Goal: Task Accomplishment & Management: Use online tool/utility

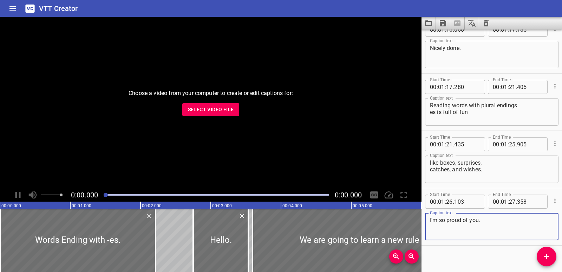
scroll to position [1509, 0]
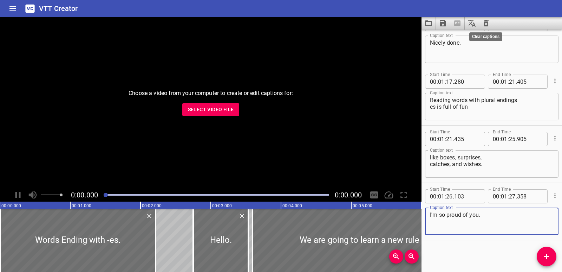
click at [487, 23] on icon "Clear captions" at bounding box center [486, 23] width 8 height 8
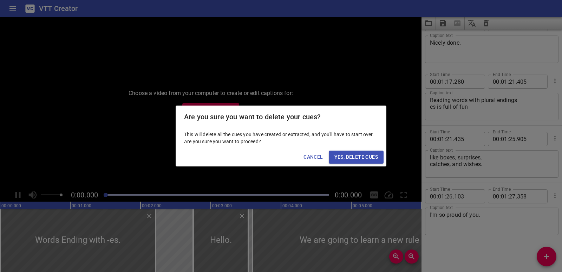
click at [363, 156] on span "Yes, Delete Cues" at bounding box center [357, 156] width 44 height 9
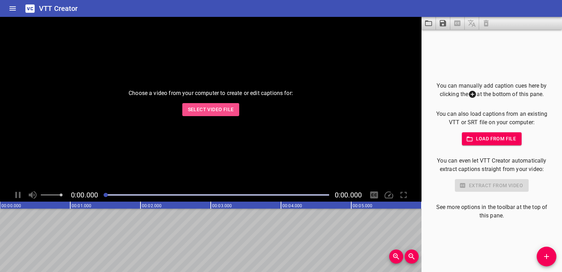
click at [213, 113] on span "Select Video File" at bounding box center [211, 109] width 46 height 9
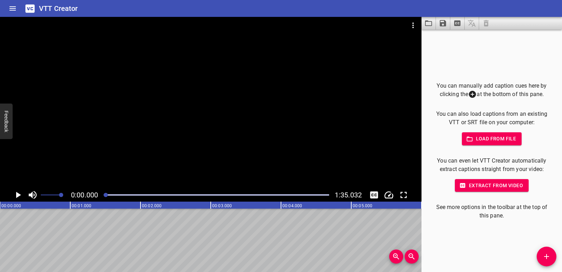
click at [194, 126] on div at bounding box center [211, 102] width 422 height 171
click at [17, 195] on icon "Play/Pause" at bounding box center [18, 194] width 11 height 11
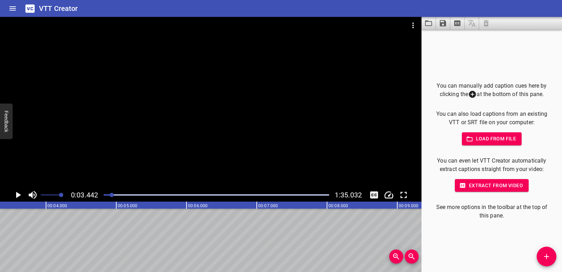
scroll to position [0, 242]
click at [544, 248] on button "Add Cue" at bounding box center [547, 256] width 20 height 20
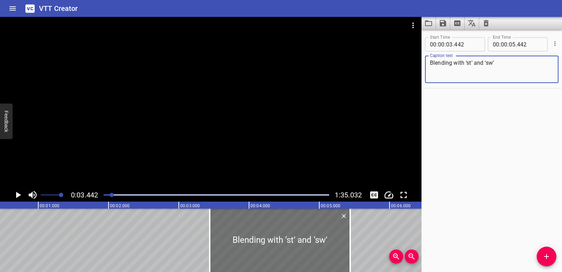
scroll to position [0, 0]
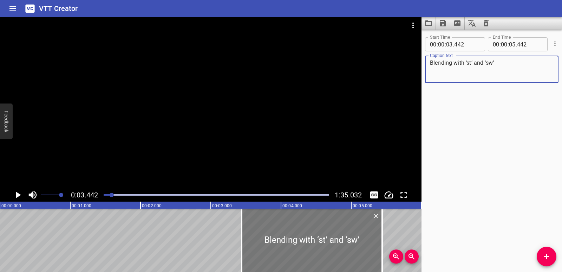
type textarea "Blending with ‘st’ and ‘sw’"
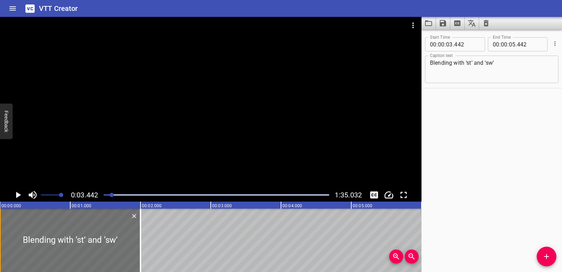
drag, startPoint x: 266, startPoint y: 238, endPoint x: 0, endPoint y: 218, distance: 267.1
click at [0, 218] on div "Blending with ‘st’ and ‘sw’" at bounding box center [70, 239] width 141 height 63
type input "00"
type input "000"
type input "02"
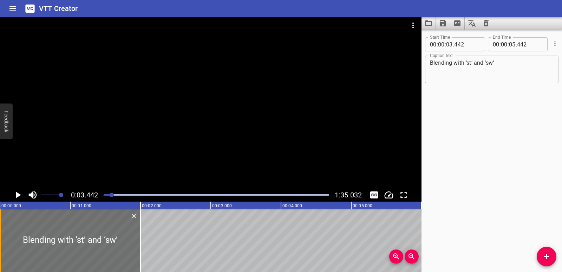
type input "000"
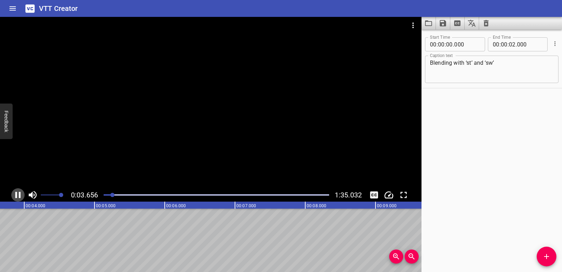
click at [15, 197] on icon "Play/Pause" at bounding box center [18, 194] width 11 height 11
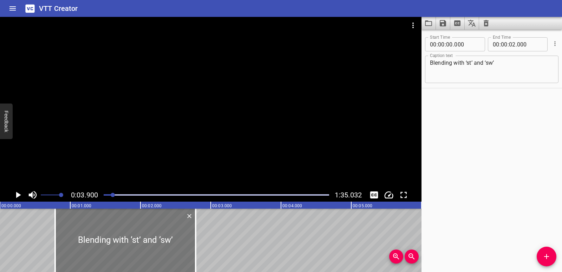
click at [126, 237] on div at bounding box center [125, 239] width 141 height 63
drag, startPoint x: 113, startPoint y: 194, endPoint x: 98, endPoint y: 196, distance: 15.4
click at [98, 196] on div "0:00.000 1:35.032" at bounding box center [211, 194] width 422 height 13
drag, startPoint x: 62, startPoint y: 226, endPoint x: 57, endPoint y: 225, distance: 5.0
click at [57, 225] on div at bounding box center [120, 239] width 141 height 63
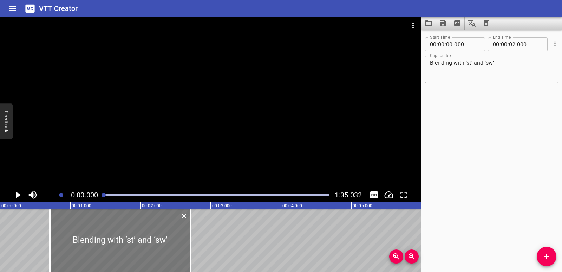
click at [78, 230] on div at bounding box center [120, 239] width 141 height 63
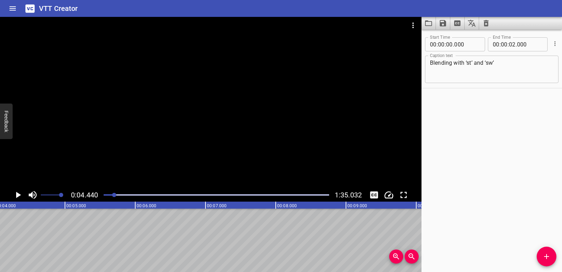
scroll to position [0, 312]
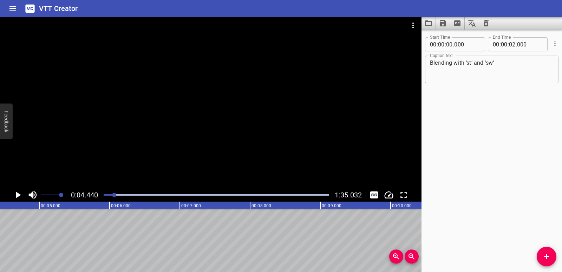
drag, startPoint x: 112, startPoint y: 196, endPoint x: 101, endPoint y: 196, distance: 10.9
click at [101, 196] on div at bounding box center [216, 195] width 234 height 10
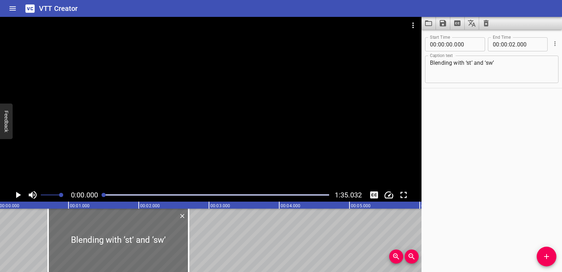
scroll to position [0, 0]
click at [15, 196] on icon "Play/Pause" at bounding box center [18, 194] width 11 height 11
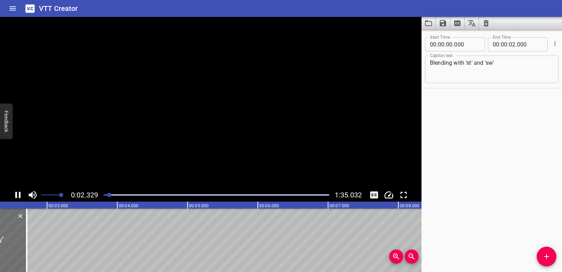
click at [15, 196] on icon "Play/Pause" at bounding box center [17, 195] width 5 height 6
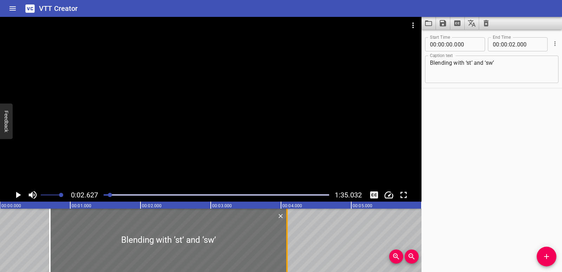
drag, startPoint x: 188, startPoint y: 245, endPoint x: 285, endPoint y: 244, distance: 96.6
click at [285, 244] on div at bounding box center [287, 239] width 7 height 63
type input "03"
type input "375"
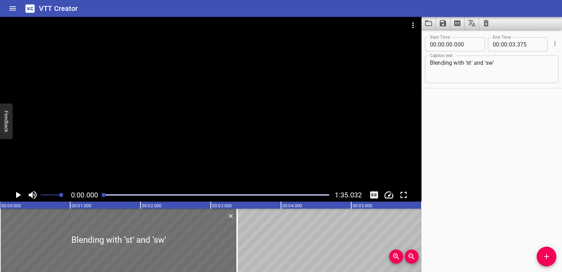
drag, startPoint x: 109, startPoint y: 196, endPoint x: 103, endPoint y: 196, distance: 6.7
click at [103, 196] on div at bounding box center [104, 195] width 4 height 4
click at [7, 240] on div at bounding box center [118, 239] width 237 height 63
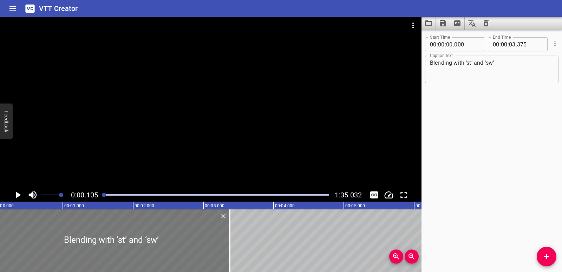
click at [8, 235] on div at bounding box center [111, 239] width 237 height 63
click at [8, 235] on div at bounding box center [103, 239] width 237 height 63
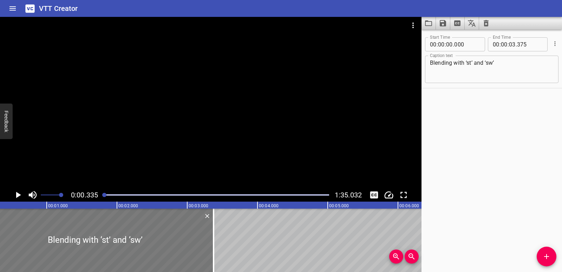
click at [8, 235] on div at bounding box center [94, 239] width 237 height 63
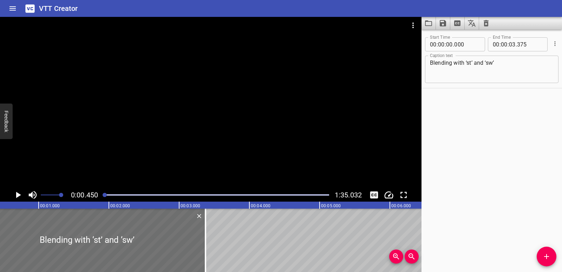
scroll to position [0, 0]
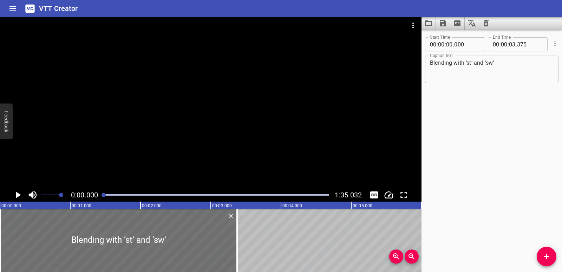
drag, startPoint x: 105, startPoint y: 195, endPoint x: 58, endPoint y: 195, distance: 46.7
click at [101, 195] on div at bounding box center [216, 195] width 234 height 10
click at [17, 194] on icon "Play/Pause" at bounding box center [18, 195] width 5 height 6
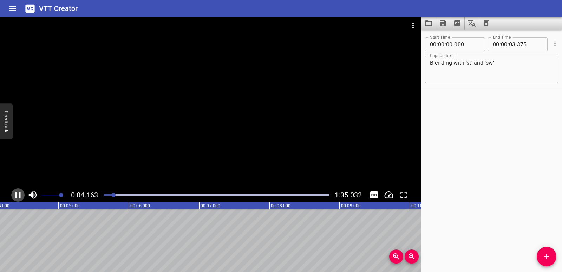
click at [17, 196] on icon "Play/Pause" at bounding box center [17, 195] width 5 height 6
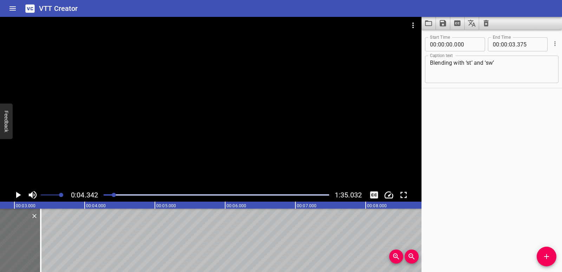
scroll to position [0, 160]
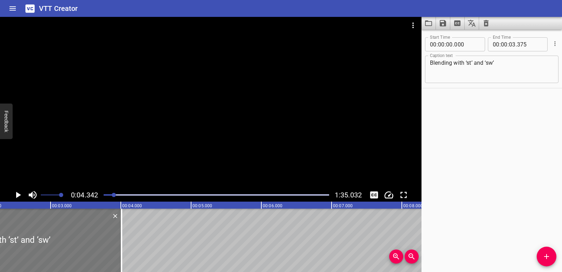
drag, startPoint x: 30, startPoint y: 248, endPoint x: 75, endPoint y: 247, distance: 44.6
click at [75, 247] on div at bounding box center [2, 239] width 237 height 63
type input "635"
type input "04"
type input "010"
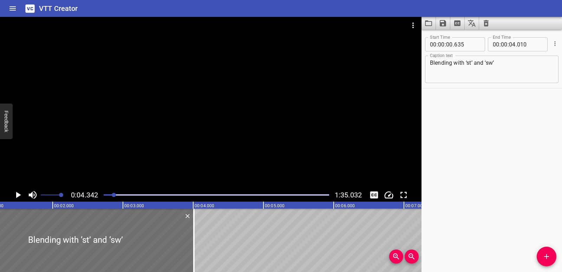
scroll to position [0, 0]
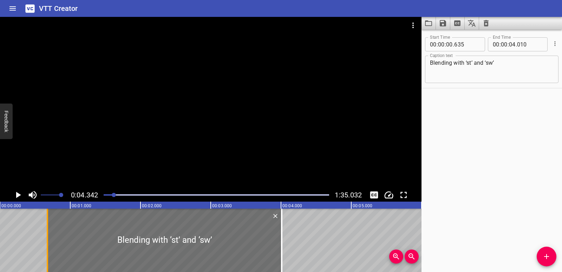
click at [46, 248] on div at bounding box center [47, 239] width 7 height 63
type input "675"
drag, startPoint x: 112, startPoint y: 196, endPoint x: 100, endPoint y: 197, distance: 12.0
click at [100, 197] on div at bounding box center [216, 195] width 234 height 10
click at [17, 197] on icon "Play/Pause" at bounding box center [18, 195] width 5 height 6
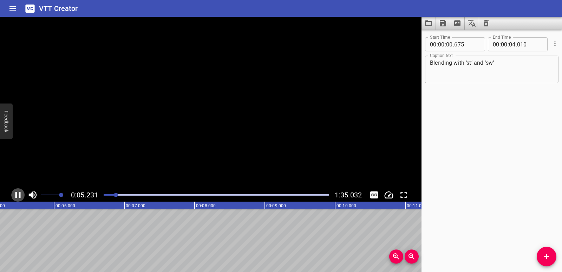
click at [17, 197] on icon "Play/Pause" at bounding box center [18, 194] width 11 height 11
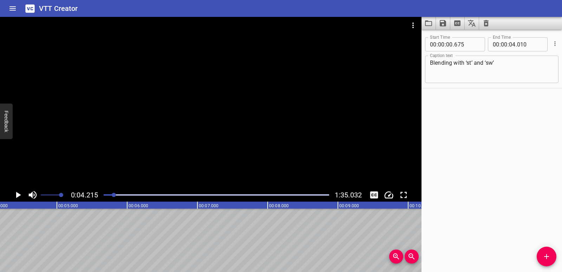
scroll to position [0, 296]
click at [19, 193] on icon "Play/Pause" at bounding box center [18, 194] width 11 height 11
click at [19, 193] on icon "Play/Pause" at bounding box center [17, 195] width 5 height 6
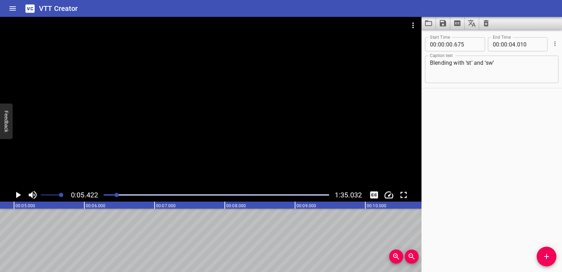
scroll to position [0, 323]
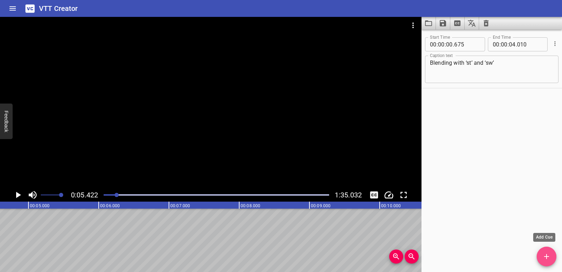
click at [543, 253] on icon "Add Cue" at bounding box center [547, 256] width 8 height 8
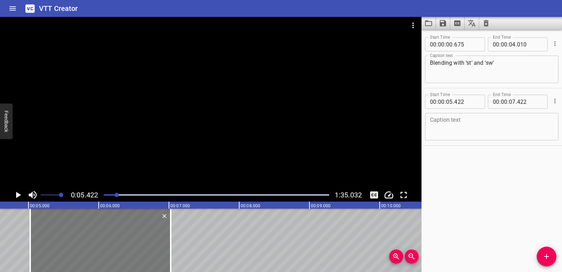
drag, startPoint x: 159, startPoint y: 244, endPoint x: 132, endPoint y: 240, distance: 27.6
click at [132, 240] on div at bounding box center [100, 239] width 141 height 63
type input "027"
click at [437, 126] on textarea at bounding box center [492, 127] width 124 height 20
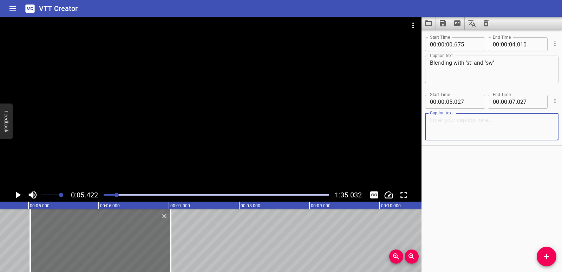
paste textarea "[DATE] we’re going to swing into new blends: /sw/ and /st/."
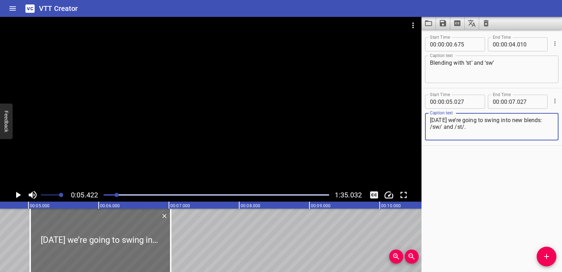
type textarea "[DATE] we’re going to swing into new blends: /sw/ and /st/."
click at [110, 195] on div "Play progress" at bounding box center [4, 194] width 226 height 1
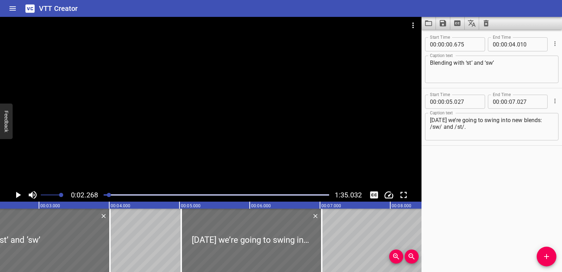
scroll to position [0, 160]
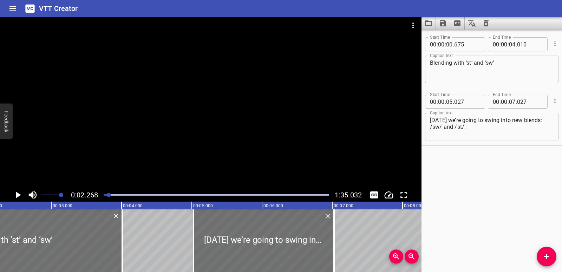
click at [17, 194] on icon "Play/Pause" at bounding box center [18, 195] width 5 height 6
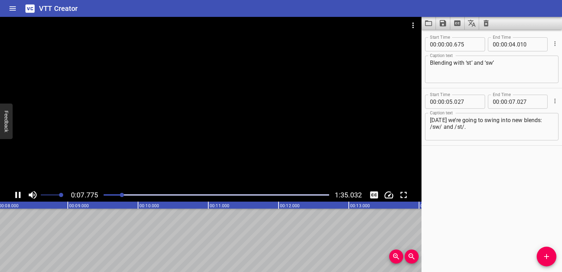
click at [18, 193] on icon "Play/Pause" at bounding box center [18, 194] width 11 height 11
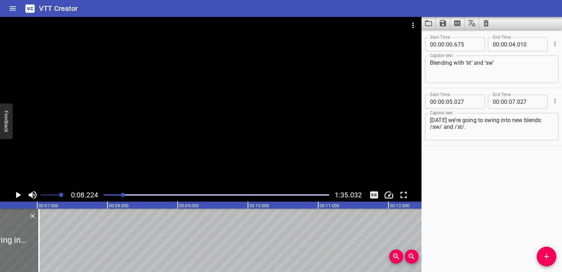
scroll to position [0, 440]
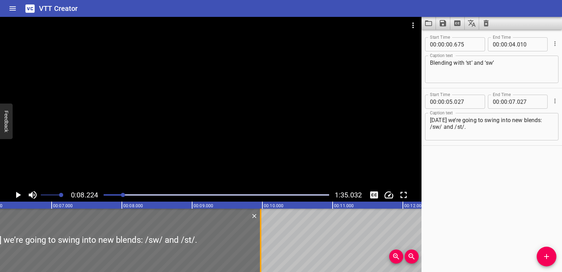
drag, startPoint x: 52, startPoint y: 244, endPoint x: 260, endPoint y: 244, distance: 207.3
click at [260, 244] on div at bounding box center [260, 239] width 7 height 63
type input "09"
type input "977"
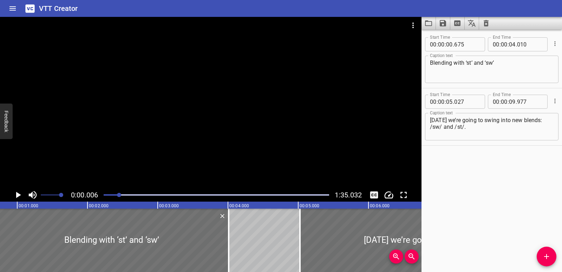
click at [120, 196] on div at bounding box center [119, 195] width 4 height 4
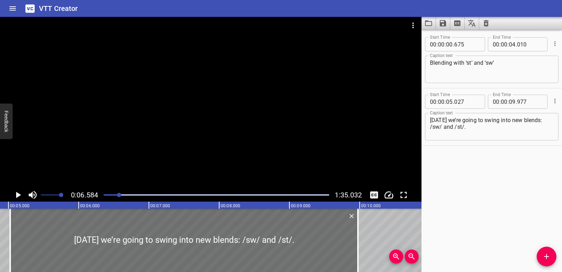
click at [20, 192] on icon "Play/Pause" at bounding box center [18, 194] width 11 height 11
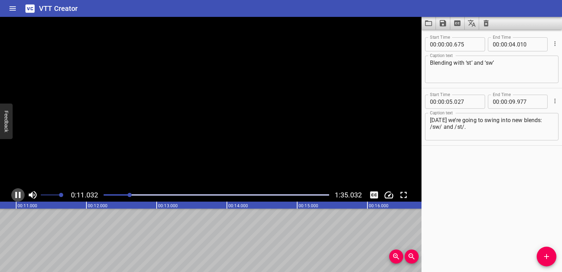
click at [20, 192] on icon "Play/Pause" at bounding box center [17, 195] width 5 height 6
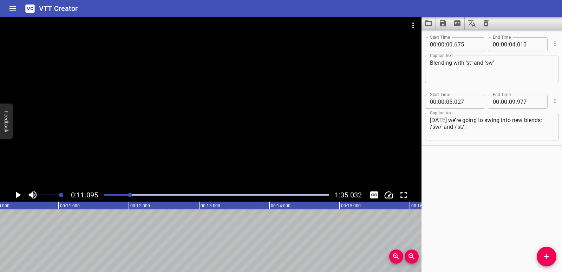
scroll to position [0, 693]
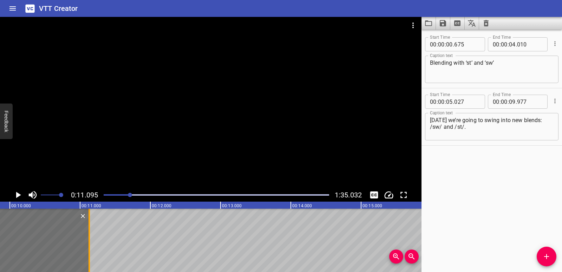
drag, startPoint x: 7, startPoint y: 236, endPoint x: 89, endPoint y: 238, distance: 81.2
click at [89, 238] on div at bounding box center [89, 239] width 1 height 63
type input "11"
type input "132"
click at [20, 195] on icon "Play/Pause" at bounding box center [18, 195] width 5 height 6
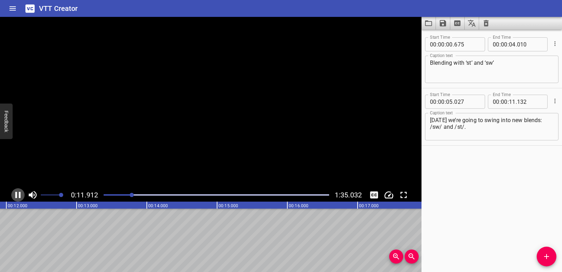
click at [20, 195] on icon "Play/Pause" at bounding box center [17, 195] width 5 height 6
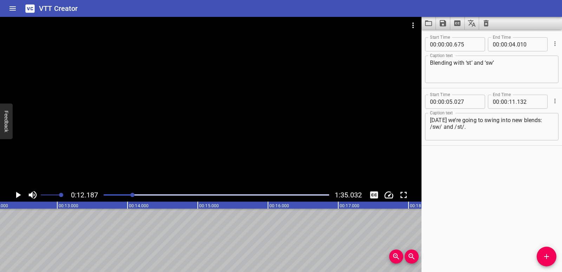
click at [552, 259] on span "Add Cue" at bounding box center [547, 256] width 20 height 8
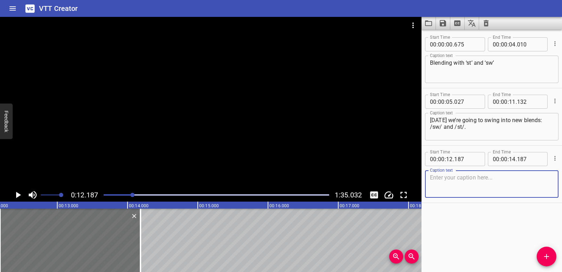
click at [472, 185] on textarea at bounding box center [492, 184] width 124 height 20
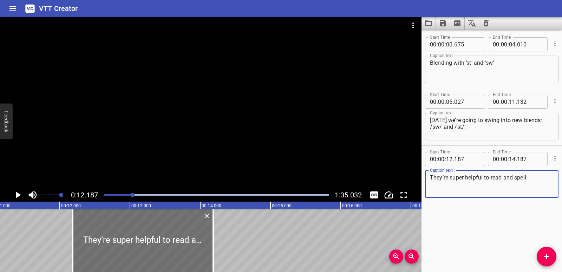
scroll to position [0, 769]
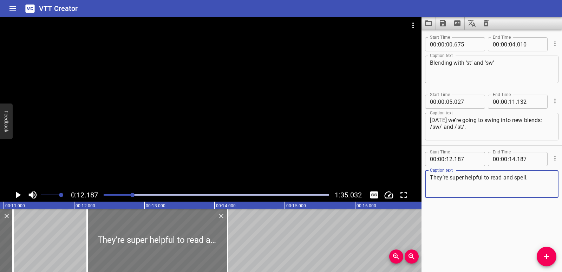
type textarea "They’re super helpful to read and spell."
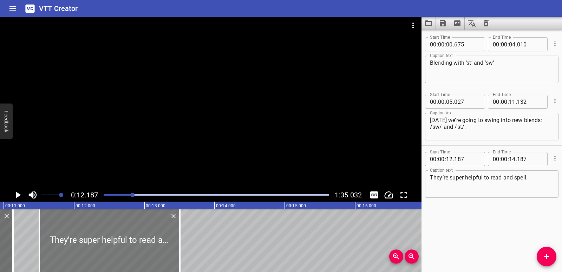
drag, startPoint x: 129, startPoint y: 252, endPoint x: 81, endPoint y: 246, distance: 48.1
click at [81, 246] on div at bounding box center [109, 239] width 141 height 63
type input "11"
type input "507"
type input "13"
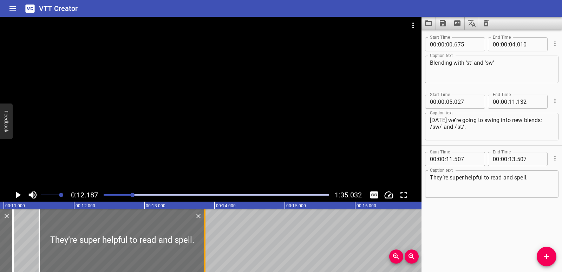
drag, startPoint x: 180, startPoint y: 236, endPoint x: 205, endPoint y: 236, distance: 25.0
click at [205, 236] on div at bounding box center [204, 239] width 1 height 63
type input "862"
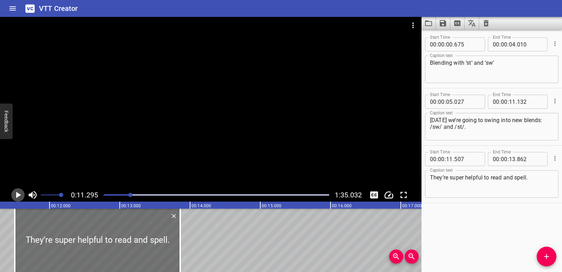
click at [18, 193] on icon "Play/Pause" at bounding box center [18, 195] width 5 height 6
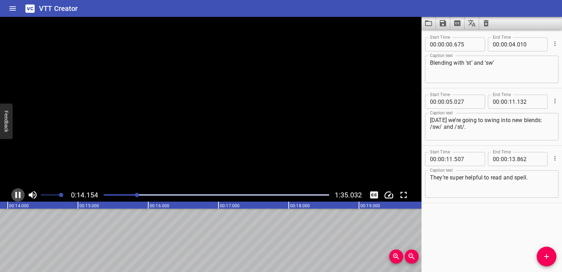
click at [18, 193] on icon "Play/Pause" at bounding box center [18, 194] width 11 height 11
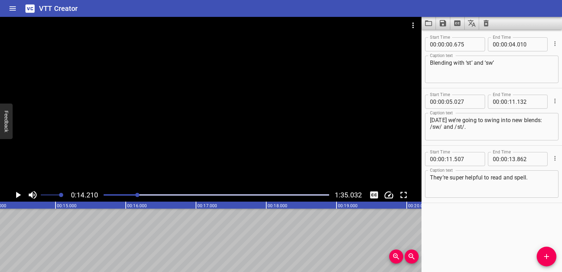
click at [547, 258] on icon "Add Cue" at bounding box center [547, 256] width 8 height 8
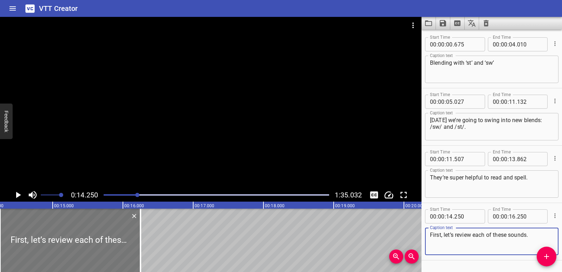
type textarea "First, let’s review each of these sounds."
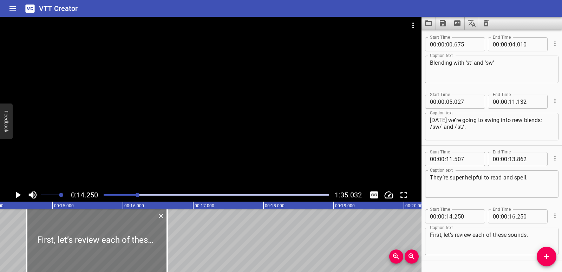
drag, startPoint x: 70, startPoint y: 235, endPoint x: 96, endPoint y: 236, distance: 26.7
click at [96, 236] on div at bounding box center [97, 239] width 141 height 63
type input "630"
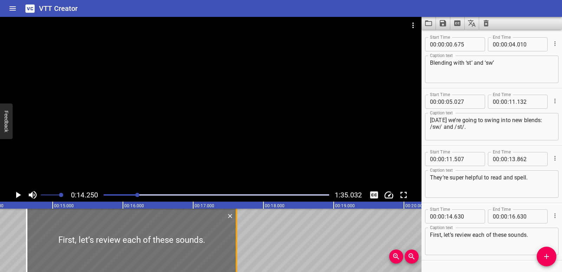
drag, startPoint x: 167, startPoint y: 244, endPoint x: 236, endPoint y: 244, distance: 69.2
click at [236, 244] on div at bounding box center [236, 239] width 1 height 63
type input "17"
type input "615"
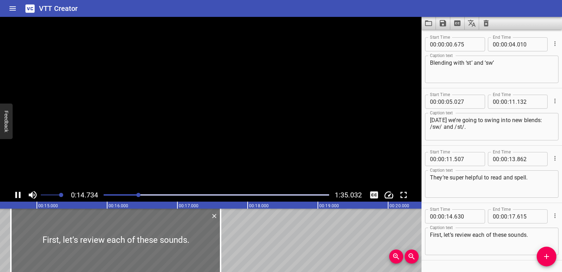
scroll to position [20, 0]
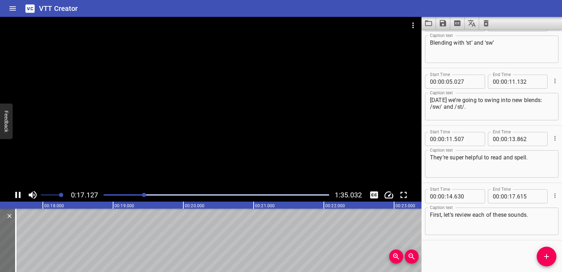
click at [20, 194] on icon "Play/Pause" at bounding box center [17, 195] width 5 height 6
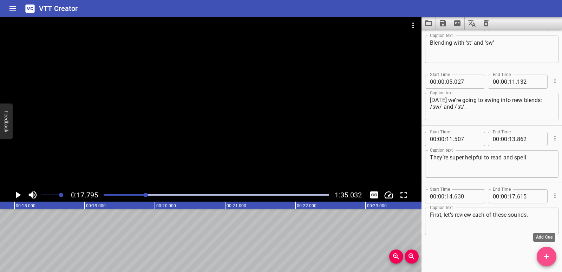
click at [547, 257] on icon "Add Cue" at bounding box center [546, 256] width 5 height 5
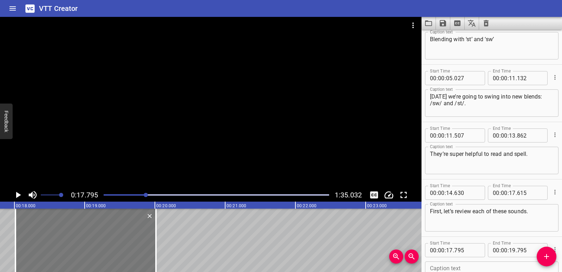
drag, startPoint x: 90, startPoint y: 226, endPoint x: 104, endPoint y: 228, distance: 14.2
click at [104, 228] on div at bounding box center [85, 239] width 141 height 63
type input "18"
type input "015"
type input "20"
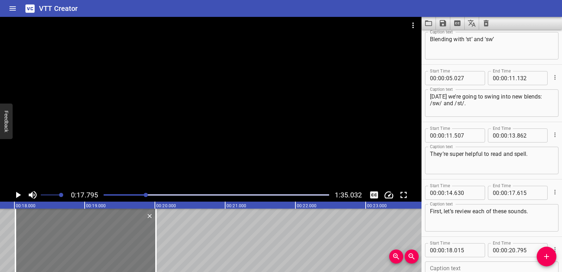
type input "015"
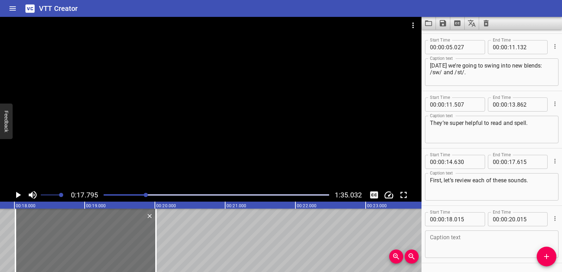
scroll to position [77, 0]
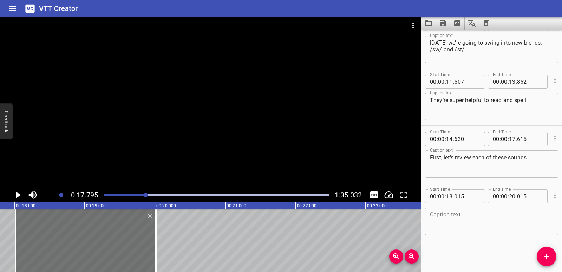
click at [454, 214] on textarea at bounding box center [492, 221] width 124 height 20
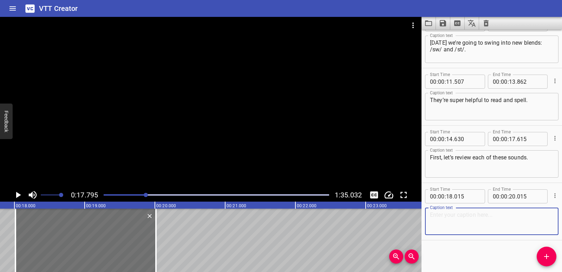
paste textarea "The letter s spells /s/ — like in sun."
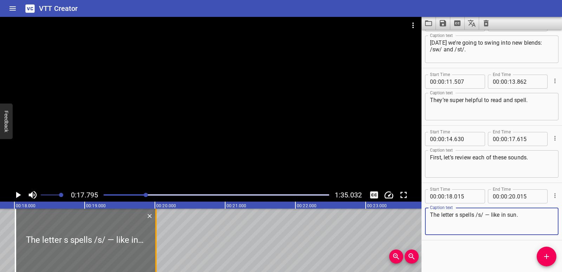
type textarea "The letter s spells /s/ — like in sun."
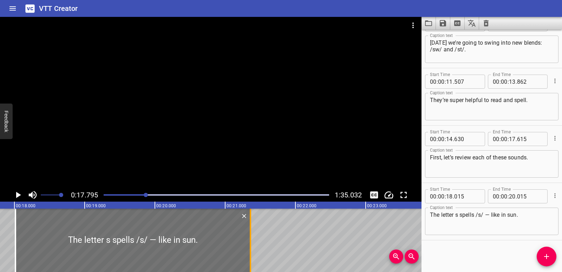
drag, startPoint x: 155, startPoint y: 240, endPoint x: 249, endPoint y: 240, distance: 94.5
click at [249, 240] on div at bounding box center [250, 239] width 7 height 63
type input "21"
type input "360"
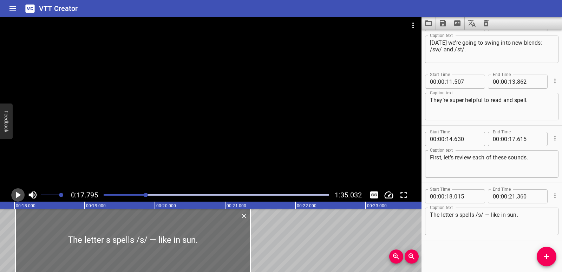
click at [19, 194] on icon "Play/Pause" at bounding box center [18, 195] width 5 height 6
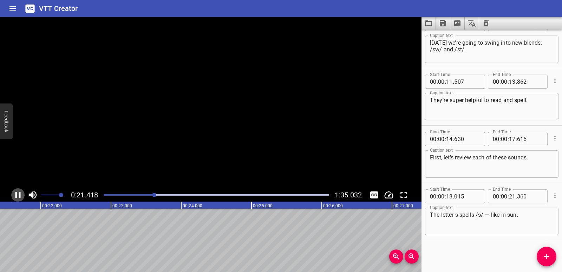
click at [19, 194] on icon "Play/Pause" at bounding box center [18, 194] width 11 height 11
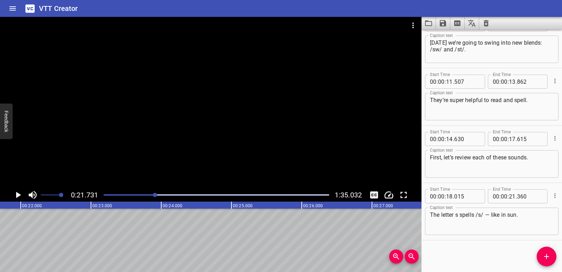
scroll to position [0, 1527]
click at [546, 252] on icon "Add Cue" at bounding box center [547, 256] width 8 height 8
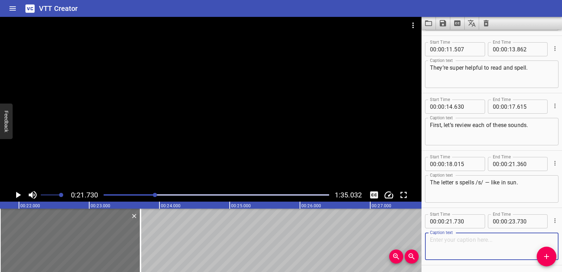
scroll to position [135, 0]
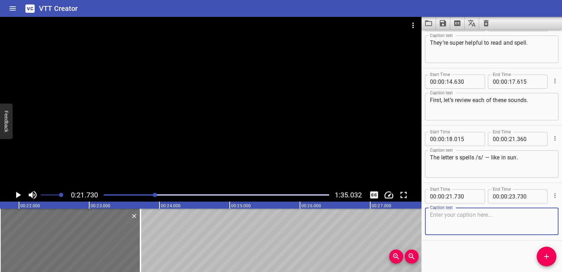
click at [465, 219] on textarea at bounding box center [492, 221] width 124 height 20
paste textarea "The letter w spells /w/ — like in wind."
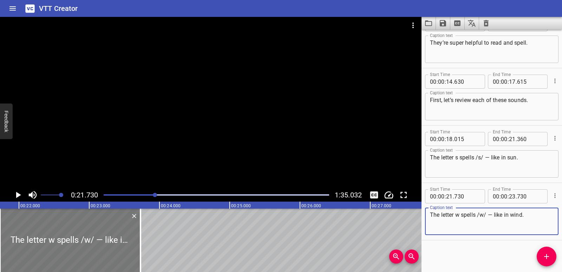
type textarea "The letter w spells /w/ — like in wind."
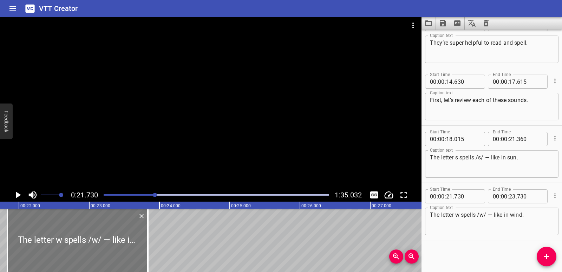
drag, startPoint x: 70, startPoint y: 245, endPoint x: 78, endPoint y: 243, distance: 7.9
click at [78, 243] on div at bounding box center [77, 239] width 141 height 63
type input "840"
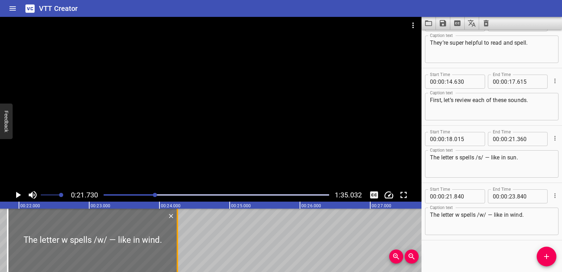
drag, startPoint x: 147, startPoint y: 242, endPoint x: 176, endPoint y: 241, distance: 29.2
click at [176, 241] on div at bounding box center [177, 239] width 7 height 63
type input "24"
type input "255"
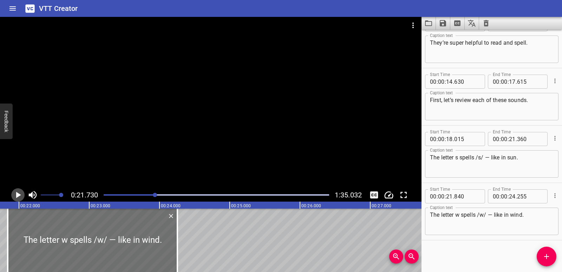
click at [21, 196] on icon "Play/Pause" at bounding box center [18, 194] width 11 height 11
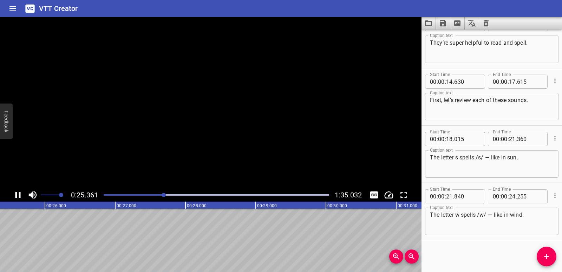
click at [21, 196] on icon "Play/Pause" at bounding box center [18, 194] width 11 height 11
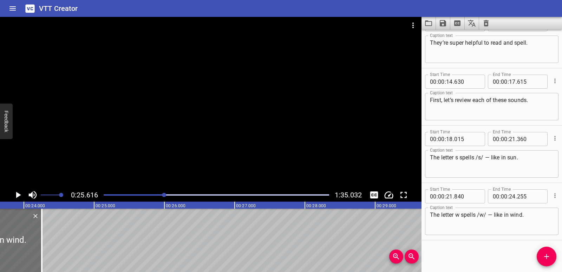
scroll to position [0, 1605]
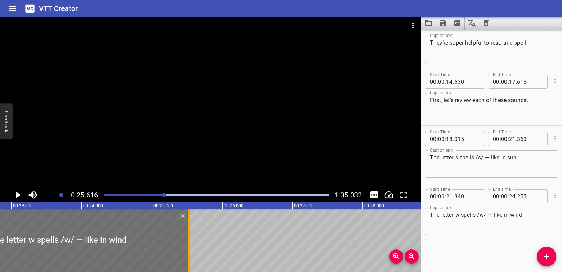
drag, startPoint x: 100, startPoint y: 241, endPoint x: 189, endPoint y: 239, distance: 88.9
click at [189, 239] on div at bounding box center [188, 239] width 1 height 63
type input "25"
type input "525"
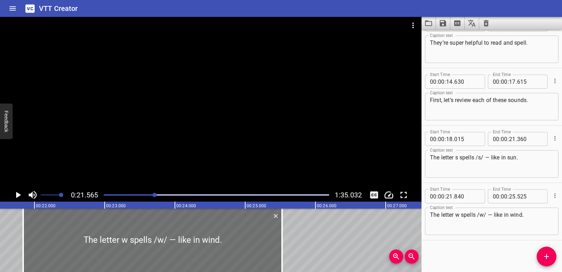
scroll to position [0, 1515]
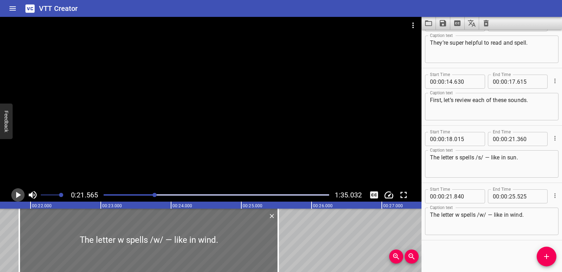
click at [15, 196] on icon "Play/Pause" at bounding box center [18, 194] width 11 height 11
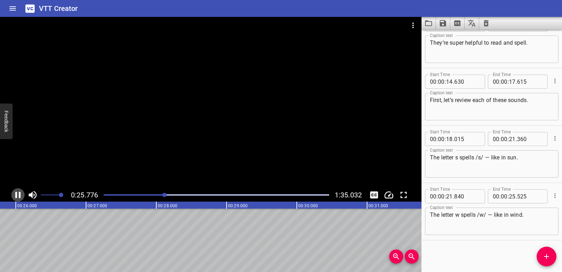
click at [17, 196] on icon "Play/Pause" at bounding box center [18, 194] width 11 height 11
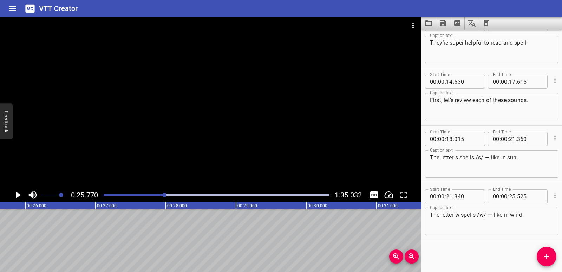
scroll to position [0, 1811]
click at [545, 256] on icon "Add Cue" at bounding box center [546, 256] width 5 height 5
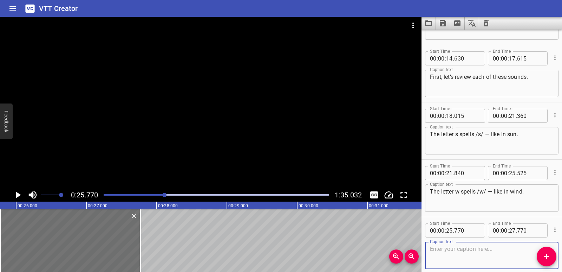
scroll to position [192, 0]
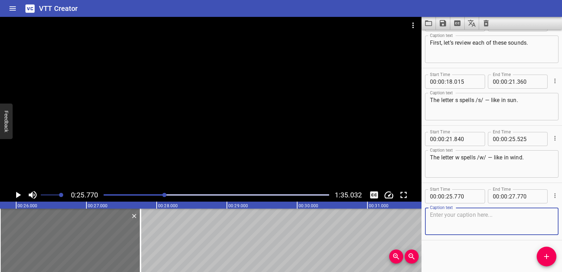
click at [463, 226] on textarea at bounding box center [492, 221] width 124 height 20
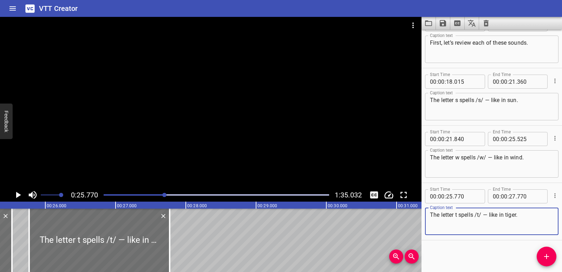
scroll to position [0, 1767]
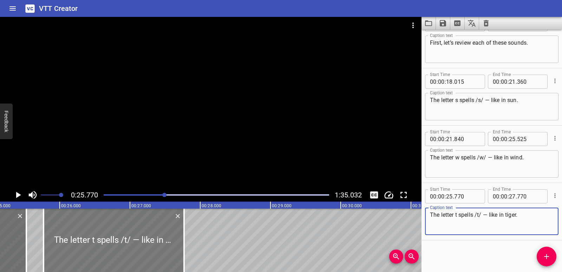
type textarea "The letter t spells /t/ — like in tiger."
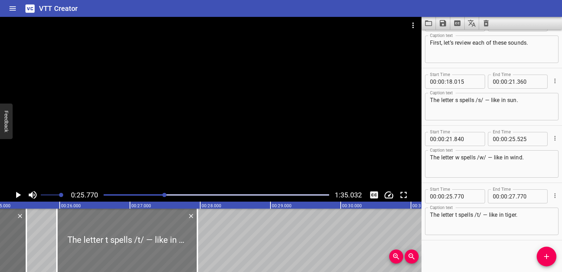
drag, startPoint x: 101, startPoint y: 249, endPoint x: 115, endPoint y: 250, distance: 13.4
click at [115, 250] on div at bounding box center [127, 239] width 141 height 63
type input "960"
drag, startPoint x: 197, startPoint y: 246, endPoint x: 212, endPoint y: 248, distance: 15.3
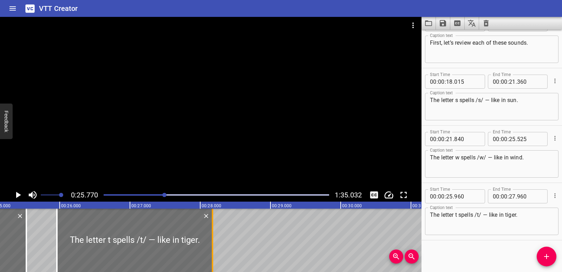
click at [212, 248] on div at bounding box center [212, 239] width 1 height 63
type input "28"
type input "175"
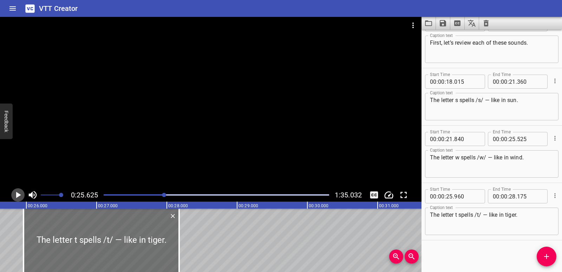
click at [16, 195] on icon "Play/Pause" at bounding box center [18, 194] width 11 height 11
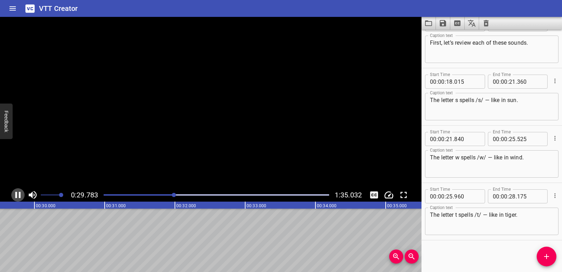
click at [16, 195] on icon "Play/Pause" at bounding box center [17, 195] width 5 height 6
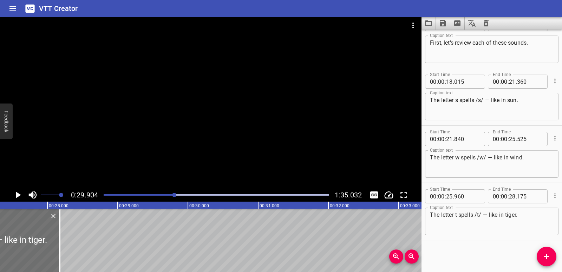
scroll to position [0, 1899]
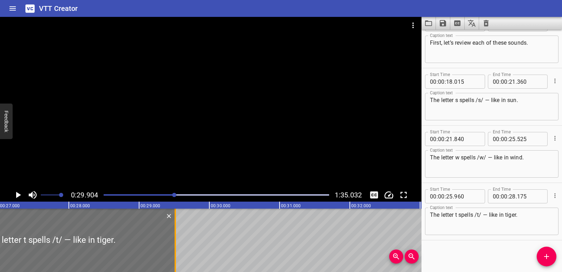
drag, startPoint x: 79, startPoint y: 233, endPoint x: 173, endPoint y: 233, distance: 94.2
click at [173, 233] on div at bounding box center [175, 239] width 7 height 63
type input "29"
type input "515"
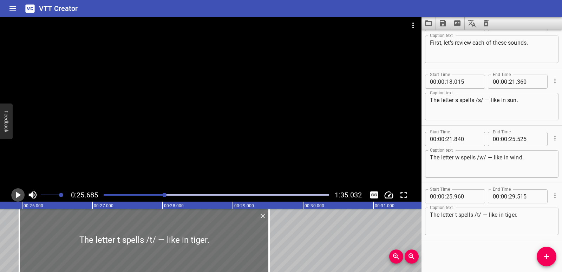
click at [16, 194] on icon "Play/Pause" at bounding box center [18, 195] width 5 height 6
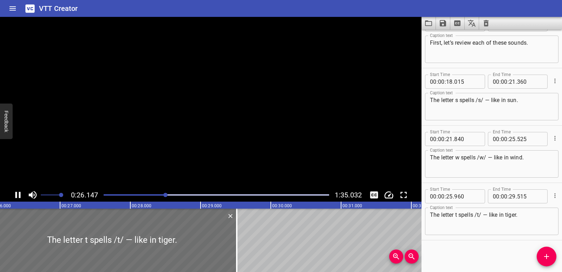
click at [16, 194] on icon "Play/Pause" at bounding box center [17, 195] width 5 height 6
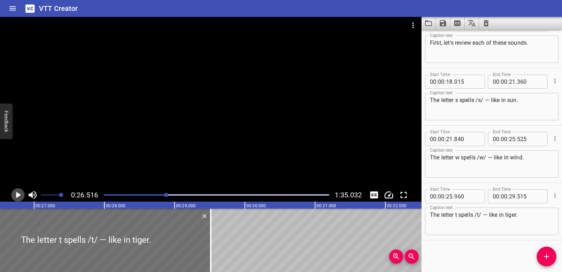
click at [16, 194] on icon "Play/Pause" at bounding box center [18, 195] width 5 height 6
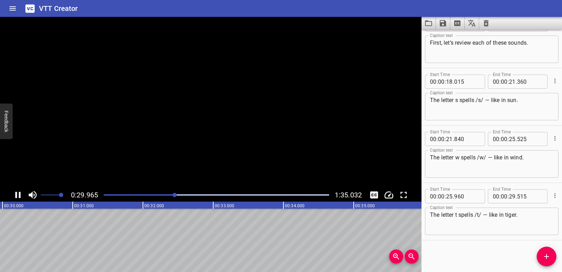
click at [16, 194] on icon "Play/Pause" at bounding box center [17, 195] width 5 height 6
click at [545, 260] on button "Add Cue" at bounding box center [547, 256] width 20 height 20
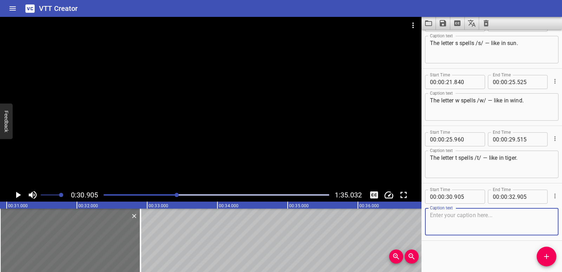
scroll to position [249, 0]
click at [447, 219] on textarea at bounding box center [492, 221] width 124 height 20
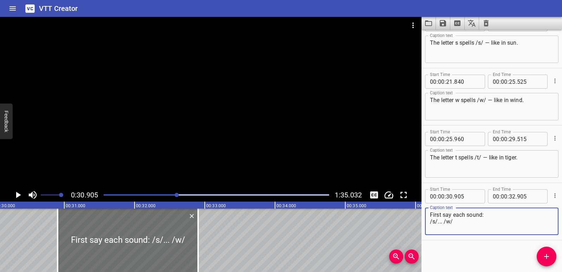
scroll to position [0, 2107]
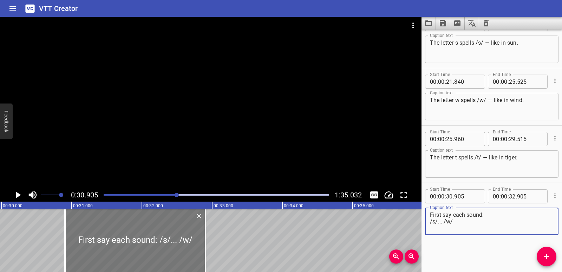
type textarea "First say each sound: /s/... /w/"
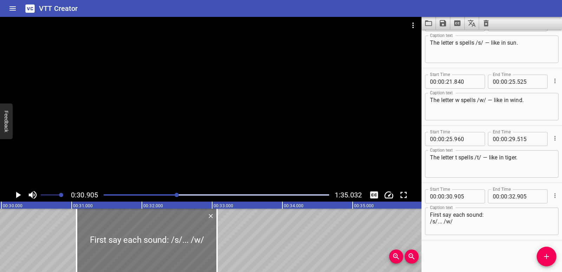
drag, startPoint x: 117, startPoint y: 246, endPoint x: 128, endPoint y: 245, distance: 10.9
click at [128, 245] on div at bounding box center [147, 239] width 141 height 63
type input "31"
type input "070"
type input "33"
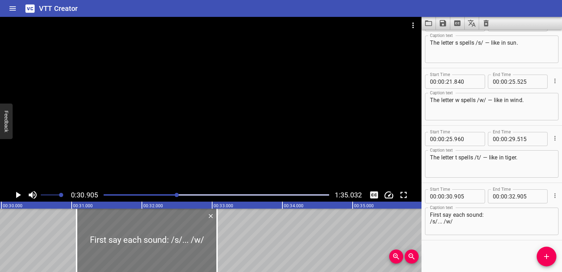
type input "070"
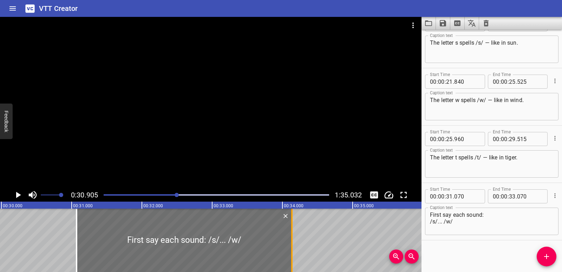
drag, startPoint x: 216, startPoint y: 235, endPoint x: 291, endPoint y: 233, distance: 74.9
click at [291, 233] on div at bounding box center [291, 239] width 7 height 63
type input "34"
type input "135"
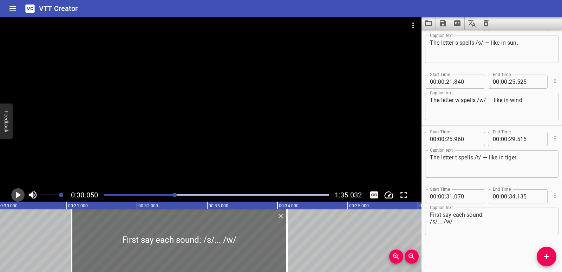
click at [19, 191] on icon "Play/Pause" at bounding box center [18, 194] width 11 height 11
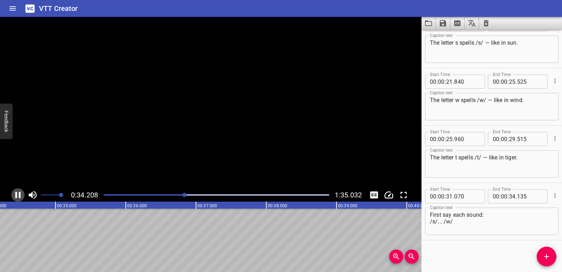
click at [19, 191] on icon "Play/Pause" at bounding box center [18, 194] width 11 height 11
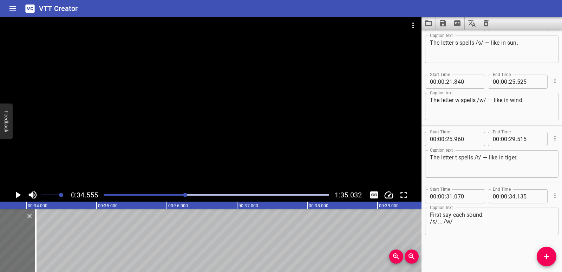
scroll to position [0, 2356]
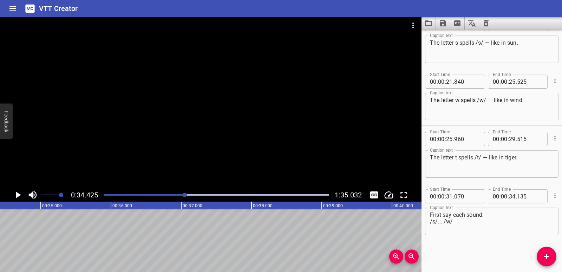
scroll to position [0, 2419]
drag, startPoint x: 550, startPoint y: 255, endPoint x: 546, endPoint y: 253, distance: 4.1
click at [550, 255] on icon "Add Cue" at bounding box center [547, 256] width 8 height 8
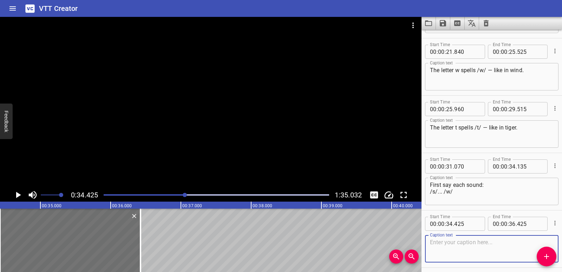
scroll to position [306, 0]
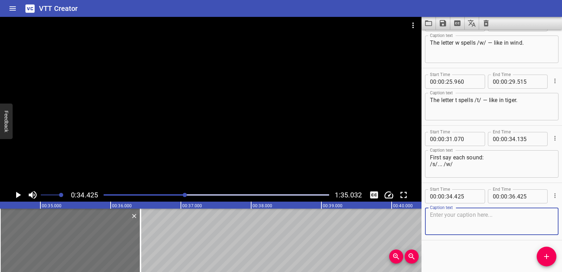
paste textarea "/s/... /w/"
type textarea "/s/... /w/"
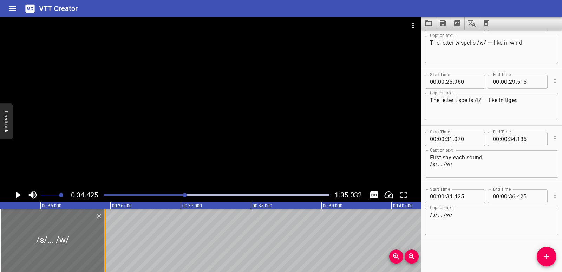
drag, startPoint x: 140, startPoint y: 238, endPoint x: 106, endPoint y: 241, distance: 34.2
click at [106, 241] on div at bounding box center [105, 239] width 7 height 63
type input "35"
type input "920"
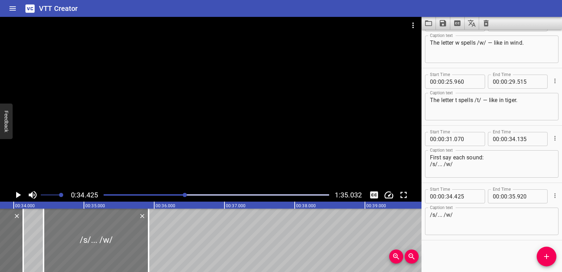
scroll to position [0, 2369]
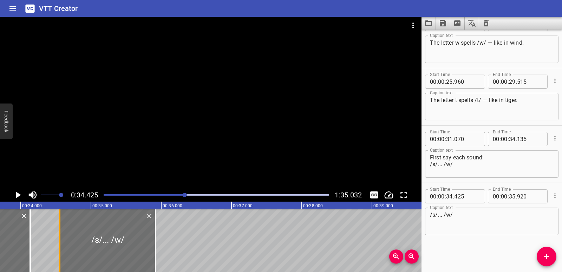
drag, startPoint x: 52, startPoint y: 239, endPoint x: 61, endPoint y: 239, distance: 9.1
click at [61, 239] on div at bounding box center [59, 239] width 7 height 63
type input "555"
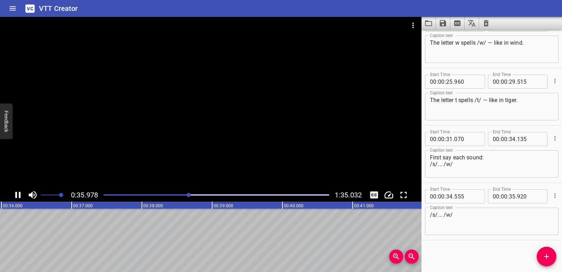
click at [18, 197] on icon "Play/Pause" at bounding box center [18, 194] width 11 height 11
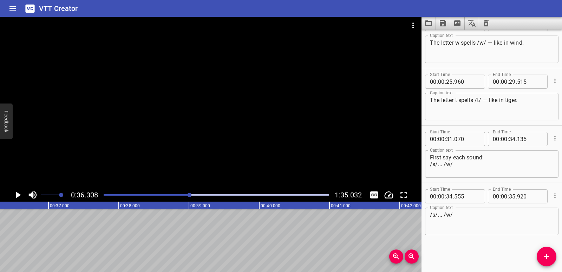
click at [545, 257] on icon "Add Cue" at bounding box center [547, 256] width 8 height 8
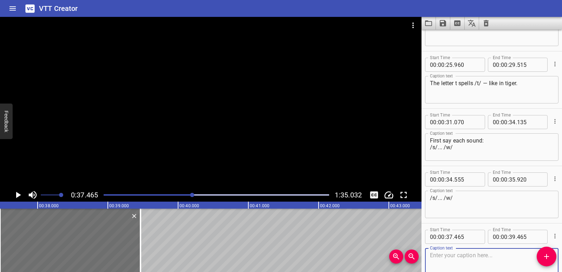
scroll to position [364, 0]
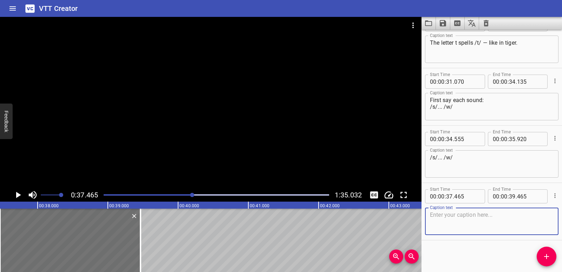
click at [445, 224] on textarea at bounding box center [492, 221] width 124 height 20
type textarea "Say it with me!"
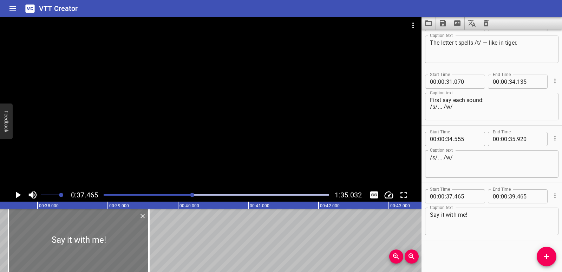
drag, startPoint x: 88, startPoint y: 231, endPoint x: 96, endPoint y: 232, distance: 8.5
click at [96, 232] on div at bounding box center [78, 239] width 141 height 63
type input "585"
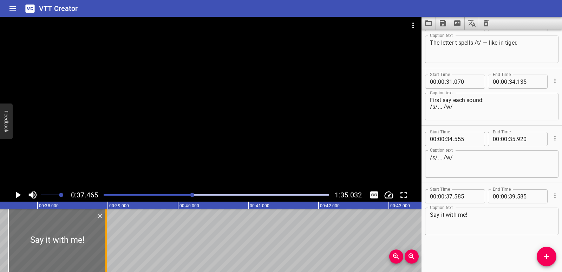
drag, startPoint x: 148, startPoint y: 243, endPoint x: 105, endPoint y: 239, distance: 43.4
click at [105, 239] on div at bounding box center [105, 239] width 1 height 63
type input "38"
type input "970"
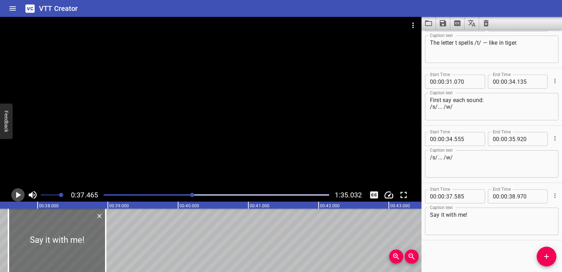
click at [17, 193] on icon "Play/Pause" at bounding box center [18, 195] width 5 height 6
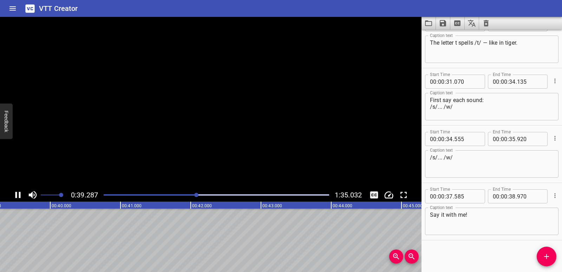
click at [17, 193] on icon "Play/Pause" at bounding box center [17, 195] width 5 height 6
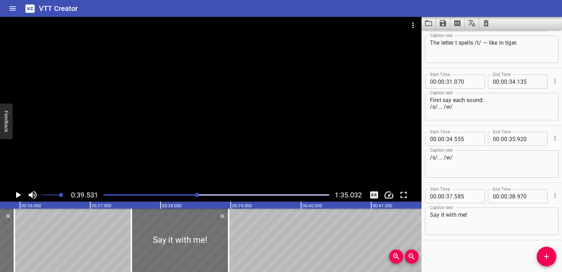
scroll to position [0, 2503]
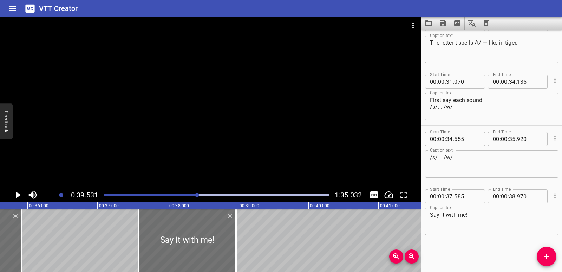
drag, startPoint x: 38, startPoint y: 230, endPoint x: 38, endPoint y: 226, distance: 4.2
click at [15, 190] on icon "Play/Pause" at bounding box center [18, 194] width 11 height 11
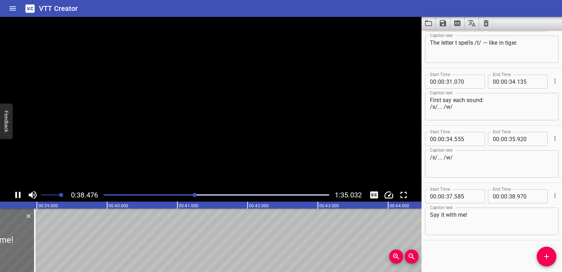
click at [15, 193] on icon "Play/Pause" at bounding box center [18, 194] width 11 height 11
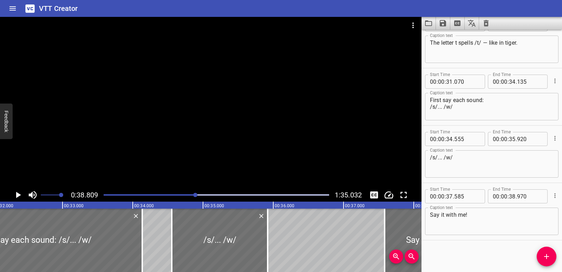
scroll to position [0, 2213]
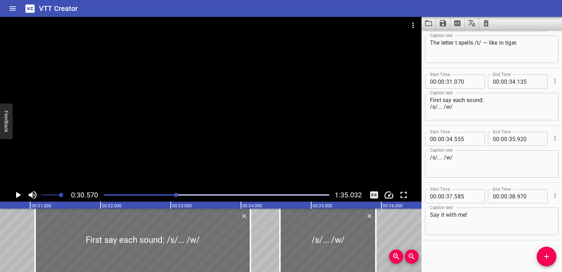
click at [19, 195] on icon "Play/Pause" at bounding box center [18, 195] width 5 height 6
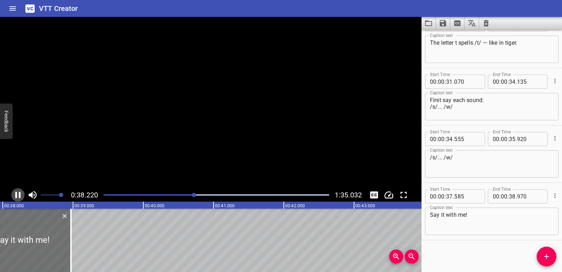
click at [19, 195] on icon "Play/Pause" at bounding box center [17, 195] width 5 height 6
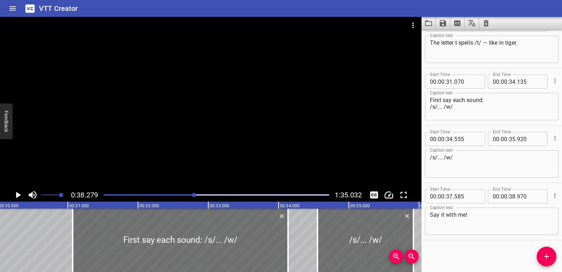
scroll to position [0, 2103]
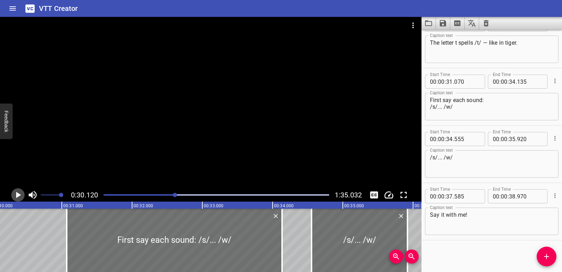
click at [15, 194] on icon "Play/Pause" at bounding box center [18, 194] width 11 height 11
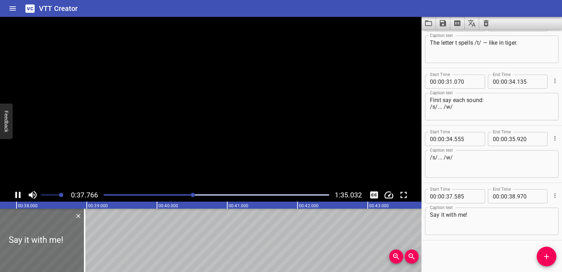
click at [15, 194] on icon "Play/Pause" at bounding box center [18, 194] width 11 height 11
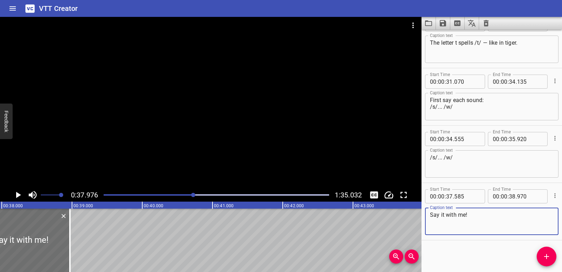
drag, startPoint x: 489, startPoint y: 217, endPoint x: 418, endPoint y: 215, distance: 71.0
click at [418, 215] on main "0:37.976 1:35.032 00:00.000 00:01.000 00:02.000 00:03.000 00:04.000 00:05.000 0…" at bounding box center [281, 144] width 562 height 255
paste textarea "Now blend them together:"
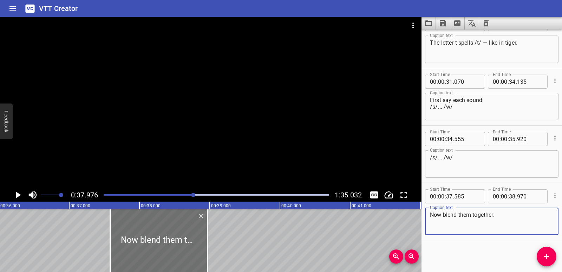
type textarea "Now blend them together:"
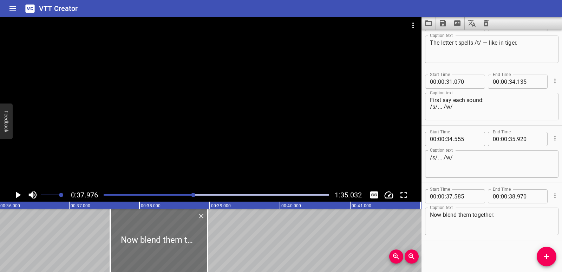
click at [19, 197] on icon "Play/Pause" at bounding box center [18, 194] width 11 height 11
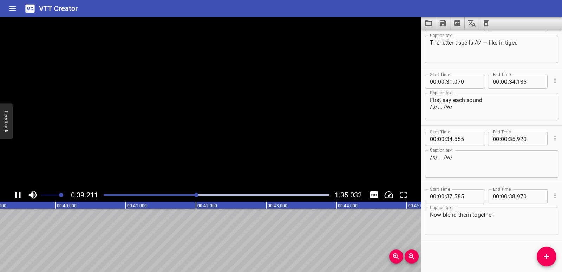
click at [19, 197] on icon "Play/Pause" at bounding box center [18, 194] width 11 height 11
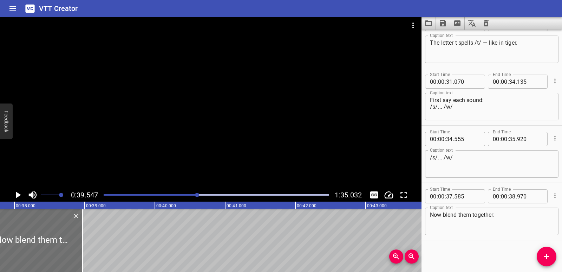
scroll to position [0, 2627]
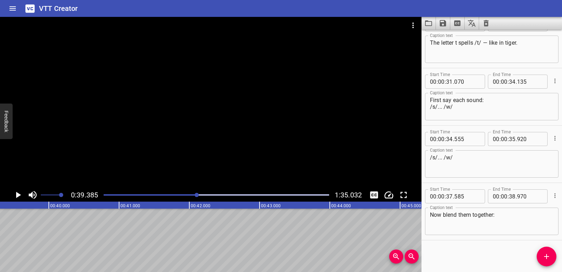
scroll to position [0, 2768]
click at [552, 257] on span "Add Cue" at bounding box center [547, 256] width 20 height 8
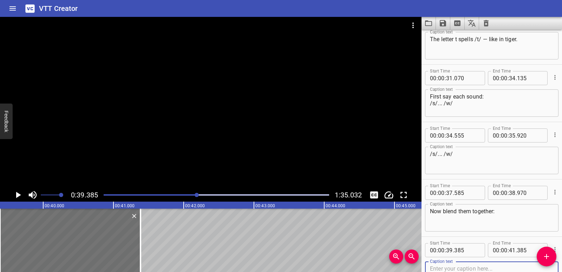
scroll to position [421, 0]
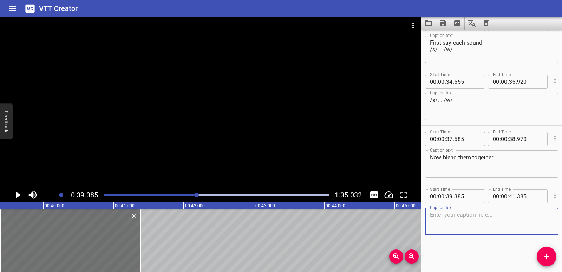
click at [456, 219] on textarea at bounding box center [492, 221] width 124 height 20
type textarea "/sw/ /sw/"
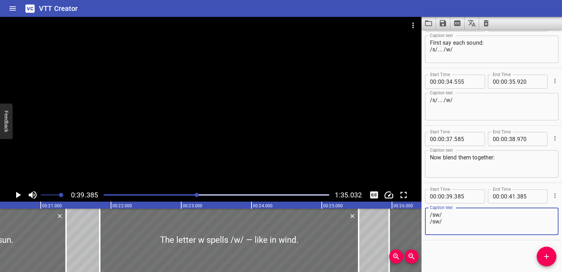
scroll to position [0, 1428]
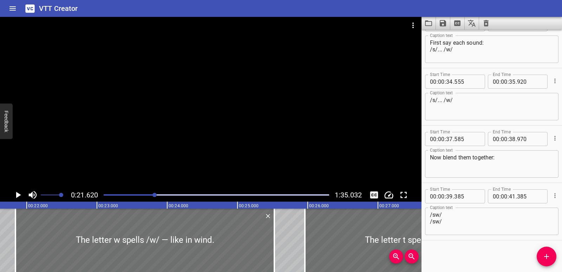
click at [19, 195] on icon "Play/Pause" at bounding box center [18, 195] width 5 height 6
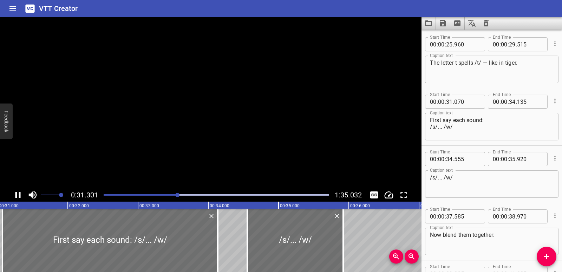
scroll to position [401, 0]
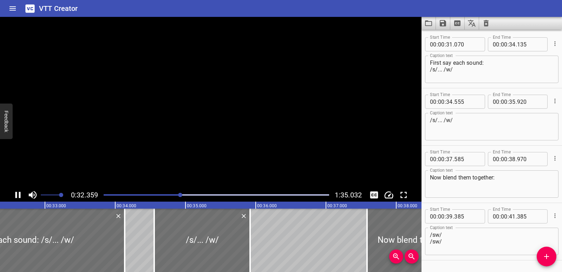
click at [19, 195] on icon "Play/Pause" at bounding box center [17, 195] width 5 height 6
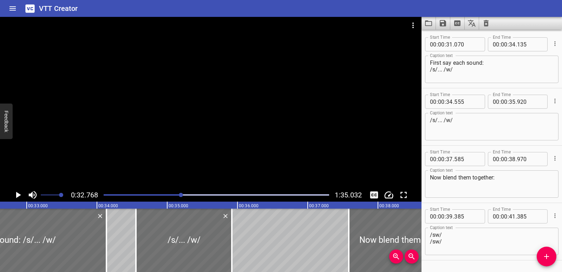
scroll to position [0, 2303]
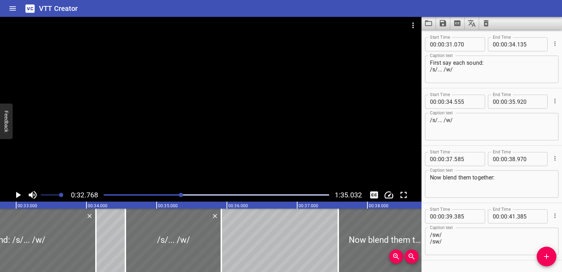
click at [19, 195] on icon "Play/Pause" at bounding box center [18, 195] width 5 height 6
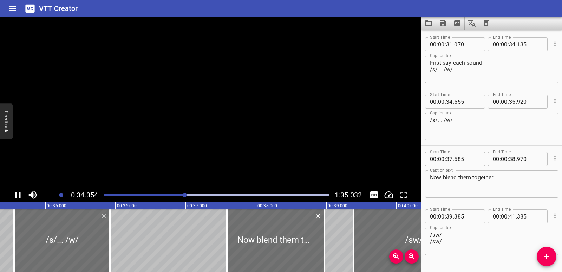
scroll to position [421, 0]
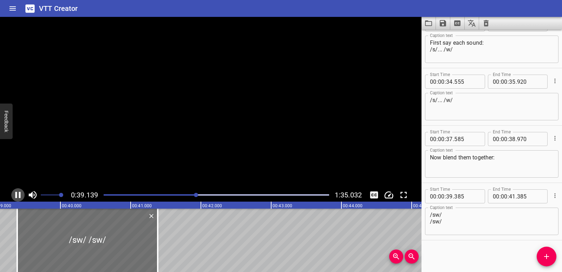
click at [19, 195] on icon "Play/Pause" at bounding box center [17, 195] width 5 height 6
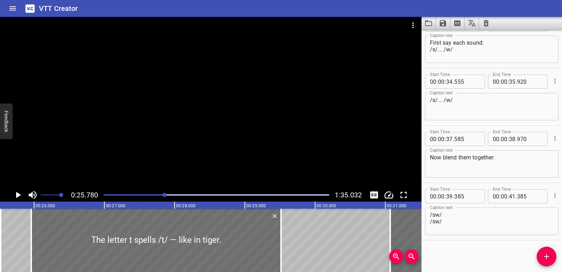
scroll to position [0, 1812]
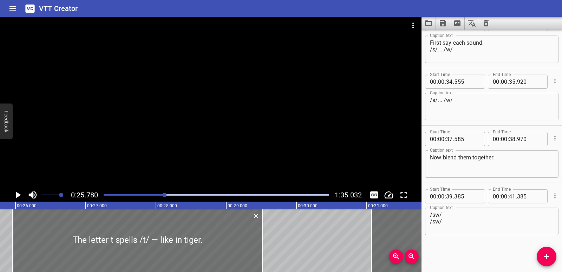
click at [15, 194] on icon "Play/Pause" at bounding box center [18, 194] width 11 height 11
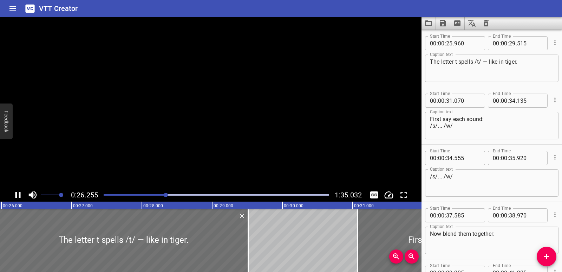
scroll to position [344, 0]
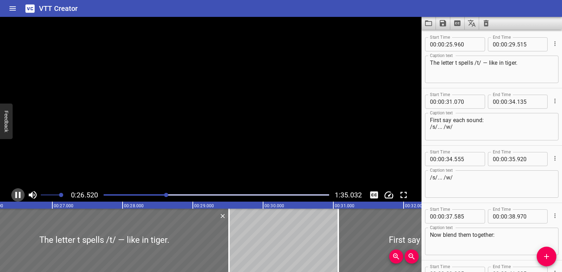
click at [15, 194] on icon "Play/Pause" at bounding box center [18, 194] width 11 height 11
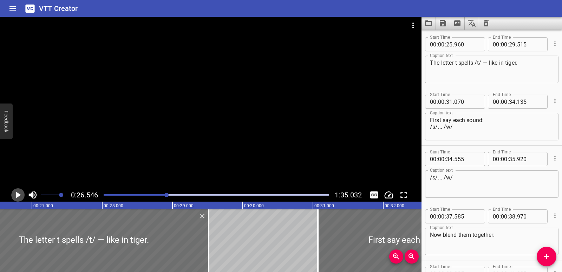
click at [15, 196] on icon "Play/Pause" at bounding box center [18, 194] width 11 height 11
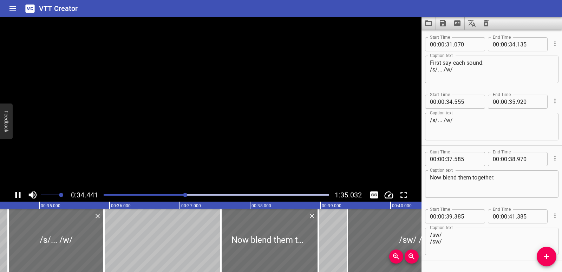
scroll to position [421, 0]
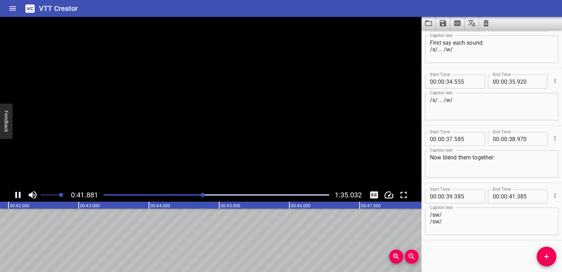
click at [15, 196] on icon "Play/Pause" at bounding box center [18, 194] width 11 height 11
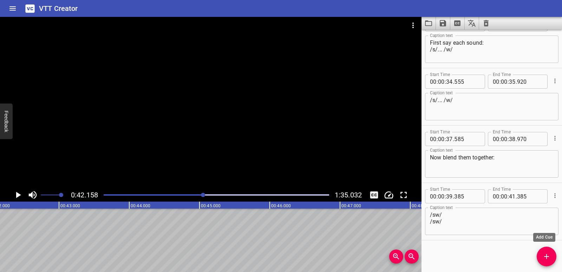
click at [544, 257] on icon "Add Cue" at bounding box center [547, 256] width 8 height 8
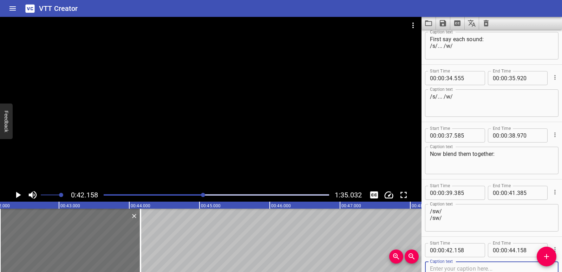
scroll to position [478, 0]
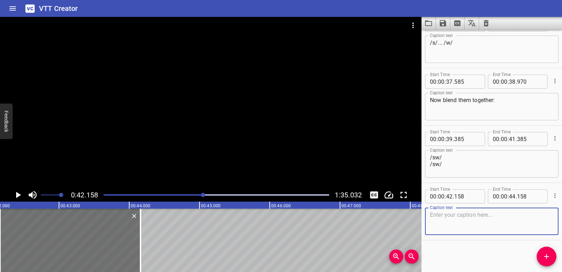
click at [449, 224] on textarea at bounding box center [492, 221] width 124 height 20
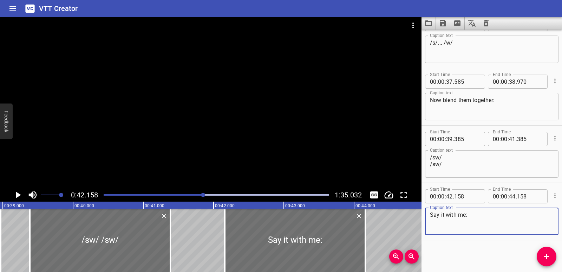
scroll to position [0, 2717]
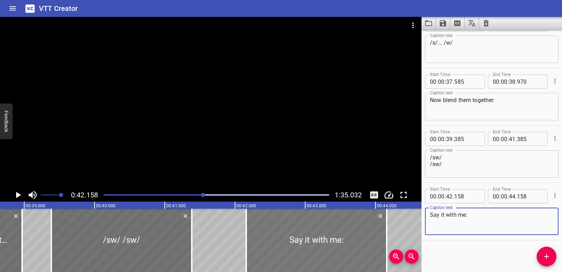
type textarea "Say it with me:"
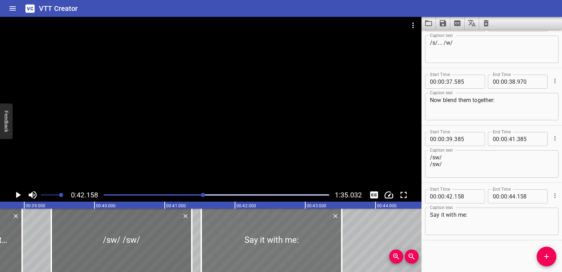
drag, startPoint x: 285, startPoint y: 242, endPoint x: 240, endPoint y: 241, distance: 45.0
click at [240, 241] on div at bounding box center [271, 239] width 141 height 63
type input "41"
type input "518"
type input "43"
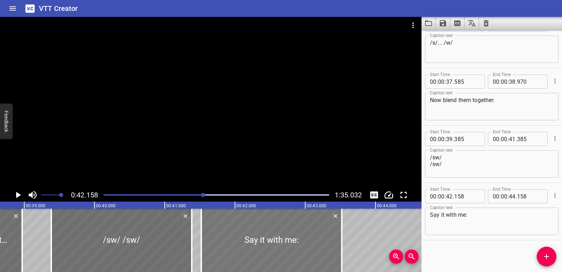
type input "518"
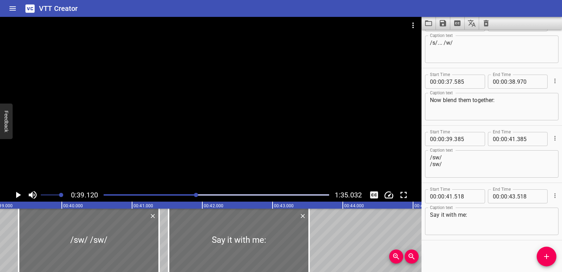
click at [17, 196] on icon "Play/Pause" at bounding box center [18, 195] width 5 height 6
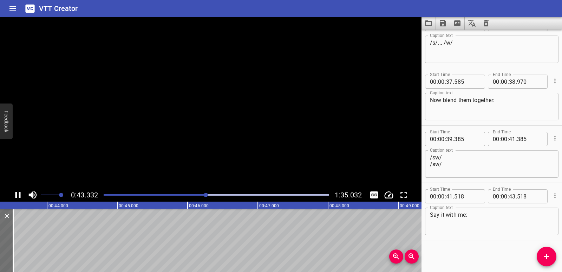
click at [17, 196] on icon "Play/Pause" at bounding box center [17, 195] width 5 height 6
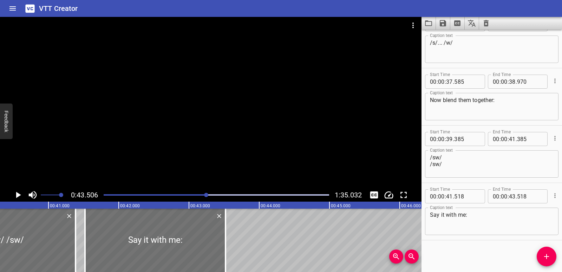
scroll to position [0, 2818]
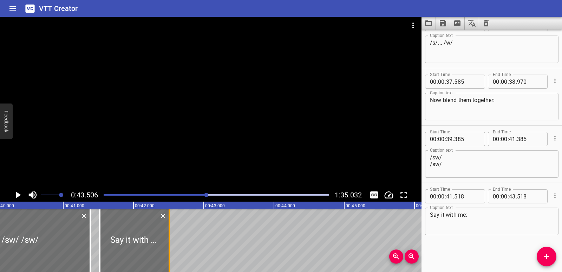
drag, startPoint x: 241, startPoint y: 249, endPoint x: 170, endPoint y: 244, distance: 71.1
click at [170, 244] on div at bounding box center [169, 239] width 7 height 63
type input "42"
type input "508"
click at [133, 246] on div at bounding box center [132, 239] width 70 height 63
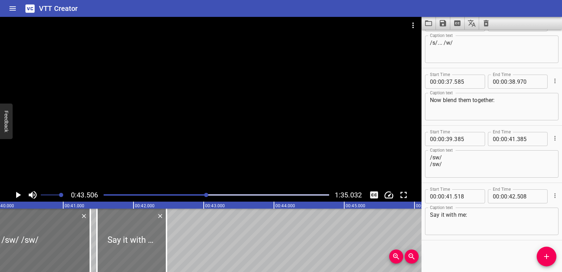
type input "478"
drag, startPoint x: 164, startPoint y: 248, endPoint x: 172, endPoint y: 246, distance: 8.2
click at [172, 246] on div at bounding box center [174, 239] width 7 height 63
type input "583"
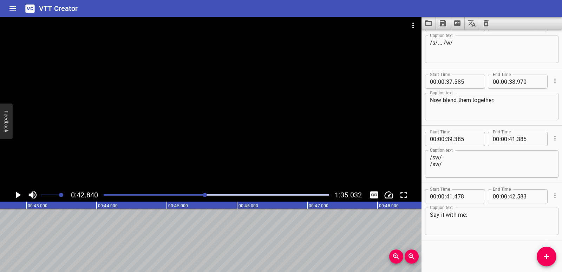
scroll to position [0, 3011]
click at [550, 256] on icon "Add Cue" at bounding box center [547, 256] width 8 height 8
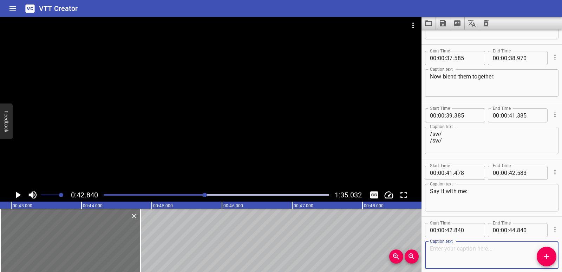
scroll to position [536, 0]
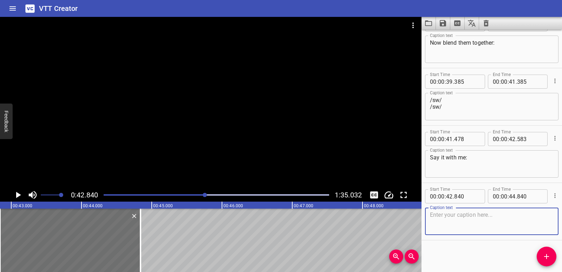
click at [446, 222] on textarea at bounding box center [492, 221] width 124 height 20
paste textarea "/sw/"
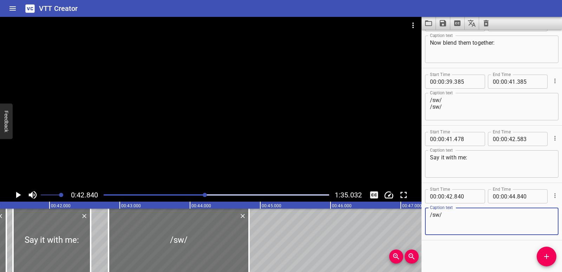
scroll to position [0, 2873]
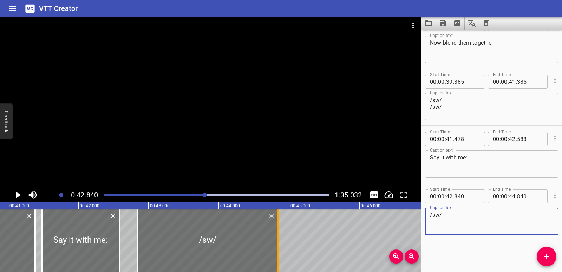
type textarea "/sw/"
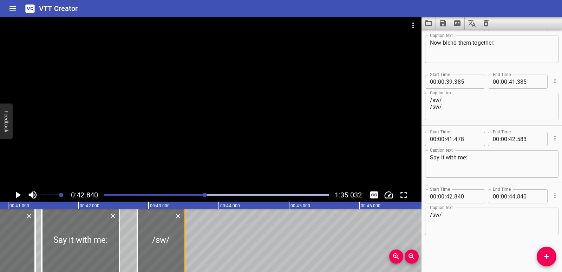
drag, startPoint x: 277, startPoint y: 240, endPoint x: 183, endPoint y: 238, distance: 93.5
click at [183, 238] on div at bounding box center [184, 239] width 7 height 63
type input "43"
type input "510"
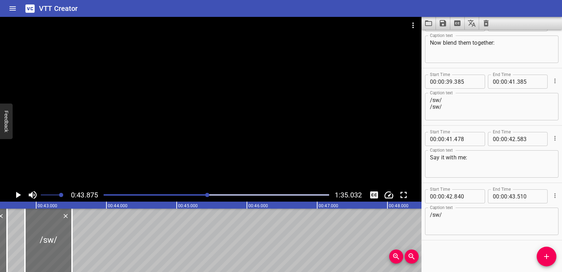
scroll to position [0, 3083]
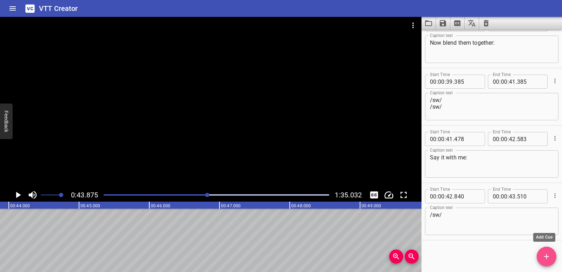
click at [543, 255] on icon "Add Cue" at bounding box center [547, 256] width 8 height 8
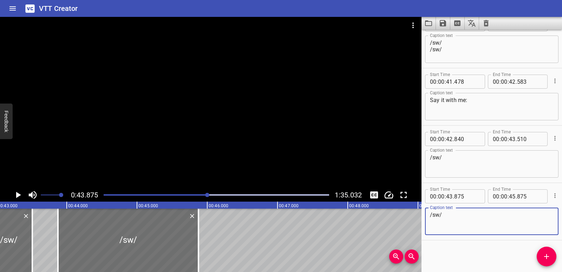
scroll to position [0, 3004]
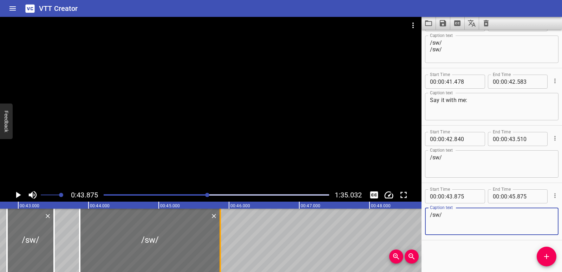
type textarea "/sw/"
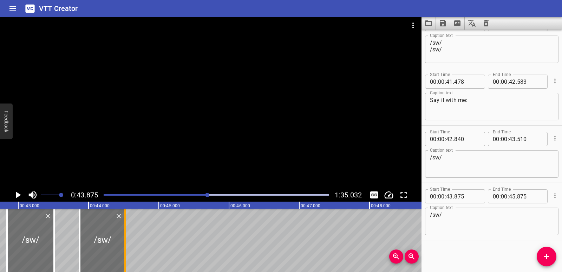
drag, startPoint x: 221, startPoint y: 245, endPoint x: 125, endPoint y: 239, distance: 95.4
click at [125, 239] on div at bounding box center [124, 239] width 1 height 63
type input "44"
type input "520"
click at [92, 245] on div at bounding box center [102, 239] width 45 height 63
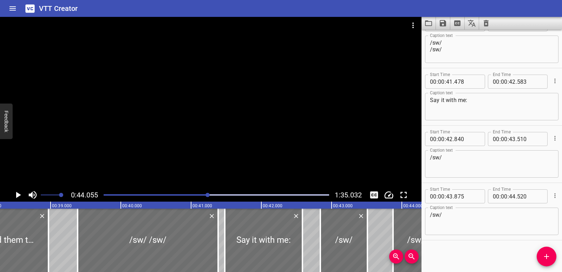
scroll to position [0, 2618]
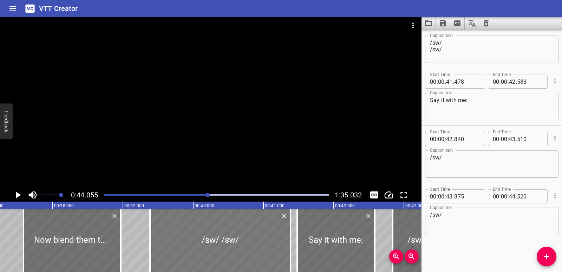
click at [196, 242] on div at bounding box center [220, 239] width 141 height 63
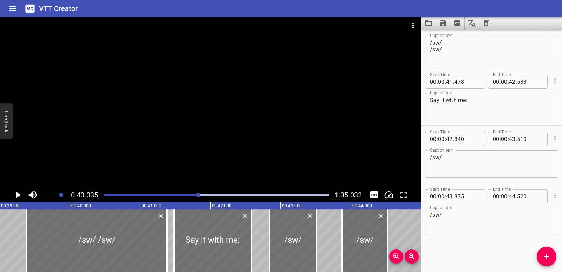
scroll to position [0, 2712]
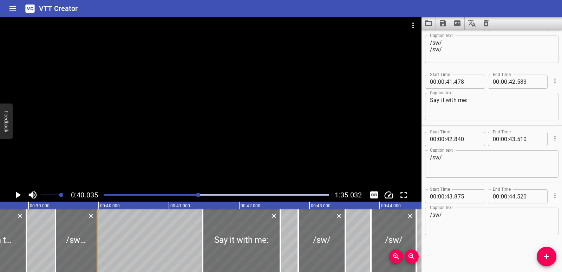
drag, startPoint x: 194, startPoint y: 252, endPoint x: 95, endPoint y: 242, distance: 99.2
click at [95, 242] on div at bounding box center [97, 239] width 7 height 63
type input "39"
type input "980"
click at [543, 253] on icon "Add Cue" at bounding box center [547, 256] width 8 height 8
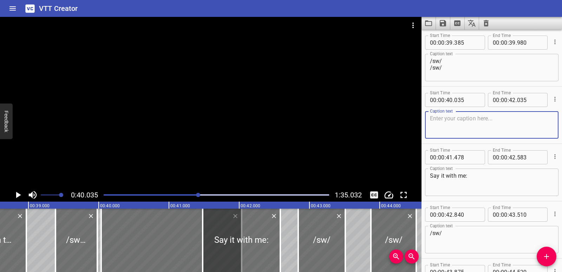
scroll to position [558, 0]
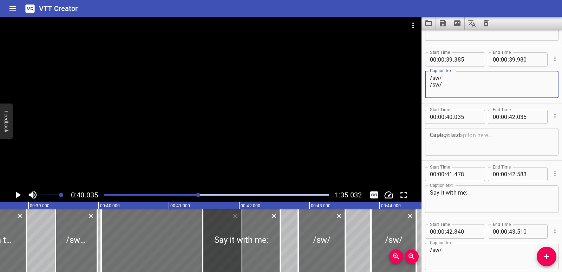
drag, startPoint x: 442, startPoint y: 84, endPoint x: 427, endPoint y: 84, distance: 15.5
click at [427, 84] on div "/sw/ /sw/ Caption text" at bounding box center [492, 84] width 134 height 27
type textarea "/sw/"
click at [443, 144] on textarea at bounding box center [492, 142] width 124 height 20
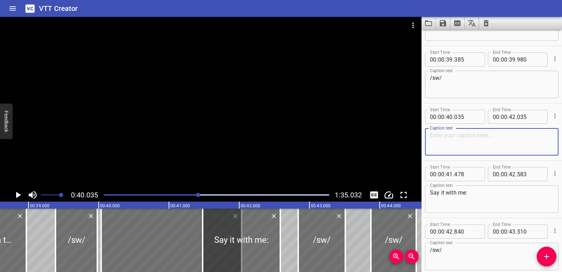
paste textarea "/sw/"
type textarea "/sw/"
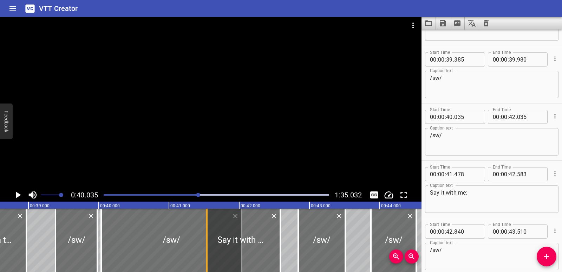
drag, startPoint x: 201, startPoint y: 237, endPoint x: 205, endPoint y: 240, distance: 5.3
click at [205, 240] on div at bounding box center [206, 239] width 7 height 63
type input "538"
click at [168, 237] on div at bounding box center [171, 239] width 141 height 63
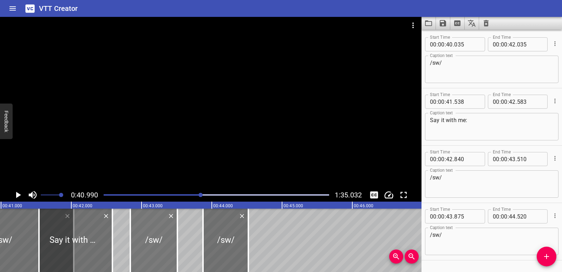
scroll to position [0, 2881]
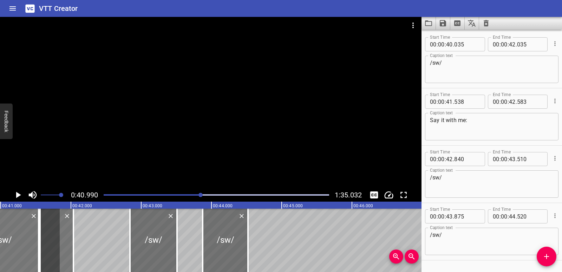
drag, startPoint x: 111, startPoint y: 234, endPoint x: 20, endPoint y: 227, distance: 91.3
type input "41"
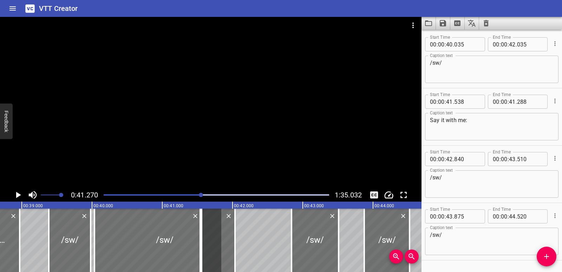
scroll to position [0, 2712]
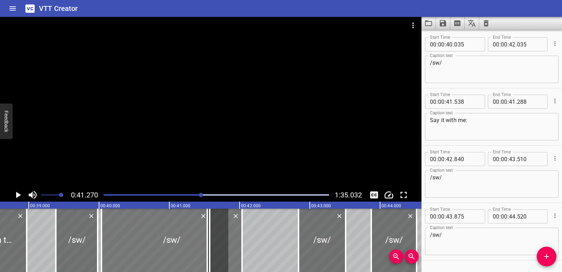
click at [228, 238] on div at bounding box center [172, 239] width 141 height 63
type input "533"
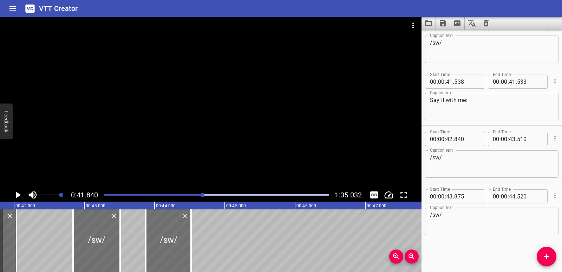
scroll to position [0, 2940]
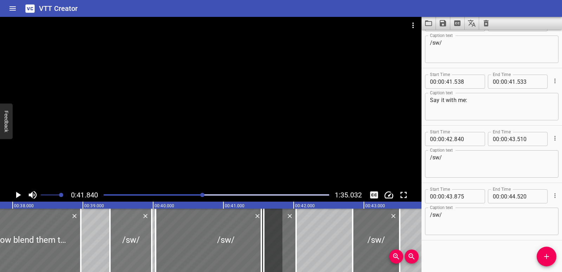
click at [132, 248] on div at bounding box center [131, 239] width 42 height 63
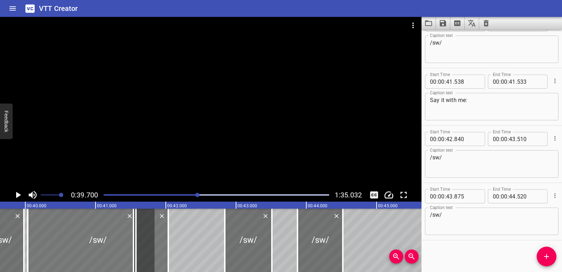
scroll to position [0, 2790]
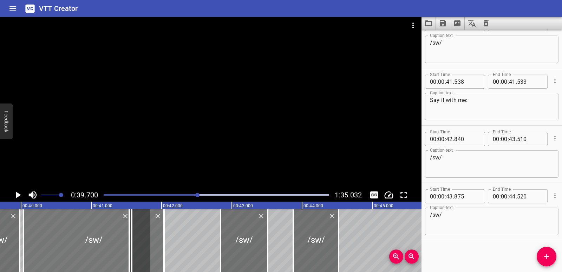
click at [99, 243] on div at bounding box center [94, 239] width 141 height 63
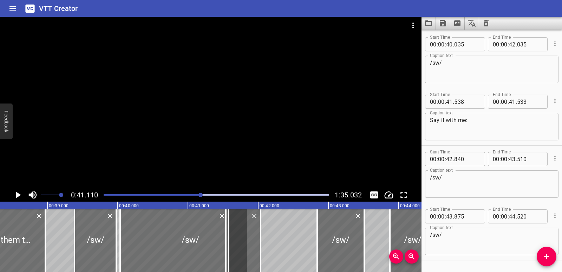
scroll to position [0, 2628]
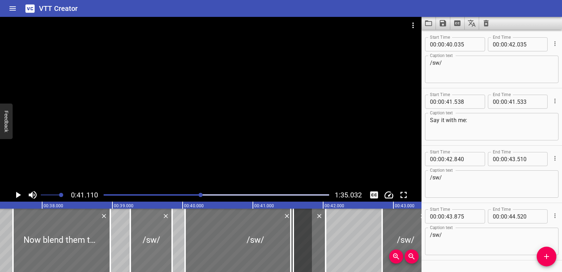
drag, startPoint x: 154, startPoint y: 235, endPoint x: 145, endPoint y: 235, distance: 9.2
click at [145, 235] on div at bounding box center [151, 239] width 42 height 63
type input "255"
type input "850"
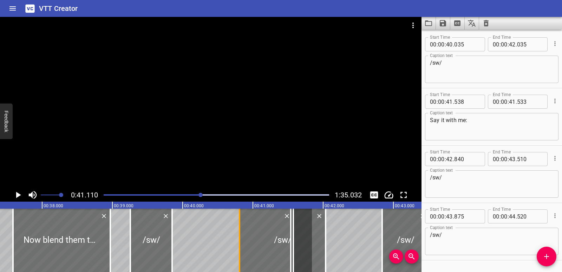
drag, startPoint x: 185, startPoint y: 242, endPoint x: 240, endPoint y: 246, distance: 54.6
click at [240, 246] on div at bounding box center [239, 239] width 1 height 63
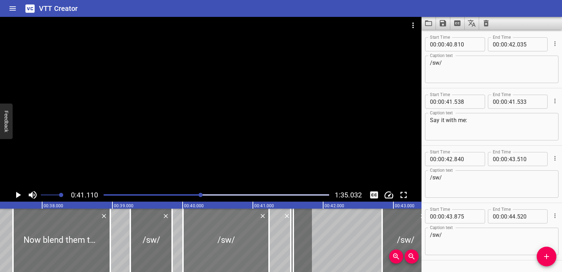
drag, startPoint x: 268, startPoint y: 240, endPoint x: 211, endPoint y: 239, distance: 56.6
click at [211, 239] on div at bounding box center [226, 239] width 86 height 63
type input "005"
type input "41"
drag, startPoint x: 268, startPoint y: 239, endPoint x: 254, endPoint y: 238, distance: 14.1
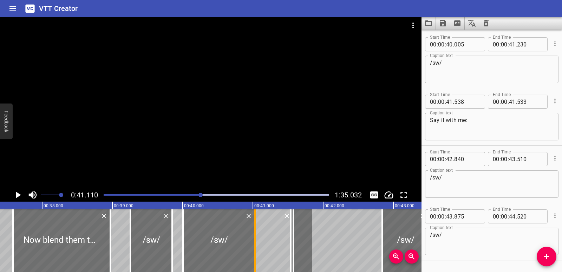
click at [254, 238] on div at bounding box center [255, 239] width 7 height 63
type input "030"
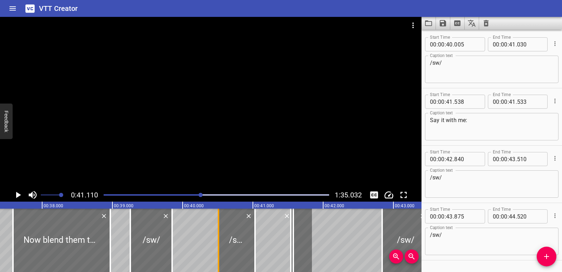
drag, startPoint x: 182, startPoint y: 237, endPoint x: 218, endPoint y: 236, distance: 35.5
click at [218, 236] on div at bounding box center [218, 239] width 7 height 63
type input "510"
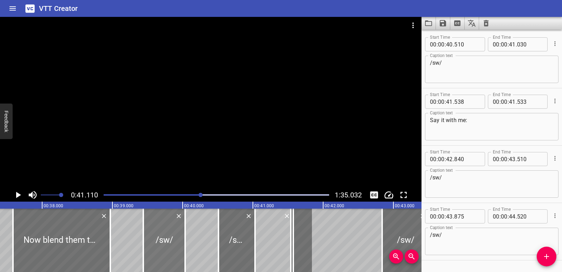
drag, startPoint x: 165, startPoint y: 241, endPoint x: 177, endPoint y: 241, distance: 12.0
click at [177, 241] on div at bounding box center [164, 239] width 42 height 63
type input "440"
type input "40"
type input "035"
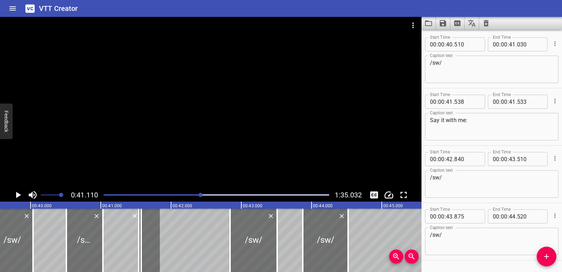
scroll to position [0, 2787]
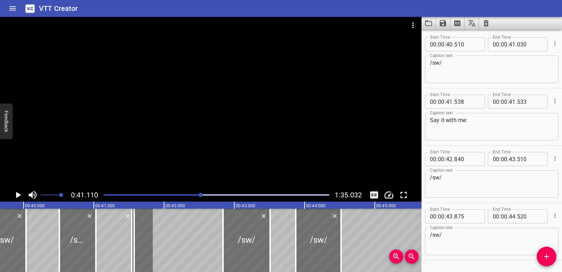
drag, startPoint x: 158, startPoint y: 242, endPoint x: 163, endPoint y: 242, distance: 4.9
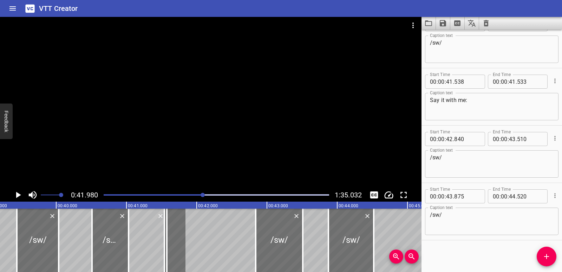
scroll to position [0, 2747]
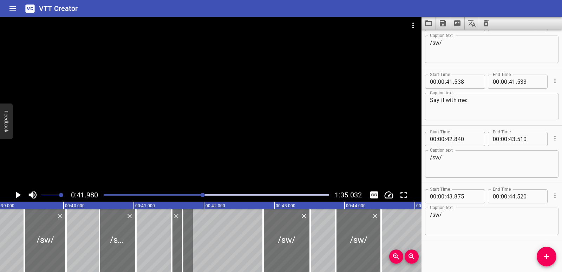
drag, startPoint x: 176, startPoint y: 238, endPoint x: 187, endPoint y: 239, distance: 11.3
click at [183, 239] on div "Say it with me:" at bounding box center [177, 239] width 11 height 63
type input "693"
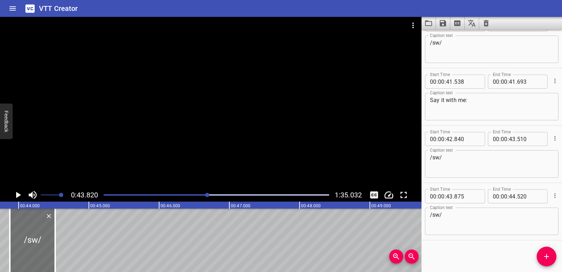
scroll to position [0, 3079]
click at [554, 196] on icon "Cue Options" at bounding box center [554, 195] width 1 height 5
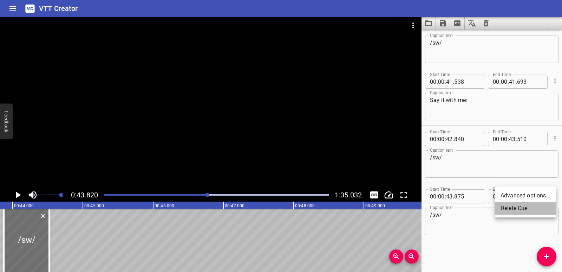
click at [534, 207] on li "Delete Cue" at bounding box center [525, 208] width 61 height 13
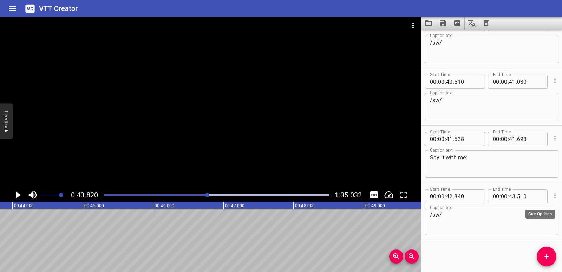
click at [552, 196] on icon "Cue Options" at bounding box center [555, 195] width 7 height 7
click at [534, 210] on li "Delete Cue" at bounding box center [525, 208] width 61 height 13
click at [554, 194] on icon "Cue Options" at bounding box center [554, 195] width 1 height 5
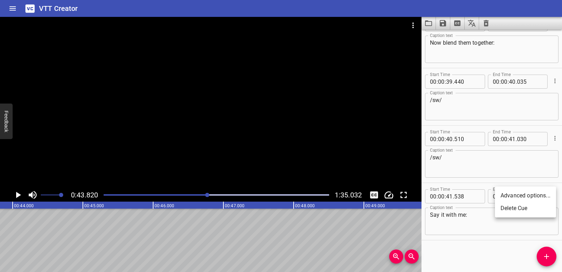
click at [527, 206] on li "Delete Cue" at bounding box center [525, 208] width 61 height 13
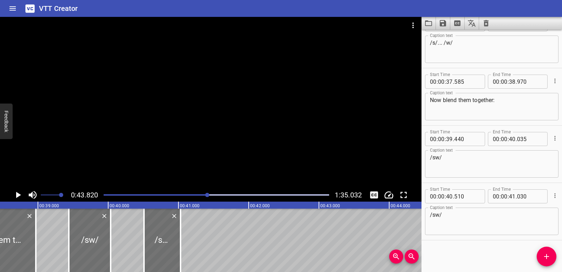
scroll to position [0, 2681]
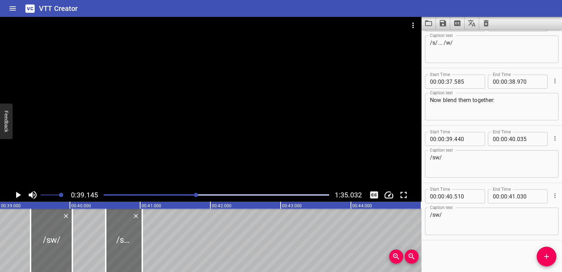
scroll to position [0, 2751]
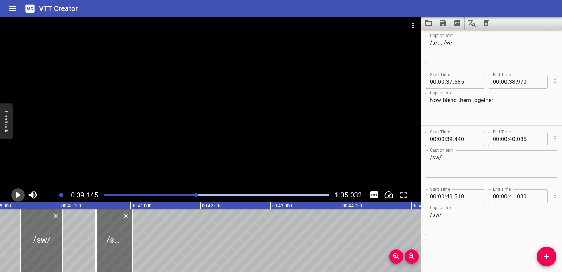
click at [19, 195] on icon "Play/Pause" at bounding box center [18, 195] width 5 height 6
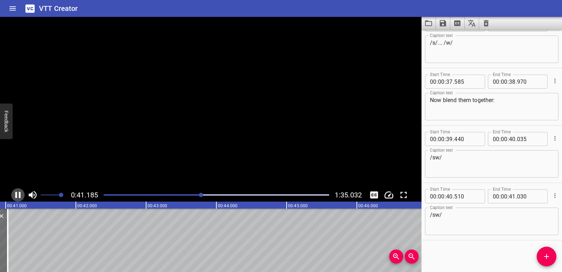
click at [19, 195] on icon "Play/Pause" at bounding box center [17, 195] width 5 height 6
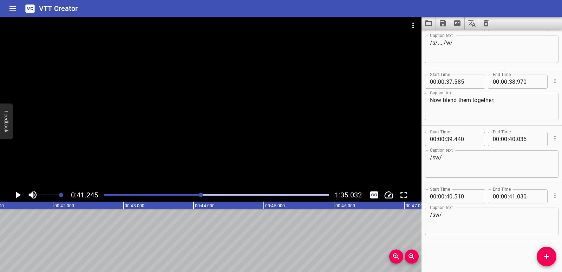
click at [549, 253] on icon "Add Cue" at bounding box center [547, 256] width 8 height 8
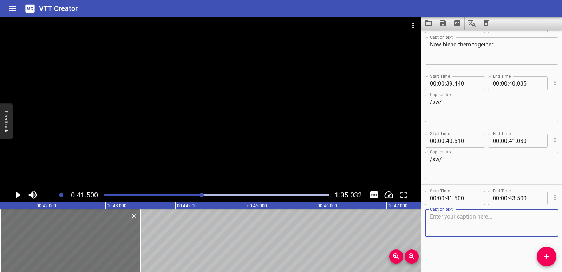
scroll to position [536, 0]
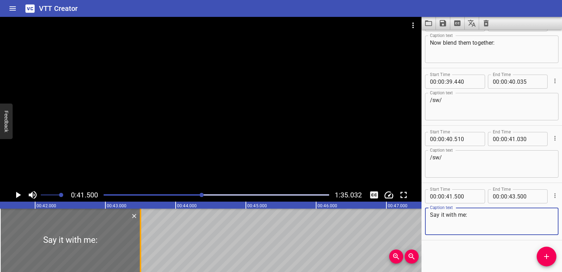
type textarea "Say it with me:"
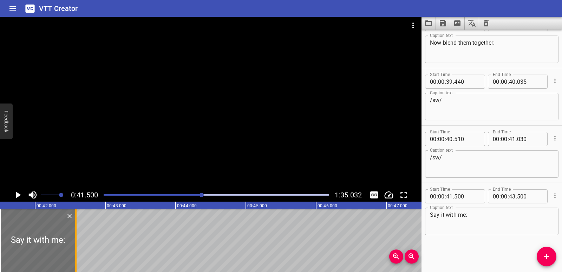
drag, startPoint x: 140, startPoint y: 240, endPoint x: 75, endPoint y: 236, distance: 64.7
click at [75, 236] on div at bounding box center [75, 239] width 1 height 63
type input "42"
type input "580"
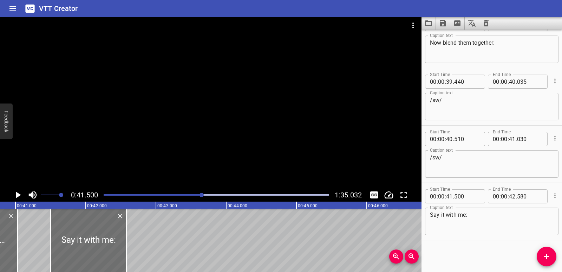
scroll to position [0, 2851]
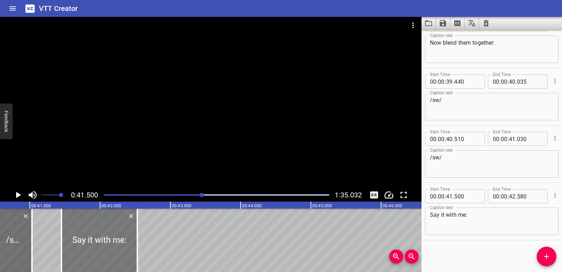
click at [98, 250] on div at bounding box center [99, 239] width 76 height 63
type input "450"
type input "530"
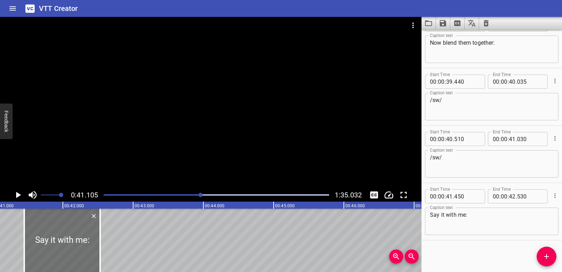
click at [15, 194] on icon "Play/Pause" at bounding box center [18, 194] width 11 height 11
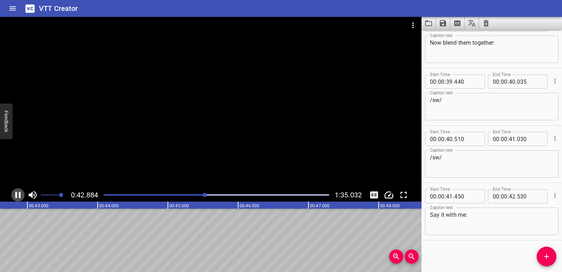
click at [16, 194] on icon "Play/Pause" at bounding box center [17, 195] width 5 height 6
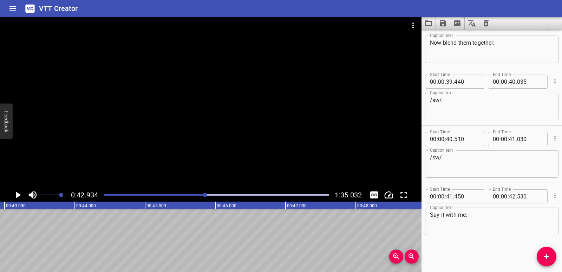
click at [552, 257] on span "Add Cue" at bounding box center [547, 256] width 20 height 8
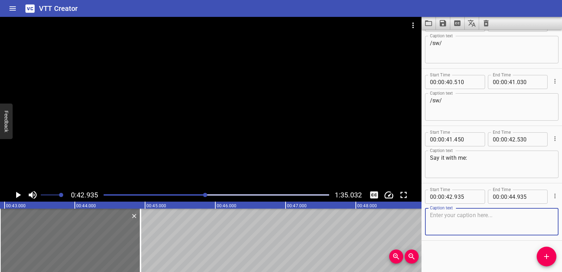
scroll to position [593, 0]
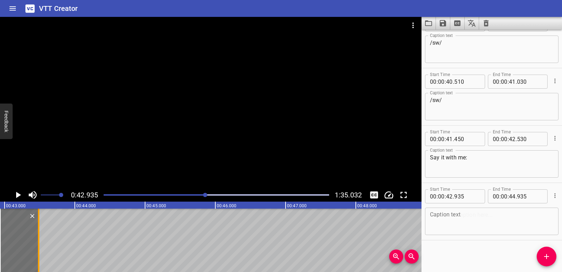
drag, startPoint x: 140, startPoint y: 242, endPoint x: 38, endPoint y: 238, distance: 102.0
click at [38, 238] on div at bounding box center [38, 239] width 1 height 63
type input "43"
type input "485"
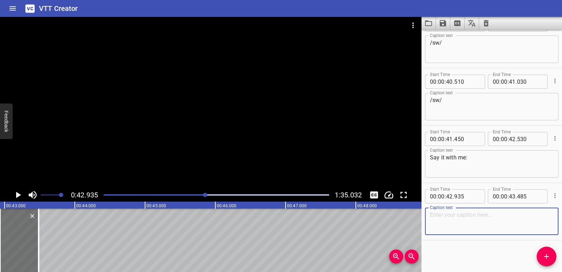
click at [462, 219] on textarea at bounding box center [492, 221] width 124 height 20
paste textarea "/sw/"
type textarea "/sw/"
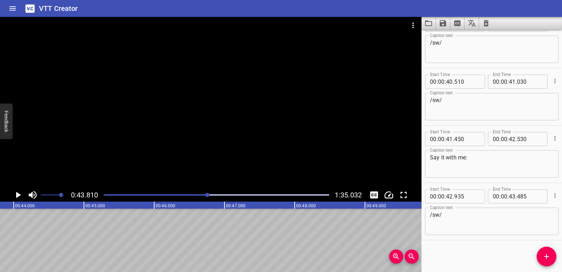
scroll to position [0, 3079]
drag, startPoint x: 544, startPoint y: 261, endPoint x: 456, endPoint y: 231, distance: 93.1
click at [544, 261] on button "Add Cue" at bounding box center [547, 256] width 20 height 20
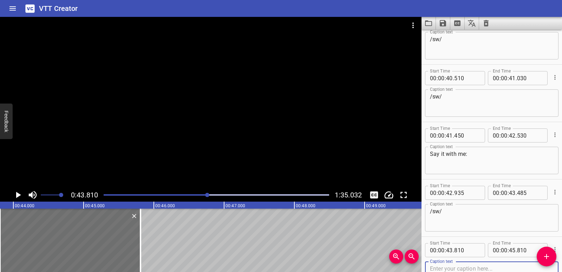
scroll to position [650, 0]
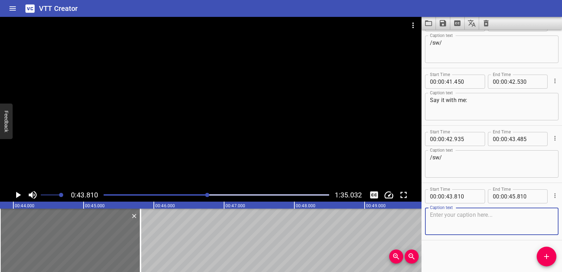
click at [452, 219] on textarea at bounding box center [492, 221] width 124 height 20
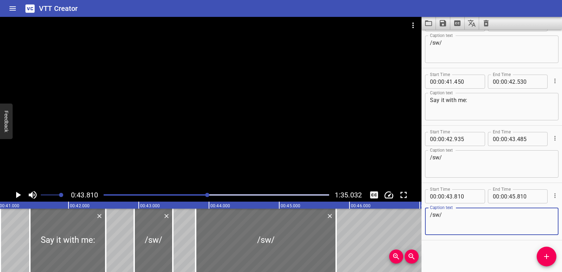
scroll to position [0, 2839]
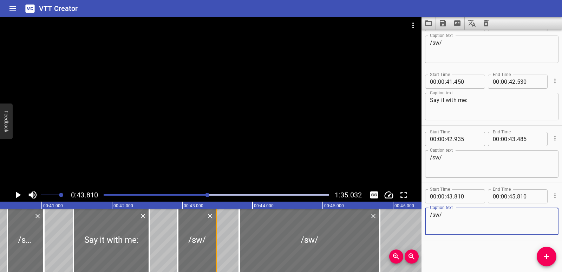
type textarea "/sw/"
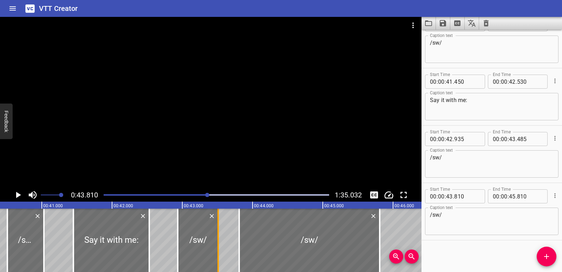
click at [216, 246] on div at bounding box center [218, 239] width 7 height 63
type input "510"
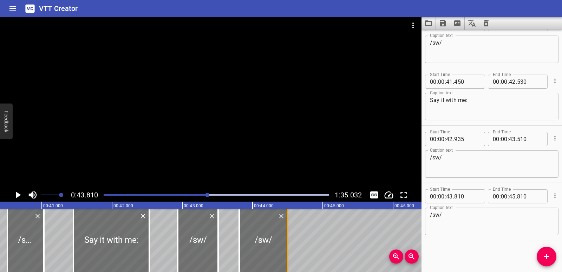
drag, startPoint x: 380, startPoint y: 242, endPoint x: 288, endPoint y: 237, distance: 92.2
click at [288, 237] on div at bounding box center [287, 239] width 1 height 63
type input "44"
type input "500"
drag, startPoint x: 238, startPoint y: 238, endPoint x: 246, endPoint y: 238, distance: 8.1
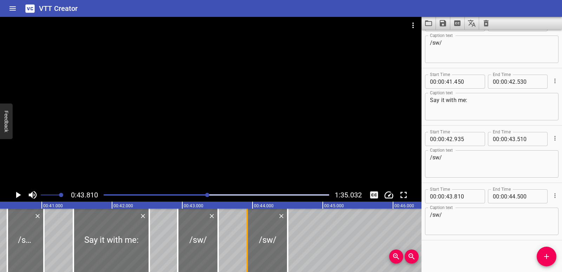
click at [246, 238] on div at bounding box center [247, 239] width 7 height 63
type input "925"
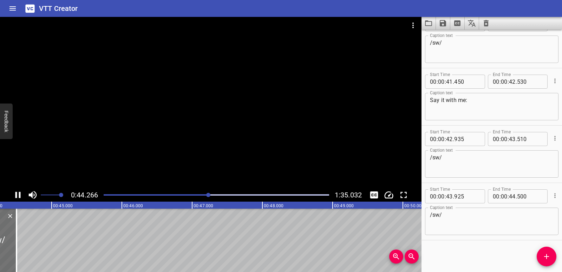
click at [21, 195] on icon "Play/Pause" at bounding box center [18, 194] width 11 height 11
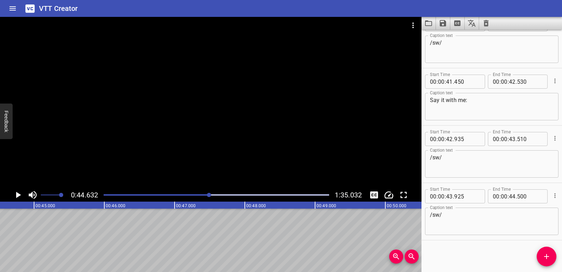
scroll to position [0, 3136]
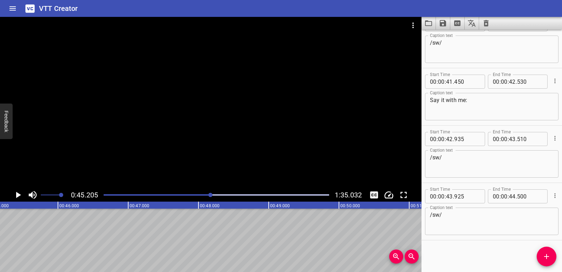
scroll to position [0, 3177]
click at [547, 254] on icon "Add Cue" at bounding box center [546, 256] width 5 height 5
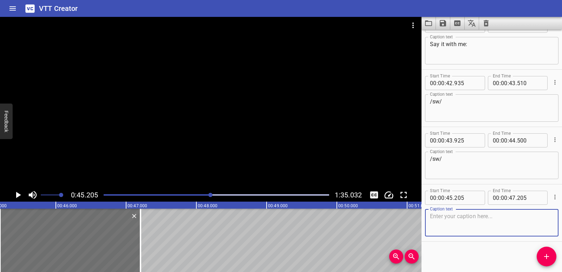
scroll to position [707, 0]
click at [461, 214] on textarea at bounding box center [492, 221] width 124 height 20
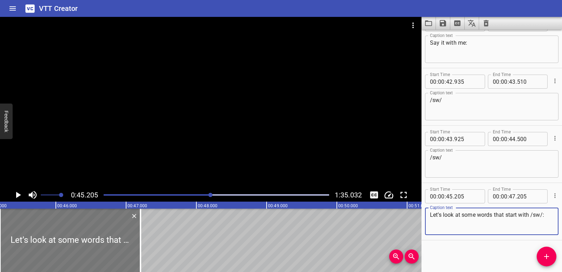
type textarea "Let’s look at some words that start with /sw/:"
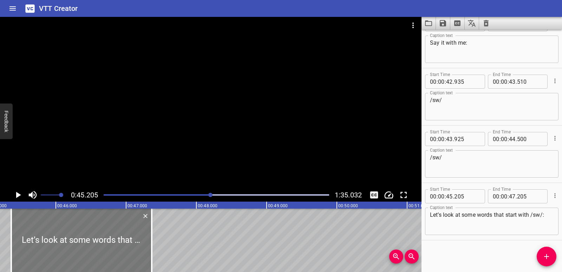
drag, startPoint x: 96, startPoint y: 236, endPoint x: 107, endPoint y: 237, distance: 11.3
click at [107, 237] on div at bounding box center [81, 239] width 141 height 63
type input "365"
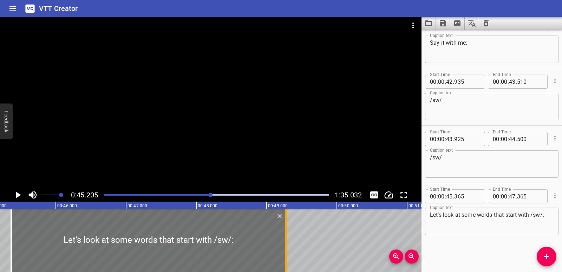
drag, startPoint x: 150, startPoint y: 238, endPoint x: 285, endPoint y: 238, distance: 134.2
click at [285, 238] on div at bounding box center [286, 239] width 7 height 63
type input "49"
type input "275"
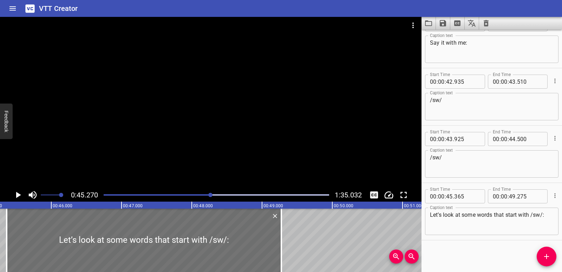
click at [20, 195] on icon "Play/Pause" at bounding box center [18, 195] width 5 height 6
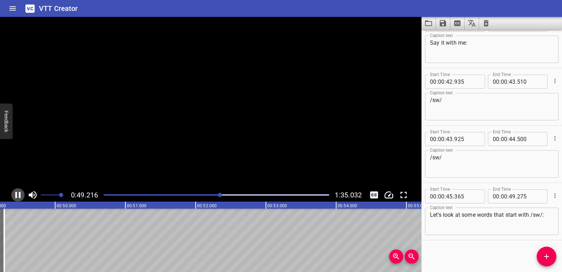
click at [20, 195] on icon "Play/Pause" at bounding box center [17, 195] width 5 height 6
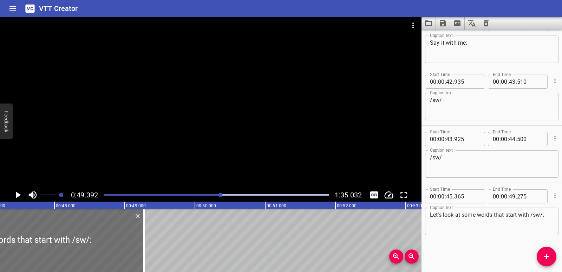
scroll to position [0, 3276]
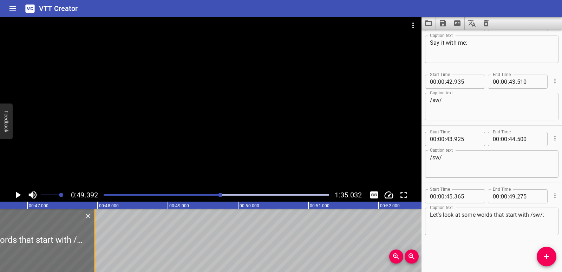
drag, startPoint x: 187, startPoint y: 242, endPoint x: 94, endPoint y: 244, distance: 92.8
click at [94, 244] on div at bounding box center [94, 239] width 1 height 63
type input "47"
type input "955"
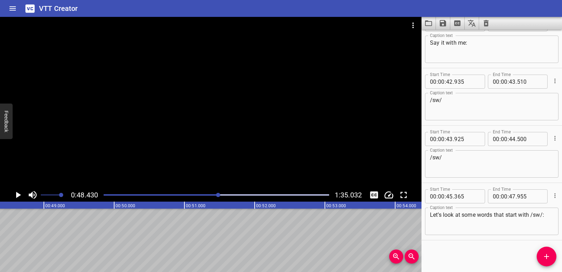
scroll to position [0, 3403]
click at [550, 256] on icon "Add Cue" at bounding box center [547, 256] width 8 height 8
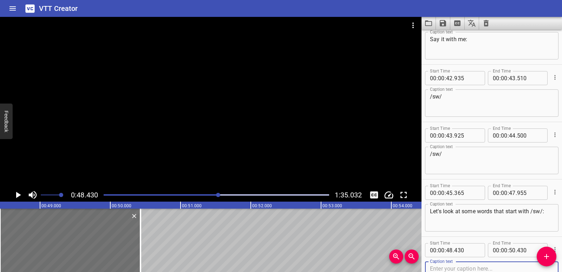
scroll to position [765, 0]
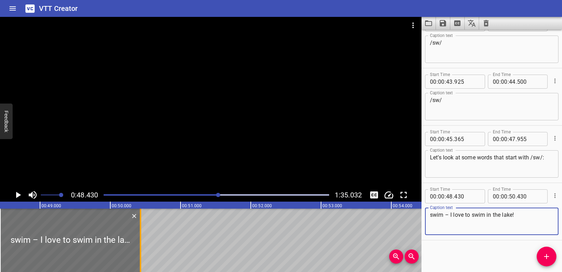
type textarea "swim – I love to swim in the lake!"
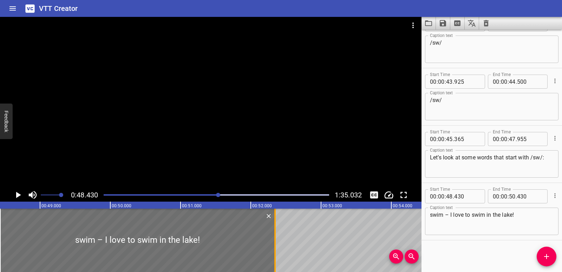
drag, startPoint x: 140, startPoint y: 246, endPoint x: 275, endPoint y: 243, distance: 134.6
click at [275, 243] on div at bounding box center [274, 239] width 1 height 63
type input "52"
type input "345"
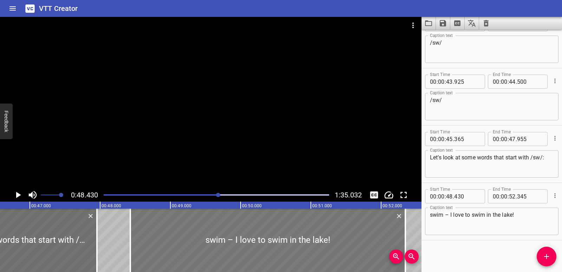
scroll to position [0, 3258]
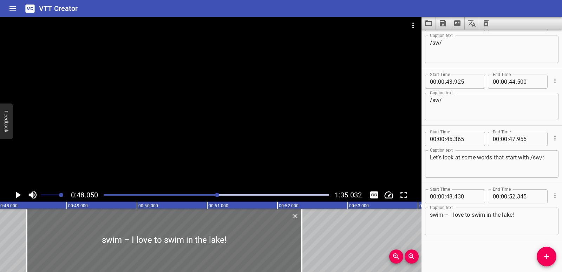
click at [21, 196] on icon "Play/Pause" at bounding box center [18, 194] width 11 height 11
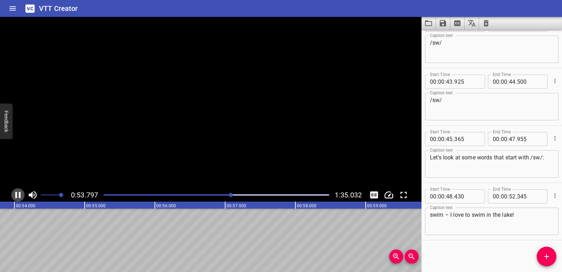
click at [21, 196] on icon "Play/Pause" at bounding box center [18, 194] width 11 height 11
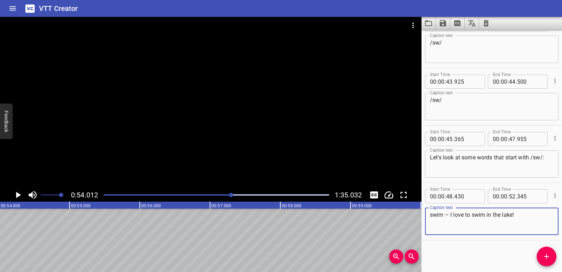
drag, startPoint x: 524, startPoint y: 219, endPoint x: 429, endPoint y: 212, distance: 95.1
click at [429, 212] on div "swim – I love to swim in the lake! Caption text" at bounding box center [492, 220] width 134 height 27
paste textarea
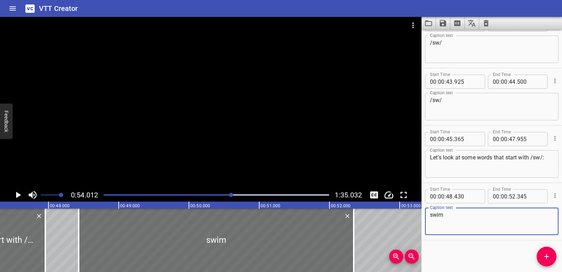
scroll to position [0, 3318]
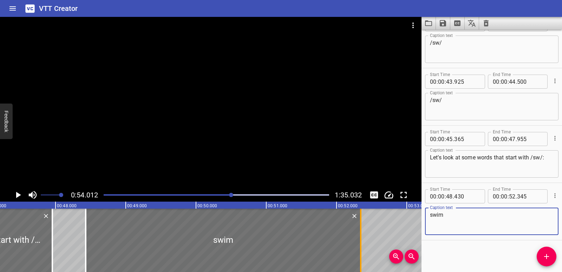
type textarea "swim"
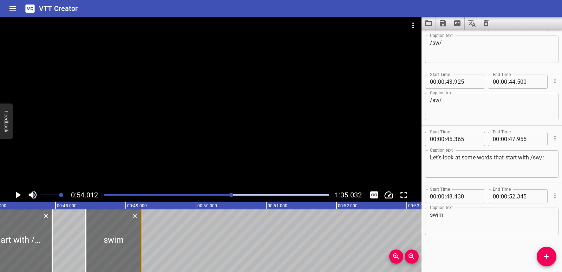
drag, startPoint x: 360, startPoint y: 238, endPoint x: 141, endPoint y: 237, distance: 219.3
click at [141, 237] on div at bounding box center [141, 239] width 1 height 63
type input "49"
type input "225"
click at [91, 240] on div at bounding box center [115, 239] width 56 height 63
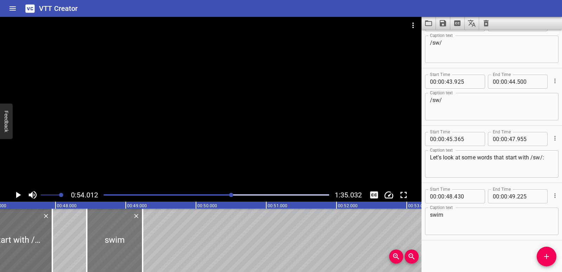
type input "445"
type input "240"
click at [543, 254] on icon "Add Cue" at bounding box center [547, 256] width 8 height 8
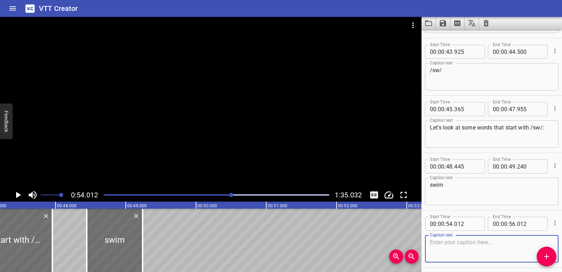
scroll to position [822, 0]
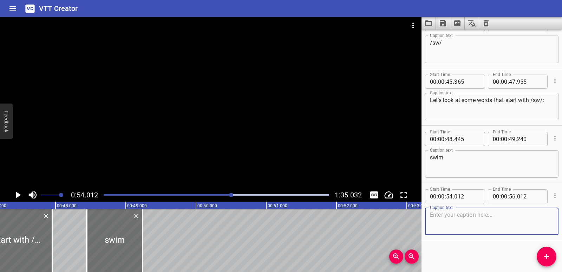
click at [452, 218] on textarea at bounding box center [492, 221] width 124 height 20
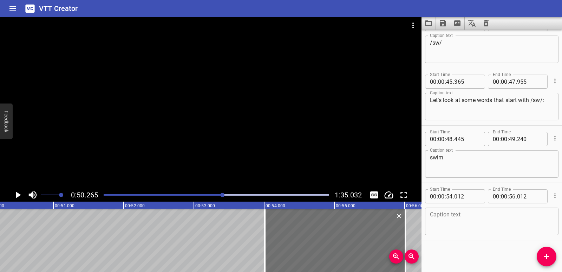
scroll to position [0, 3532]
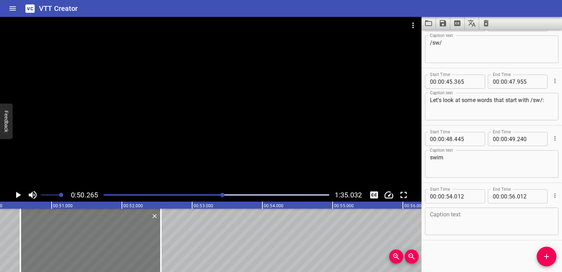
drag, startPoint x: 281, startPoint y: 243, endPoint x: 38, endPoint y: 229, distance: 243.2
click at [38, 229] on div at bounding box center [90, 239] width 141 height 63
type input "50"
type input "557"
type input "52"
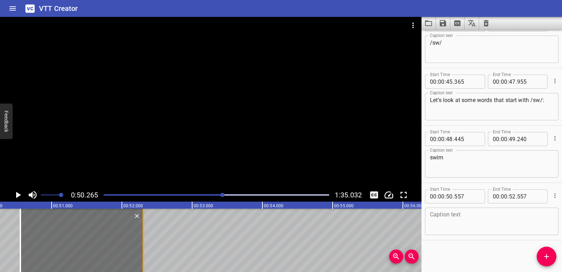
drag, startPoint x: 159, startPoint y: 246, endPoint x: 141, endPoint y: 242, distance: 18.3
click at [141, 242] on div at bounding box center [143, 239] width 7 height 63
type input "302"
drag, startPoint x: 17, startPoint y: 239, endPoint x: 21, endPoint y: 239, distance: 4.6
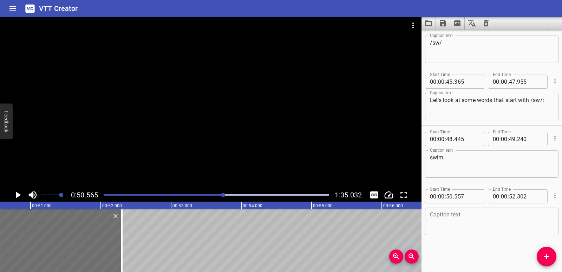
click at [21, 239] on div at bounding box center [60, 239] width 123 height 63
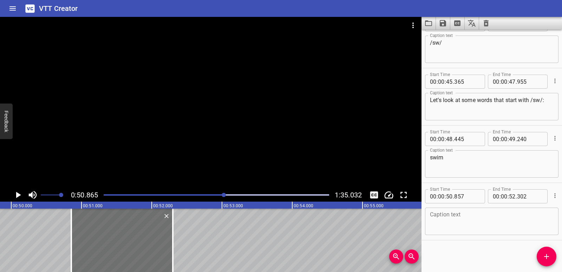
scroll to position [0, 3495]
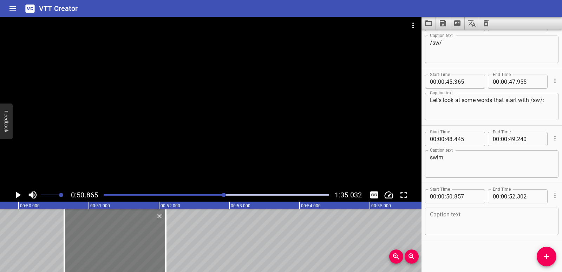
drag, startPoint x: 94, startPoint y: 240, endPoint x: 80, endPoint y: 238, distance: 14.6
click at [80, 238] on div at bounding box center [115, 239] width 102 height 63
type input "652"
drag, startPoint x: 167, startPoint y: 248, endPoint x: 178, endPoint y: 247, distance: 11.3
click at [178, 247] on div at bounding box center [177, 239] width 7 height 63
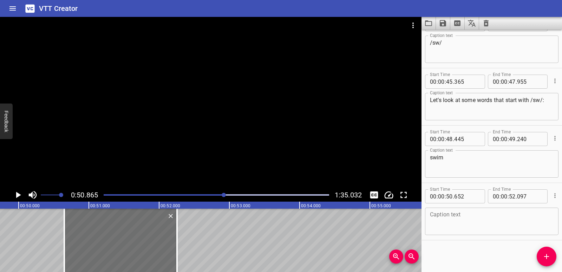
type input "257"
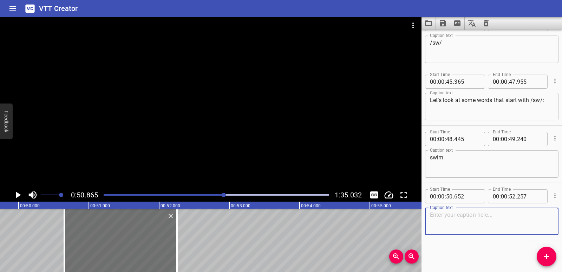
click at [488, 220] on textarea at bounding box center [492, 221] width 124 height 20
paste textarea "swing"
type textarea "swing"
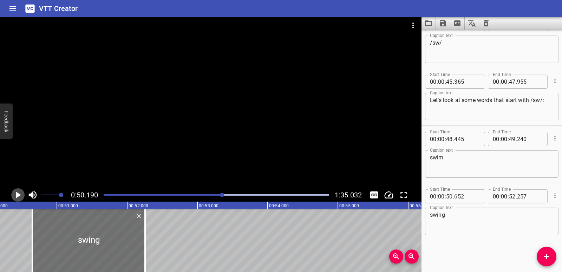
click at [17, 194] on icon "Play/Pause" at bounding box center [18, 195] width 5 height 6
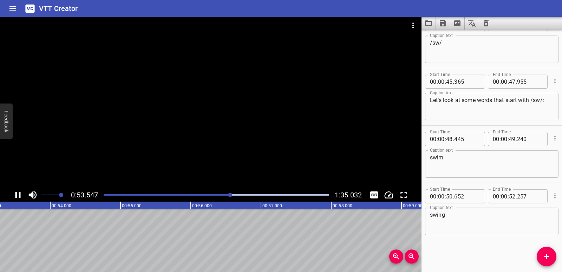
click at [18, 194] on icon "Play/Pause" at bounding box center [18, 194] width 11 height 11
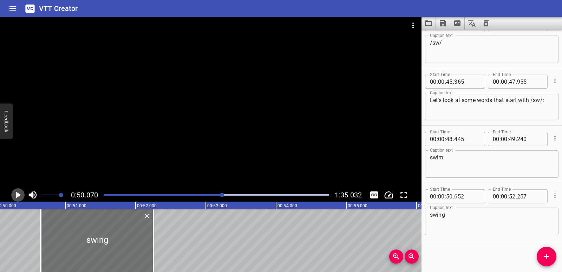
click at [20, 195] on icon "Play/Pause" at bounding box center [18, 194] width 11 height 11
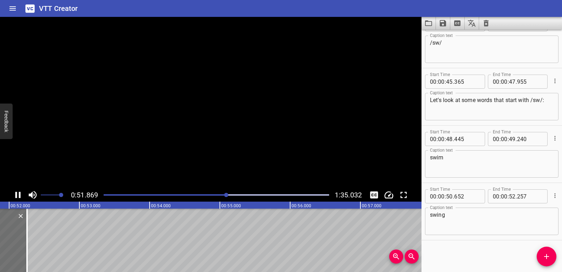
click at [20, 195] on icon "Play/Pause" at bounding box center [17, 195] width 5 height 6
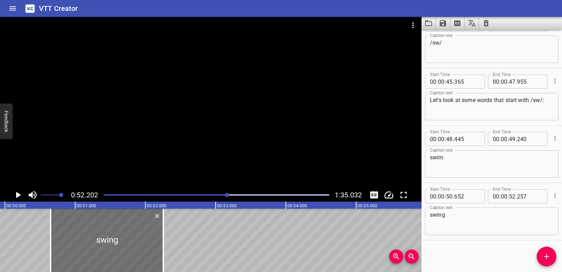
scroll to position [0, 3466]
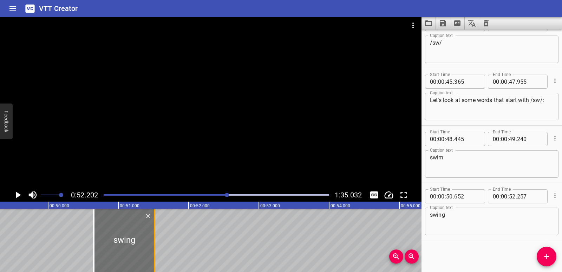
drag, startPoint x: 208, startPoint y: 249, endPoint x: 156, endPoint y: 247, distance: 52.0
click at [156, 247] on div at bounding box center [154, 239] width 7 height 63
type input "51"
type input "517"
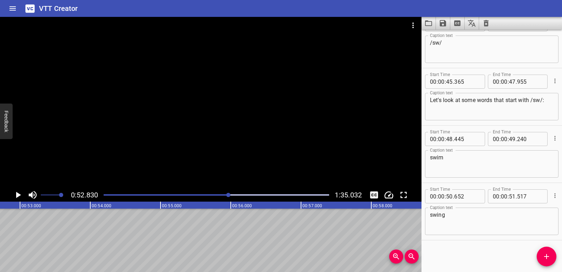
scroll to position [0, 3713]
click at [552, 258] on span "Add Cue" at bounding box center [547, 256] width 20 height 8
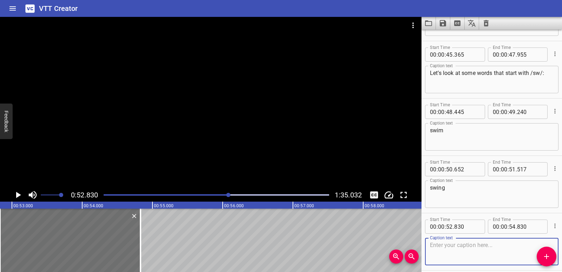
scroll to position [879, 0]
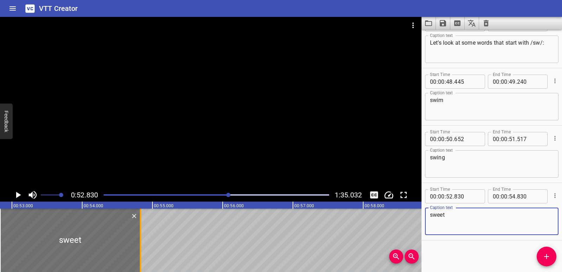
type textarea "sweet"
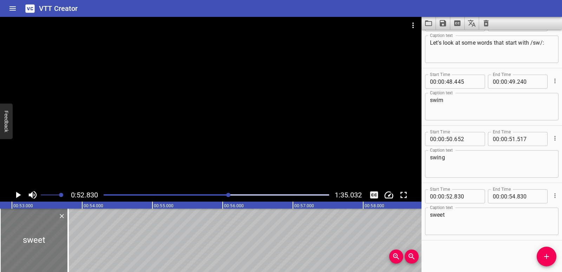
drag, startPoint x: 138, startPoint y: 231, endPoint x: 37, endPoint y: 233, distance: 101.2
click at [65, 232] on div at bounding box center [68, 239] width 7 height 63
type input "53"
type input "795"
drag, startPoint x: 0, startPoint y: 234, endPoint x: 9, endPoint y: 235, distance: 9.2
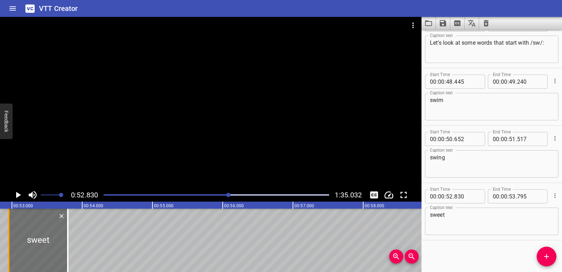
click at [9, 235] on div at bounding box center [8, 239] width 1 height 63
type input "960"
click at [0, 234] on div "Blending with ‘st’ and ‘sw’ [DATE] we’re going to swing into new blends: /sw/ a…" at bounding box center [503, 239] width 8433 height 63
click at [2, 236] on div "Blending with ‘st’ and ‘sw’ [DATE] we’re going to swing into new blends: /sw/ a…" at bounding box center [503, 239] width 8433 height 63
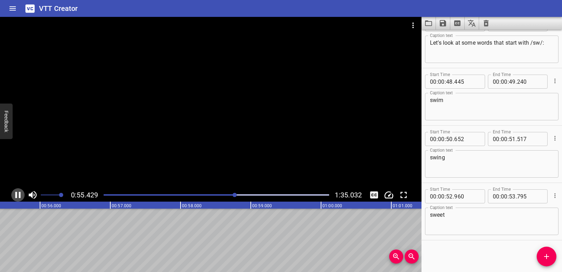
click at [17, 196] on icon "Play/Pause" at bounding box center [18, 194] width 11 height 11
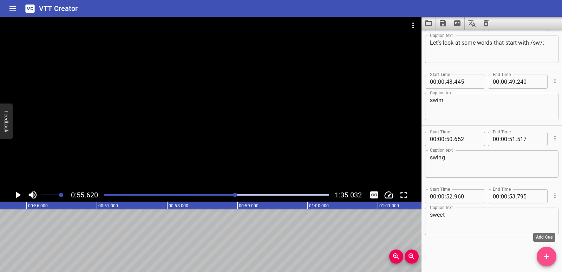
click at [547, 258] on icon "Add Cue" at bounding box center [546, 256] width 5 height 5
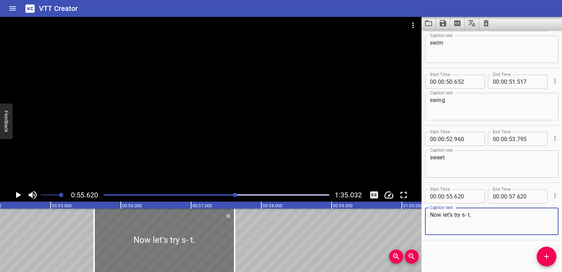
scroll to position [0, 3807]
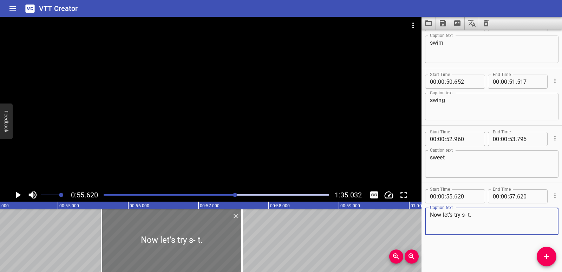
type textarea "Now let’s try s- t."
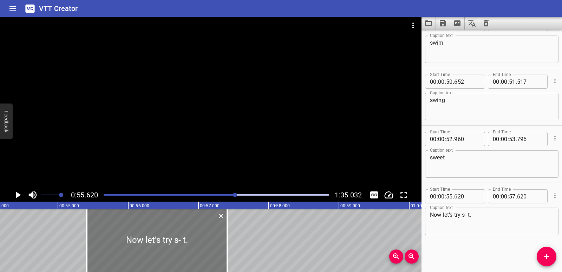
drag, startPoint x: 187, startPoint y: 246, endPoint x: 172, endPoint y: 244, distance: 14.9
click at [172, 244] on div at bounding box center [157, 239] width 141 height 63
type input "410"
click at [232, 247] on div "Blending with ‘st’ and ‘sw’ [DATE] we’re going to swing into new blends: /sw/ a…" at bounding box center [409, 239] width 8433 height 63
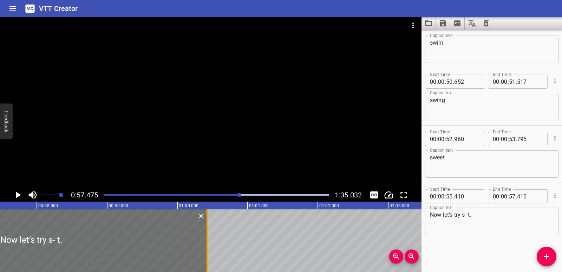
drag, startPoint x: 226, startPoint y: 243, endPoint x: 215, endPoint y: 242, distance: 11.3
click at [215, 242] on div "Blending with ‘st’ and ‘sw’ [DATE] we’re going to swing into new blends: /sw/ a…" at bounding box center [177, 239] width 8433 height 63
type input "01"
type input "00"
type input "550"
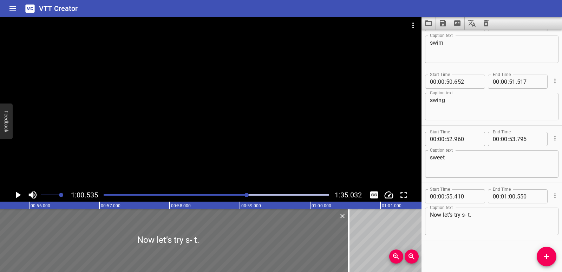
scroll to position [0, 3870]
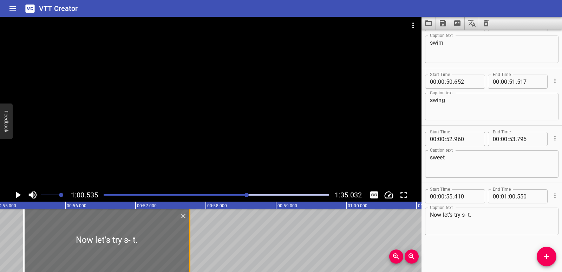
click at [189, 241] on div at bounding box center [189, 239] width 7 height 63
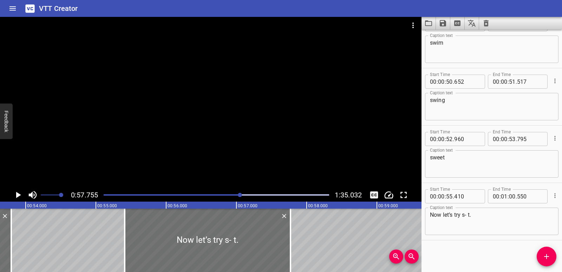
scroll to position [0, 3762]
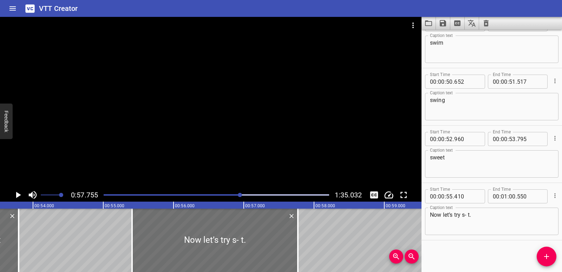
click at [65, 243] on div "Blending with ‘st’ and ‘sw’ [DATE] we’re going to swing into new blends: /sw/ a…" at bounding box center [454, 239] width 8433 height 63
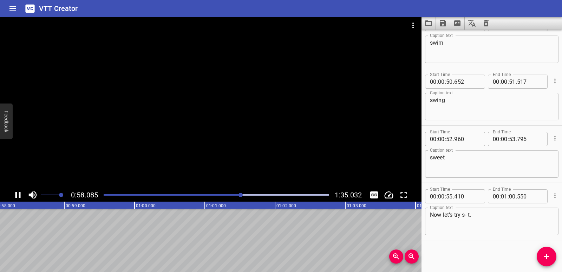
click at [16, 193] on icon "Play/Pause" at bounding box center [17, 195] width 5 height 6
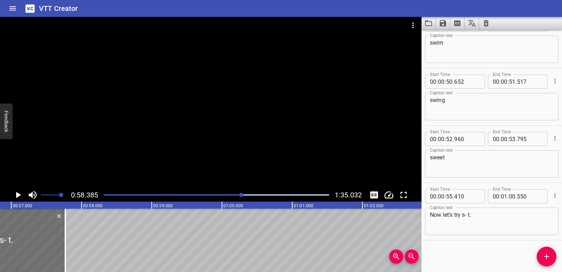
scroll to position [0, 3965]
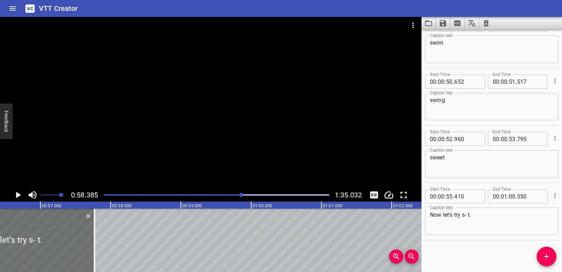
click at [114, 239] on div "Blending with ‘st’ and ‘sw’ [DATE] we’re going to swing into new blends: /sw/ a…" at bounding box center [251, 239] width 8433 height 63
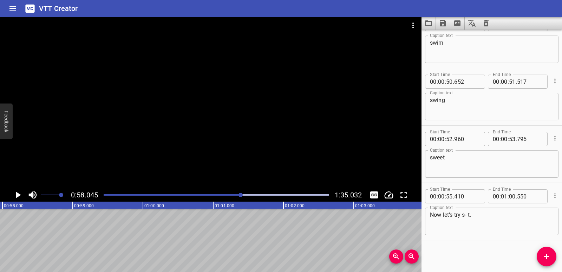
scroll to position [0, 4079]
click at [550, 254] on icon "Add Cue" at bounding box center [547, 256] width 8 height 8
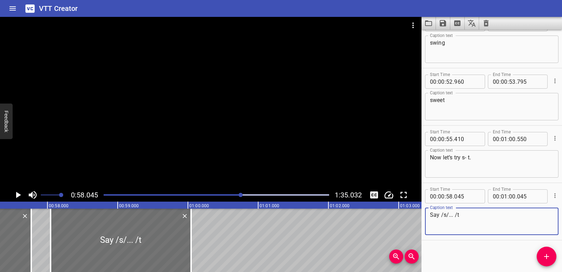
scroll to position [0, 3992]
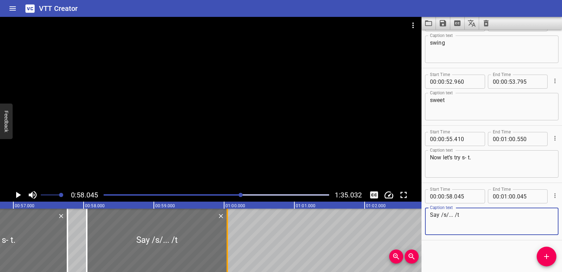
type textarea "Say /s/... /t"
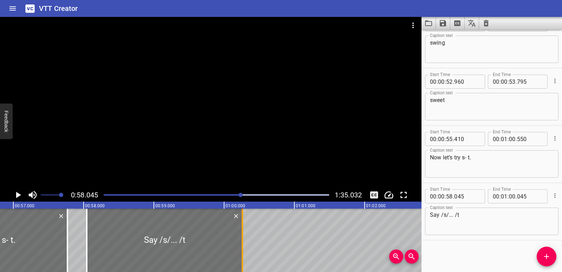
drag, startPoint x: 228, startPoint y: 249, endPoint x: 245, endPoint y: 244, distance: 17.9
click at [243, 244] on div at bounding box center [242, 239] width 1 height 63
type input "295"
click at [77, 242] on div "Blending with ‘st’ and ‘sw’ [DATE] we’re going to swing into new blends: /sw/ a…" at bounding box center [224, 239] width 8433 height 63
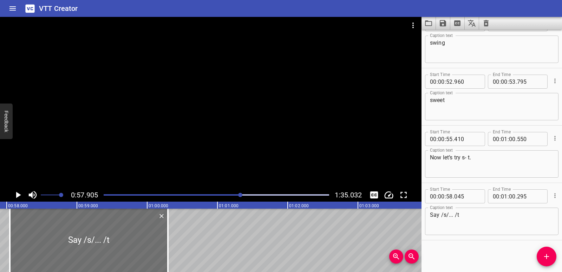
click at [15, 195] on icon "Play/Pause" at bounding box center [18, 194] width 11 height 11
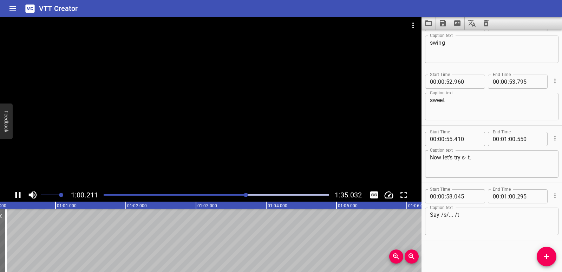
click at [17, 195] on icon "Play/Pause" at bounding box center [18, 194] width 11 height 11
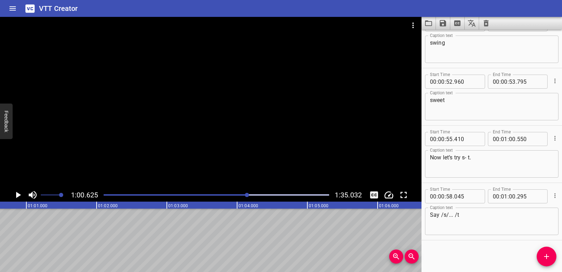
click at [20, 193] on icon "Play/Pause" at bounding box center [18, 194] width 11 height 11
click at [19, 193] on icon "Play/Pause" at bounding box center [17, 195] width 5 height 6
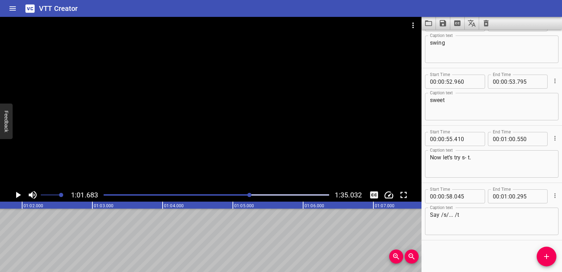
click at [545, 256] on icon "Add Cue" at bounding box center [546, 256] width 5 height 5
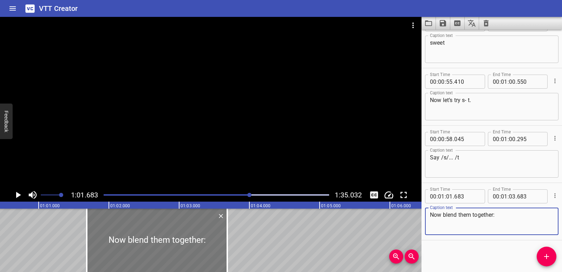
scroll to position [0, 4241]
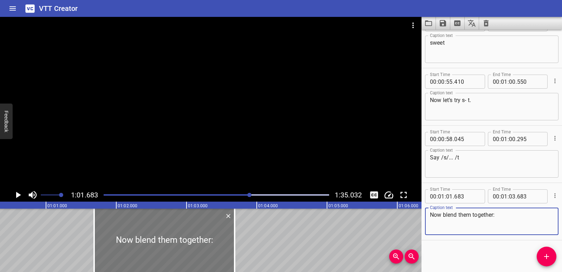
type textarea "Now blend them together:"
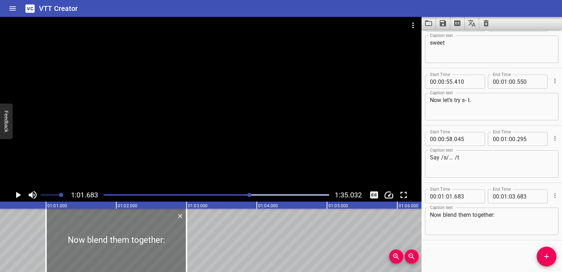
drag, startPoint x: 219, startPoint y: 256, endPoint x: 170, endPoint y: 256, distance: 48.1
click at [170, 256] on div at bounding box center [116, 239] width 141 height 63
type input "00"
type input "998"
type input "02"
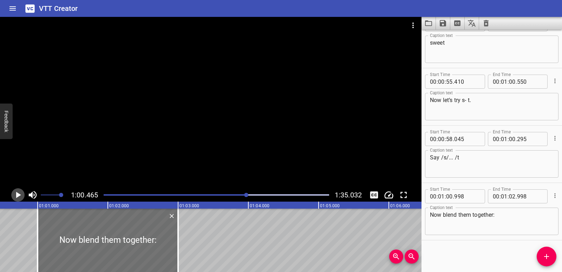
click at [15, 195] on icon "Play/Pause" at bounding box center [18, 194] width 11 height 11
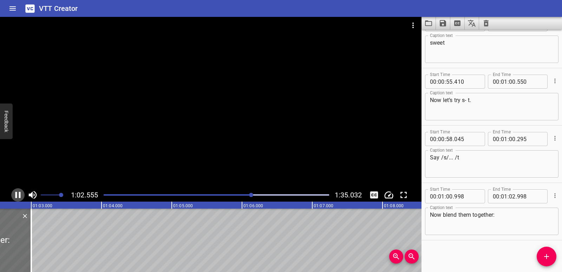
click at [17, 195] on icon "Play/Pause" at bounding box center [17, 195] width 5 height 6
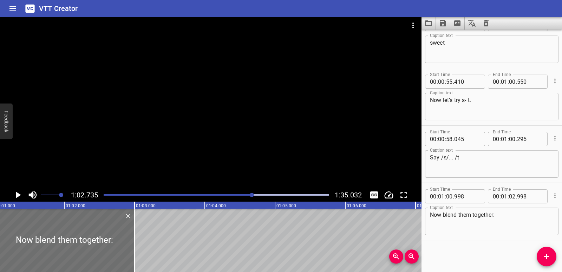
scroll to position [0, 4278]
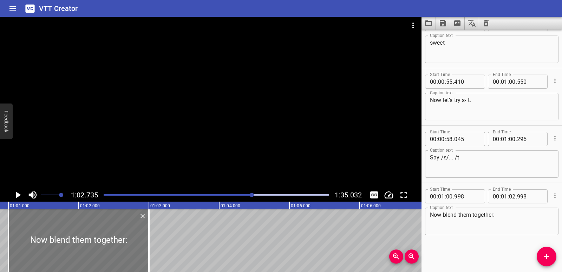
click at [143, 244] on div at bounding box center [78, 239] width 141 height 63
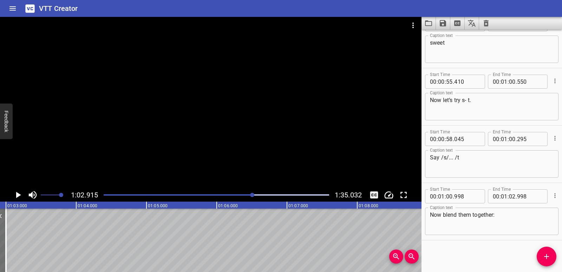
scroll to position [0, 4052]
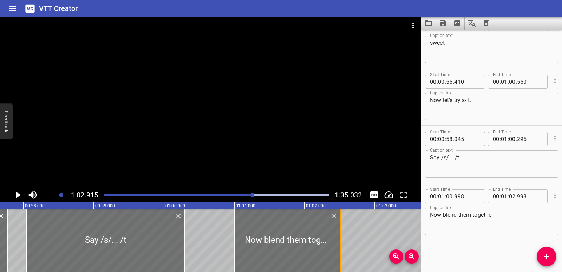
drag, startPoint x: 375, startPoint y: 244, endPoint x: 341, endPoint y: 245, distance: 34.1
click at [341, 245] on div at bounding box center [340, 239] width 1 height 63
type input "513"
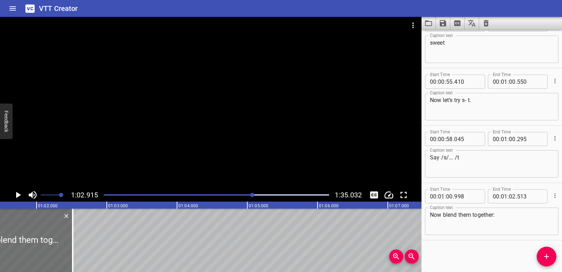
scroll to position [0, 4342]
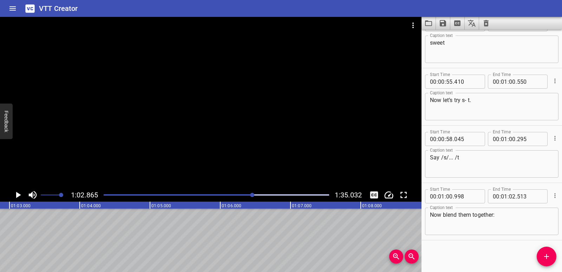
click at [20, 197] on icon "Play/Pause" at bounding box center [18, 194] width 11 height 11
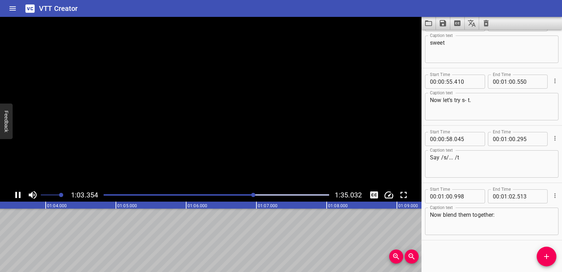
click at [20, 197] on icon "Play/Pause" at bounding box center [17, 195] width 5 height 6
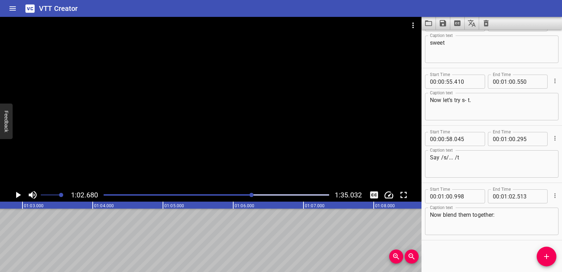
click at [15, 194] on icon "Play/Pause" at bounding box center [18, 194] width 11 height 11
click at [15, 194] on icon "Play/Pause" at bounding box center [17, 195] width 5 height 6
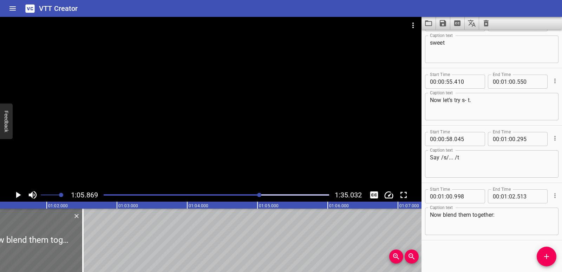
scroll to position [0, 4303]
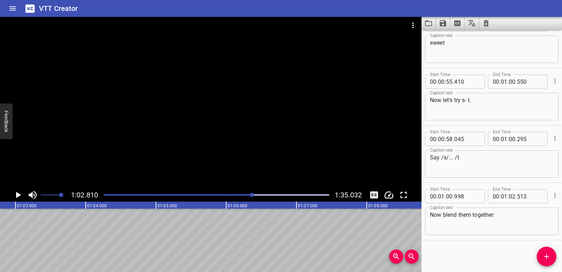
scroll to position [0, 4414]
drag, startPoint x: 540, startPoint y: 259, endPoint x: 527, endPoint y: 253, distance: 14.3
click at [539, 260] on span "Add Cue" at bounding box center [547, 256] width 20 height 8
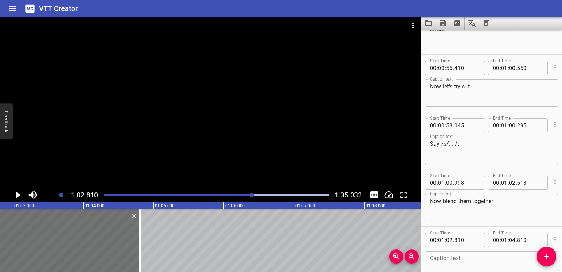
scroll to position [1108, 0]
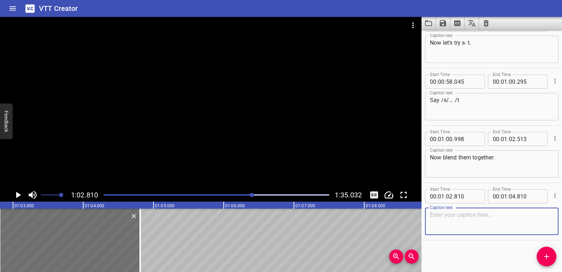
click at [468, 219] on textarea at bounding box center [492, 221] width 124 height 20
paste textarea "/st/"
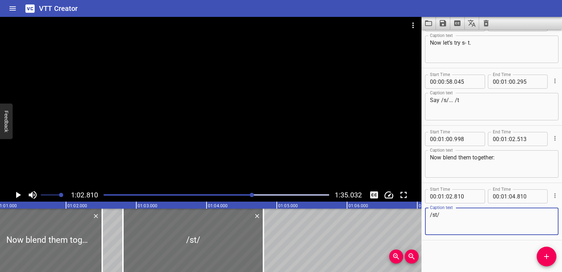
scroll to position [0, 4277]
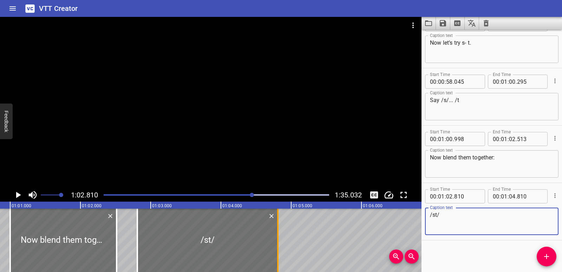
type textarea "/st/"
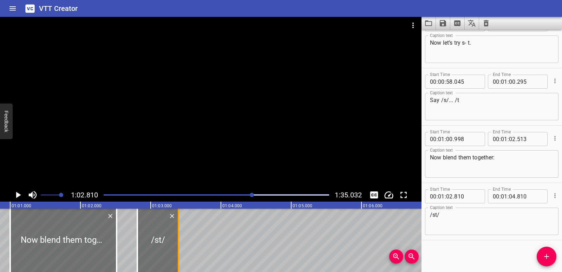
drag, startPoint x: 277, startPoint y: 244, endPoint x: 177, endPoint y: 245, distance: 99.4
click at [177, 245] on div at bounding box center [178, 239] width 7 height 63
type input "03"
type input "395"
click at [159, 246] on div at bounding box center [161, 239] width 41 height 63
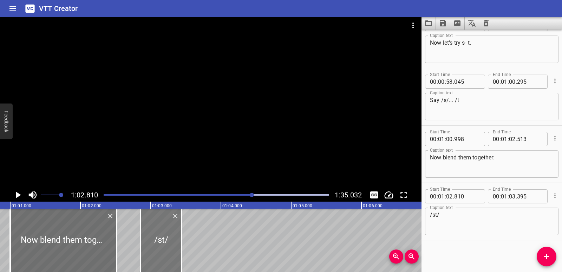
type input "855"
type input "440"
click at [543, 259] on icon "Add Cue" at bounding box center [547, 256] width 8 height 8
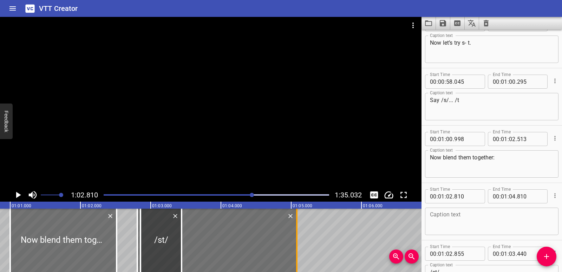
drag, startPoint x: 278, startPoint y: 246, endPoint x: 297, endPoint y: 246, distance: 19.0
click at [297, 246] on div at bounding box center [296, 239] width 1 height 63
type input "05"
type input "080"
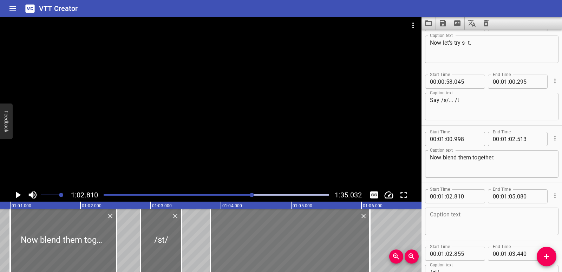
drag, startPoint x: 254, startPoint y: 238, endPoint x: 327, endPoint y: 240, distance: 73.1
type input "03"
type input "850"
type input "06"
type input "120"
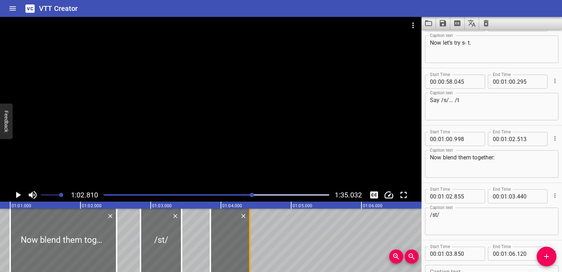
drag, startPoint x: 371, startPoint y: 238, endPoint x: 251, endPoint y: 238, distance: 120.2
click at [251, 238] on div at bounding box center [249, 239] width 7 height 63
type input "04"
type input "410"
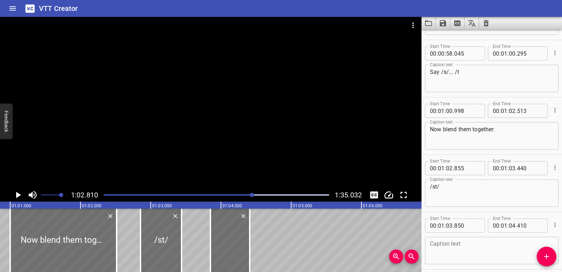
scroll to position [1166, 0]
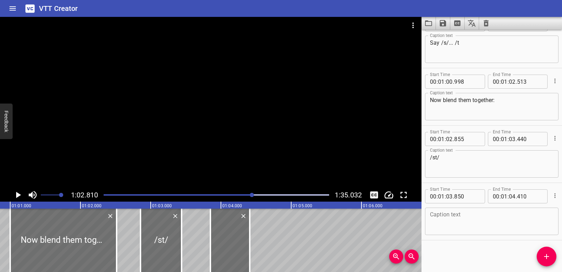
click at [443, 221] on textarea at bounding box center [492, 221] width 124 height 20
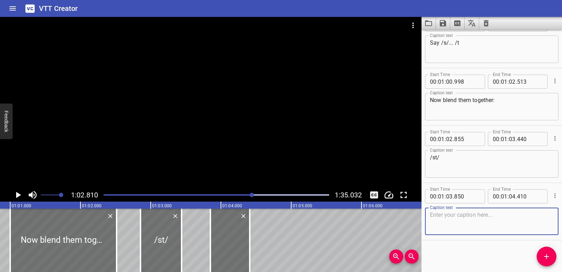
paste textarea "/st/"
type textarea "/st/"
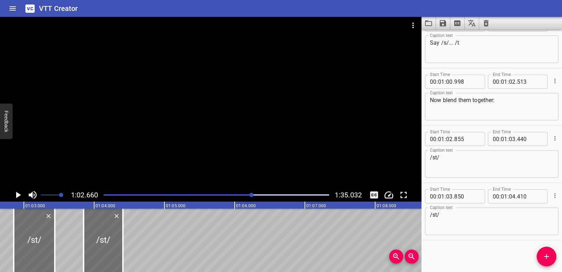
click at [15, 194] on icon "Play/Pause" at bounding box center [18, 194] width 11 height 11
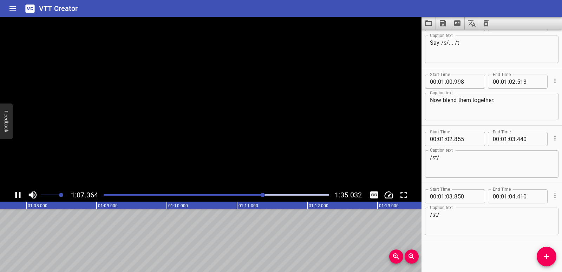
click at [15, 194] on icon "Play/Pause" at bounding box center [18, 194] width 11 height 11
click at [548, 257] on icon "Add Cue" at bounding box center [547, 256] width 8 height 8
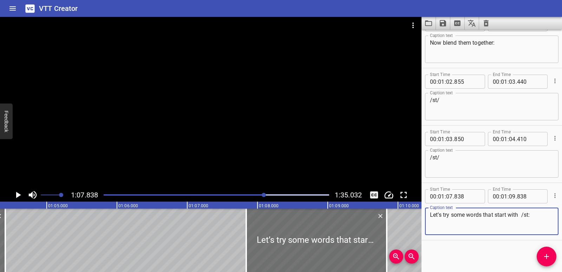
scroll to position [0, 4507]
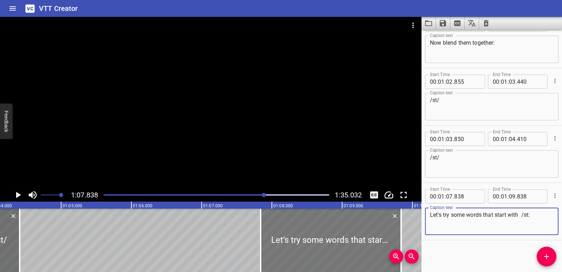
type textarea "Let’s try some words that start with /st:"
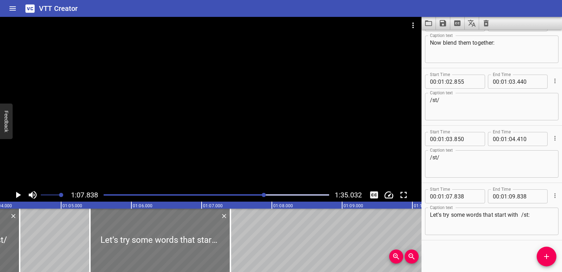
drag, startPoint x: 294, startPoint y: 242, endPoint x: 123, endPoint y: 232, distance: 171.8
click at [123, 232] on div at bounding box center [159, 239] width 141 height 63
type input "05"
type input "398"
type input "07"
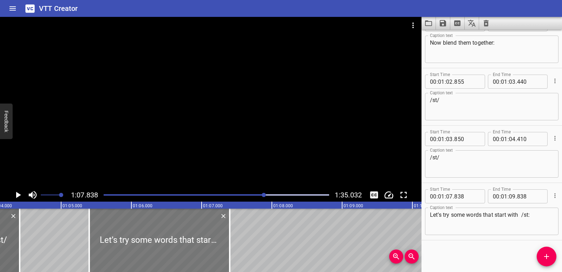
type input "398"
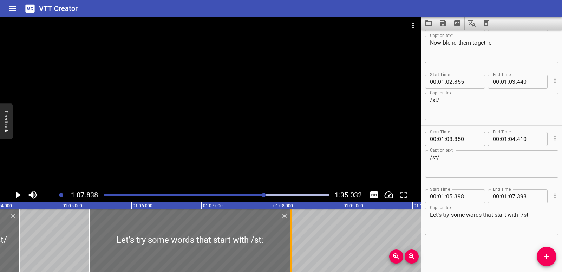
drag, startPoint x: 227, startPoint y: 241, endPoint x: 288, endPoint y: 243, distance: 61.2
click at [288, 243] on div at bounding box center [290, 239] width 7 height 63
type input "08"
type input "268"
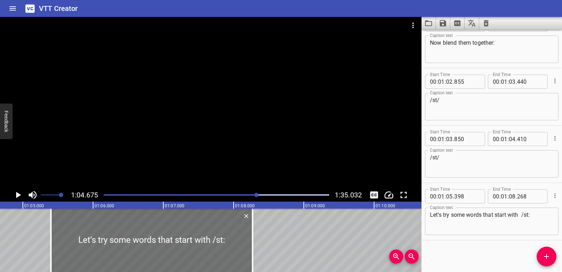
click at [18, 195] on icon "Play/Pause" at bounding box center [18, 195] width 5 height 6
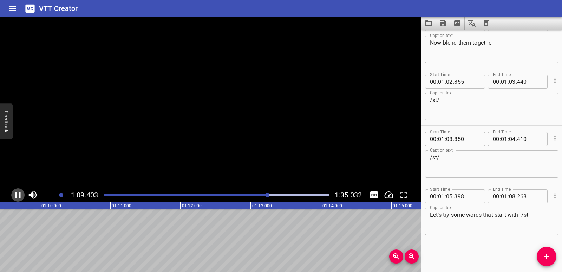
click at [18, 195] on icon "Play/Pause" at bounding box center [18, 194] width 11 height 11
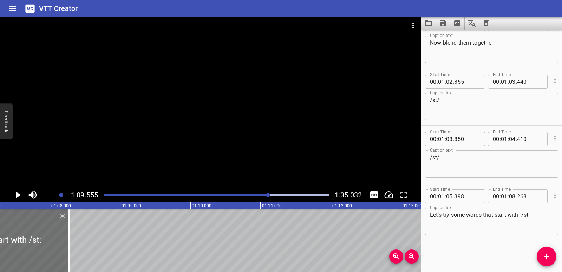
scroll to position [0, 4707]
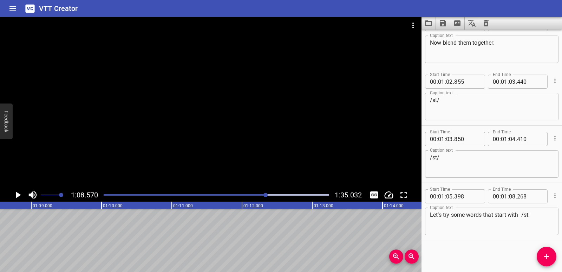
scroll to position [0, 4819]
click at [544, 258] on icon "Add Cue" at bounding box center [547, 256] width 8 height 8
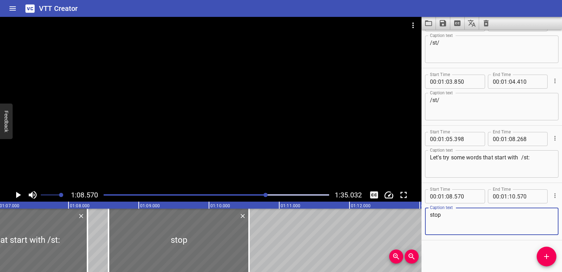
scroll to position [0, 4674]
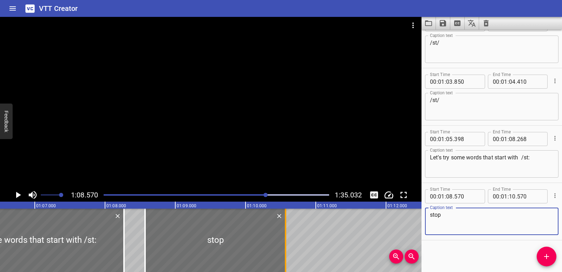
type textarea "stop"
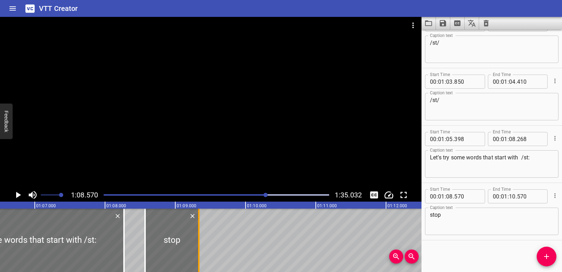
drag, startPoint x: 285, startPoint y: 246, endPoint x: 197, endPoint y: 241, distance: 88.0
click at [198, 242] on div at bounding box center [198, 239] width 1 height 63
type input "09"
type input "335"
drag, startPoint x: 146, startPoint y: 239, endPoint x: 155, endPoint y: 239, distance: 9.1
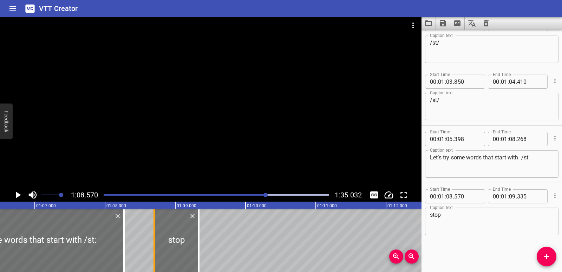
click at [155, 239] on div at bounding box center [154, 239] width 7 height 63
type input "700"
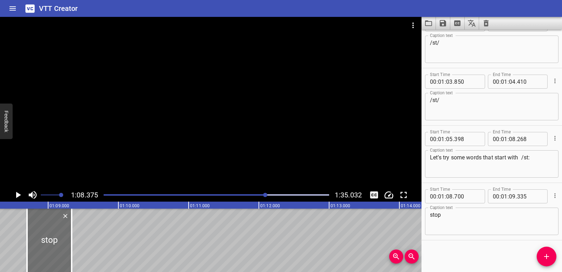
scroll to position [0, 4805]
click at [429, 157] on div "Let’s try some words that start with /st: Caption text" at bounding box center [492, 163] width 134 height 27
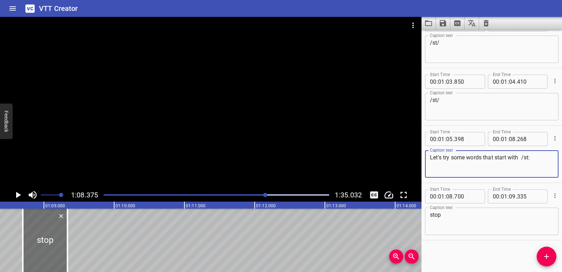
click at [430, 159] on textarea "Let’s try some words that start with /st:" at bounding box center [492, 164] width 124 height 20
click at [445, 157] on textarea "Now Let’s try some words that start with /st:" at bounding box center [492, 164] width 124 height 20
click at [443, 158] on textarea "Now Let’s try some words that start with /st:" at bounding box center [492, 164] width 124 height 20
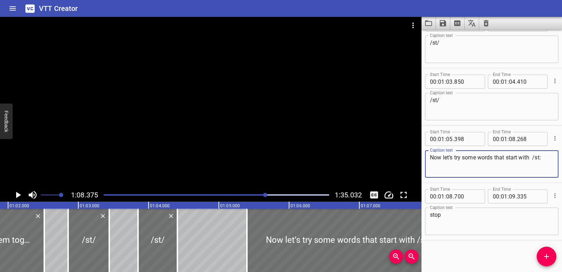
scroll to position [0, 4342]
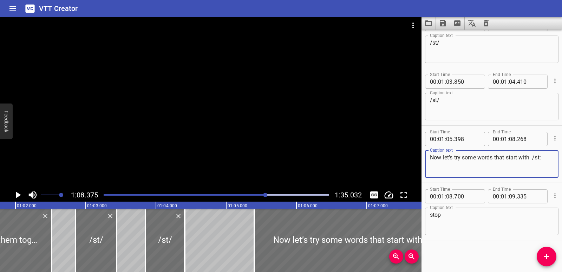
type textarea "Now let’s try some words that start with /st:"
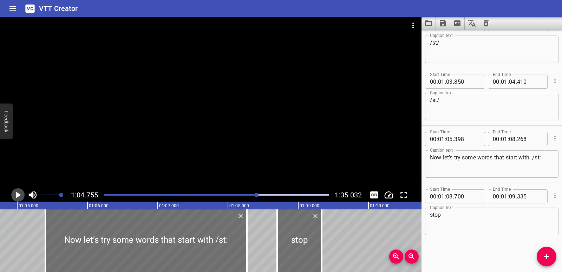
click at [17, 194] on icon "Play/Pause" at bounding box center [18, 195] width 5 height 6
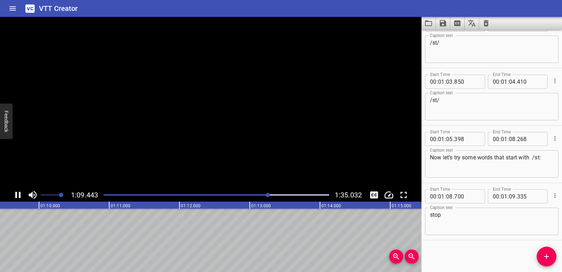
click at [17, 194] on icon "Play/Pause" at bounding box center [17, 195] width 5 height 6
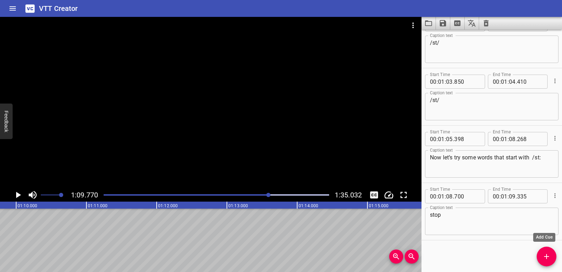
click at [545, 252] on icon "Add Cue" at bounding box center [547, 256] width 8 height 8
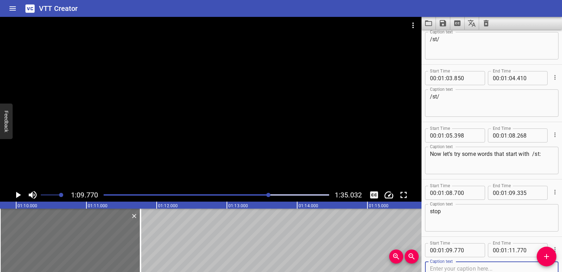
scroll to position [1337, 0]
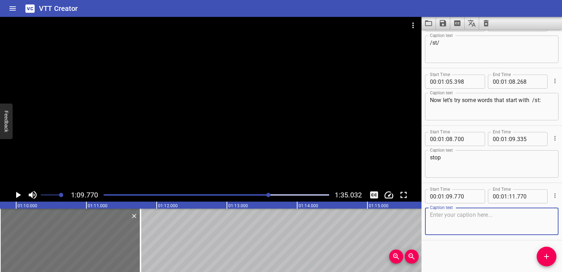
click at [469, 211] on textarea at bounding box center [492, 221] width 124 height 20
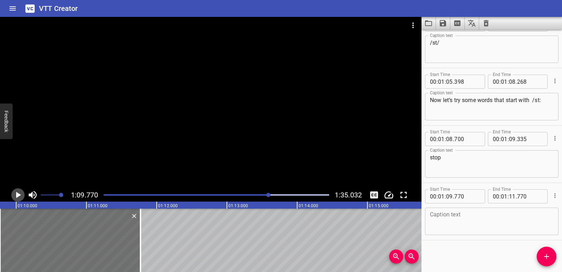
click at [18, 193] on icon "Play/Pause" at bounding box center [18, 195] width 5 height 6
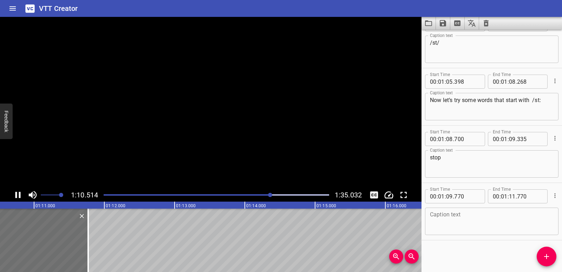
click at [18, 193] on icon "Play/Pause" at bounding box center [18, 194] width 11 height 11
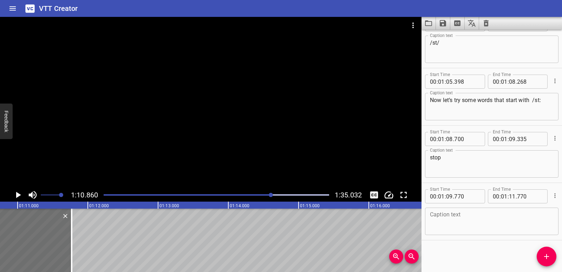
scroll to position [0, 4980]
click at [473, 218] on textarea at bounding box center [492, 221] width 124 height 20
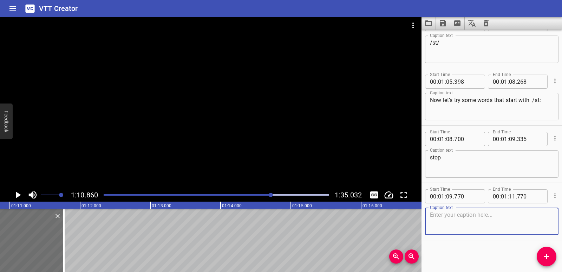
paste textarea "Stop right there!"
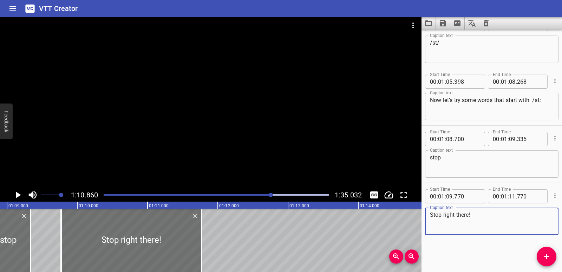
scroll to position [0, 4821]
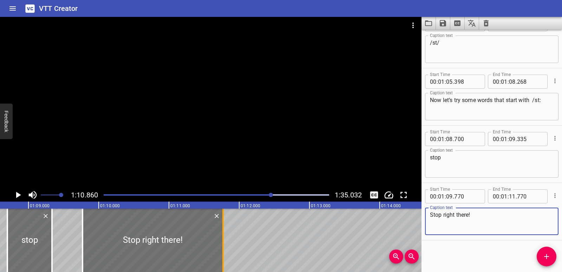
type textarea "Stop right there!"
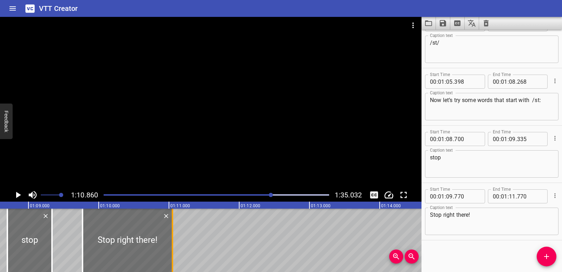
drag, startPoint x: 222, startPoint y: 248, endPoint x: 172, endPoint y: 244, distance: 50.7
click at [172, 244] on div at bounding box center [172, 239] width 1 height 63
type input "050"
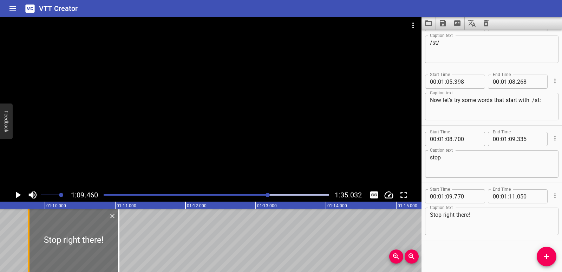
scroll to position [0, 4881]
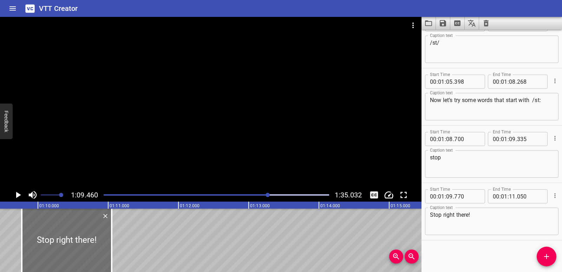
click at [18, 193] on icon "Play/Pause" at bounding box center [18, 195] width 5 height 6
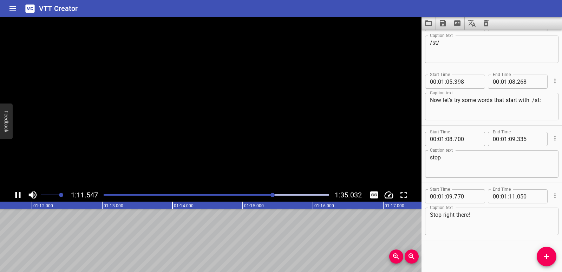
click at [18, 193] on icon "Play/Pause" at bounding box center [18, 194] width 11 height 11
click at [550, 260] on icon "Add Cue" at bounding box center [547, 256] width 8 height 8
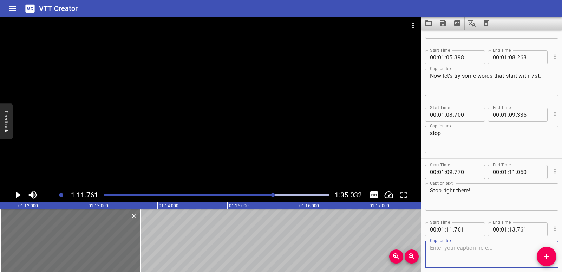
scroll to position [1395, 0]
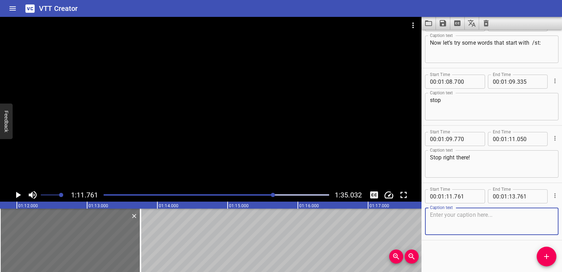
click at [460, 220] on textarea at bounding box center [492, 221] width 124 height 20
type textarea "stick"
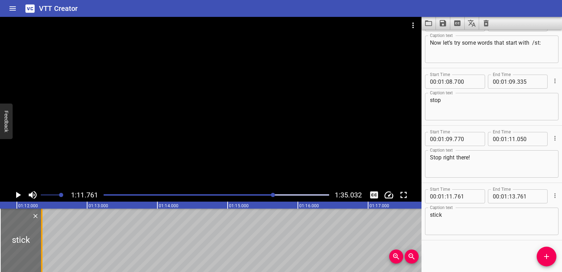
drag, startPoint x: 139, startPoint y: 240, endPoint x: 39, endPoint y: 240, distance: 99.4
click at [39, 240] on div at bounding box center [41, 239] width 7 height 63
type input "12"
type input "346"
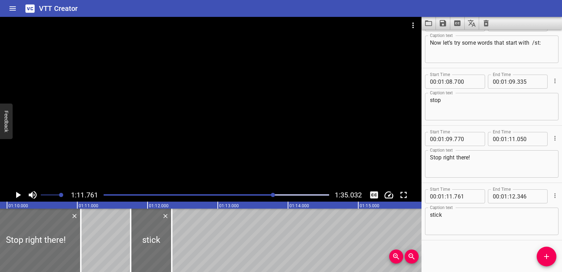
scroll to position [0, 4905]
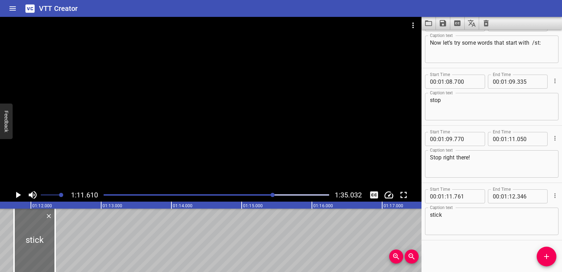
scroll to position [0, 5032]
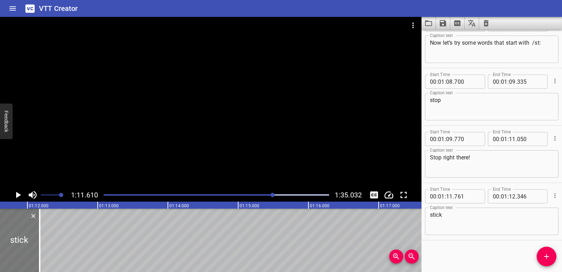
drag, startPoint x: 41, startPoint y: 245, endPoint x: 30, endPoint y: 246, distance: 12.1
click at [30, 246] on div at bounding box center [19, 239] width 41 height 63
type input "591"
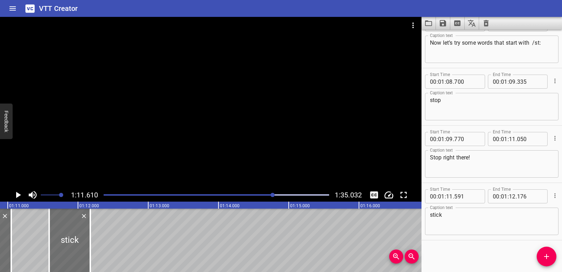
scroll to position [0, 4953]
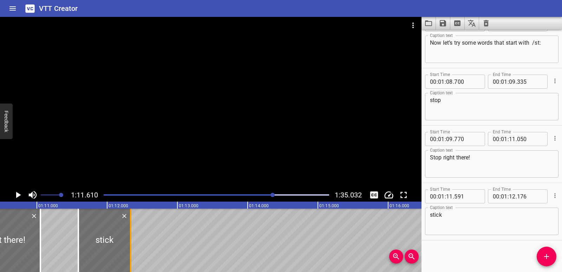
drag, startPoint x: 117, startPoint y: 241, endPoint x: 128, endPoint y: 242, distance: 11.4
click at [128, 242] on div at bounding box center [130, 239] width 7 height 63
type input "336"
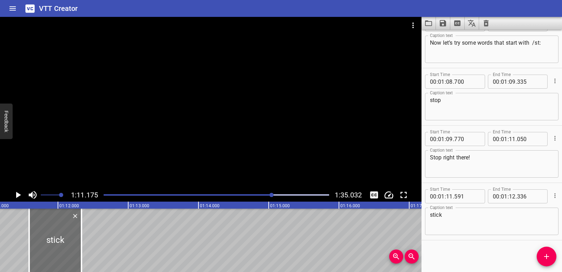
click at [16, 196] on icon "Play/Pause" at bounding box center [18, 194] width 11 height 11
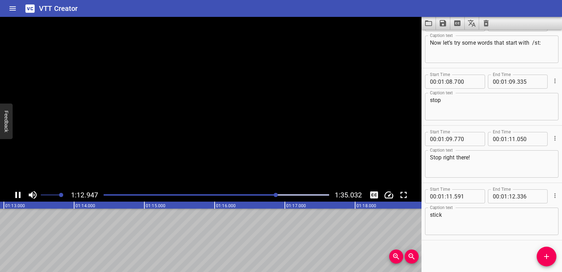
click at [16, 196] on icon "Play/Pause" at bounding box center [17, 195] width 5 height 6
drag, startPoint x: 547, startPoint y: 254, endPoint x: 506, endPoint y: 221, distance: 52.8
click at [547, 254] on icon "Add Cue" at bounding box center [546, 256] width 5 height 5
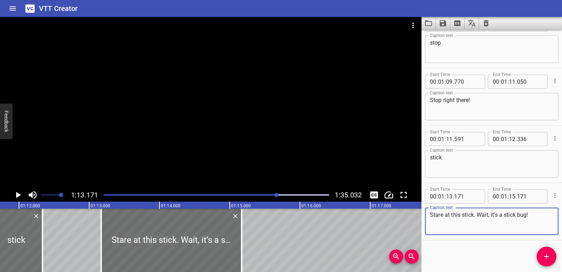
scroll to position [0, 5026]
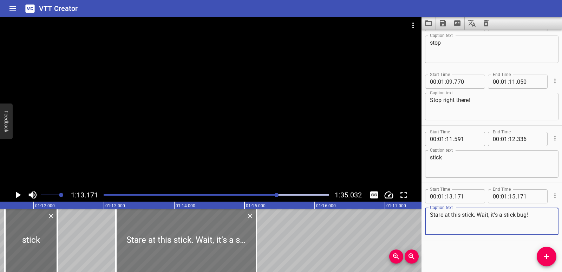
type textarea "Stare at this stick. Wait, it’s a stick bug!"
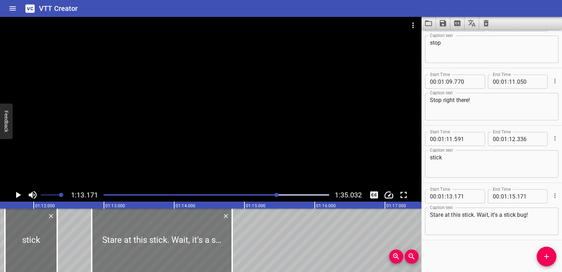
drag, startPoint x: 207, startPoint y: 240, endPoint x: 182, endPoint y: 240, distance: 24.2
click at [182, 240] on div at bounding box center [162, 239] width 141 height 63
type input "12"
type input "826"
type input "14"
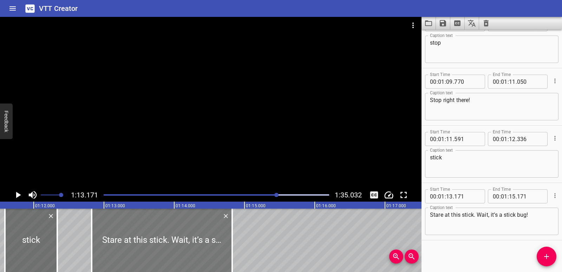
type input "826"
drag, startPoint x: 233, startPoint y: 238, endPoint x: 252, endPoint y: 238, distance: 19.3
click at [252, 238] on div at bounding box center [251, 239] width 7 height 63
type input "15"
type input "101"
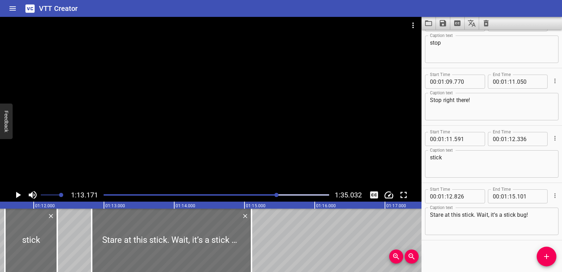
drag, startPoint x: 75, startPoint y: 223, endPoint x: 43, endPoint y: 208, distance: 35.2
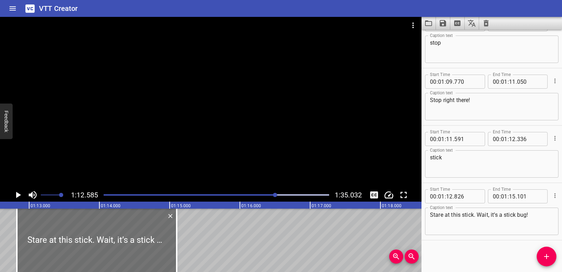
click at [15, 196] on icon "Play/Pause" at bounding box center [18, 194] width 11 height 11
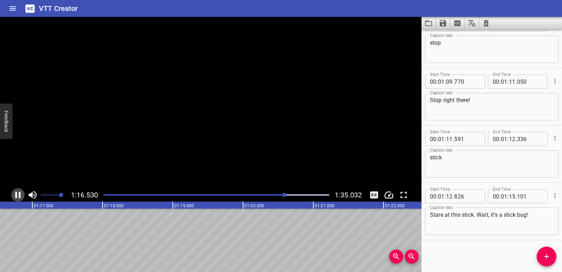
click at [15, 196] on icon "Play/Pause" at bounding box center [17, 195] width 5 height 6
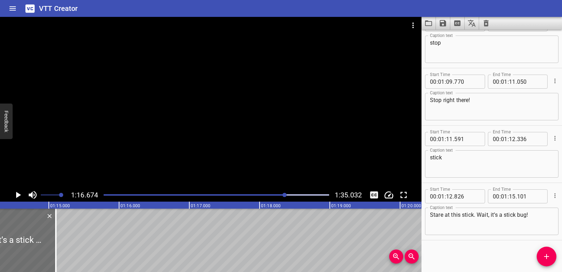
scroll to position [0, 5157]
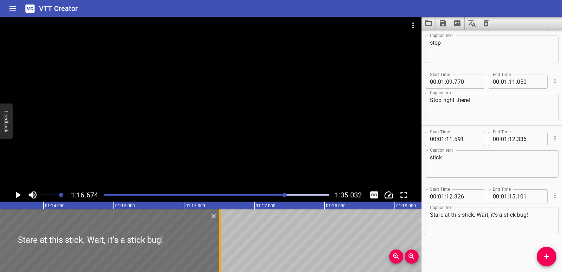
drag, startPoint x: 118, startPoint y: 245, endPoint x: 217, endPoint y: 246, distance: 99.1
click at [217, 246] on div at bounding box center [219, 239] width 7 height 63
type input "16"
type input "511"
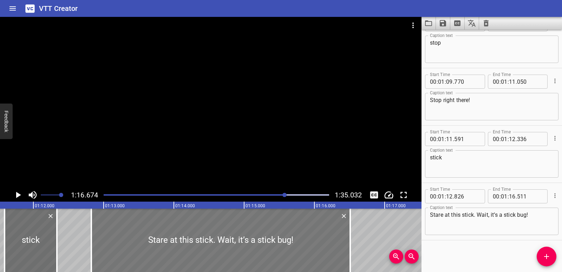
scroll to position [0, 5019]
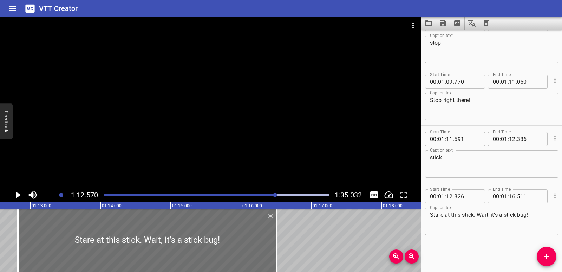
click at [15, 195] on icon "Play/Pause" at bounding box center [18, 194] width 11 height 11
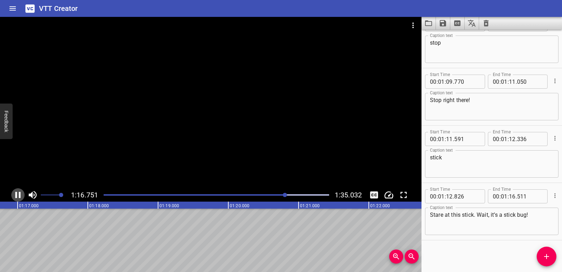
click at [17, 197] on icon "Play/Pause" at bounding box center [17, 195] width 5 height 6
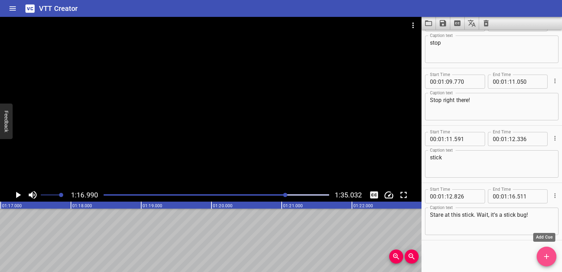
click at [551, 254] on icon "Add Cue" at bounding box center [547, 256] width 8 height 8
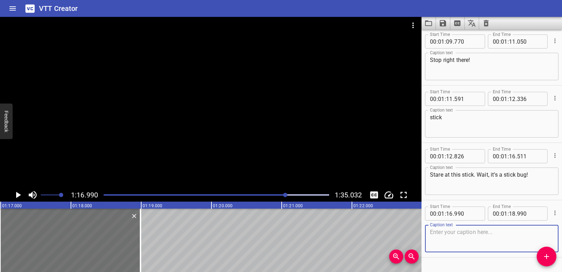
scroll to position [1509, 0]
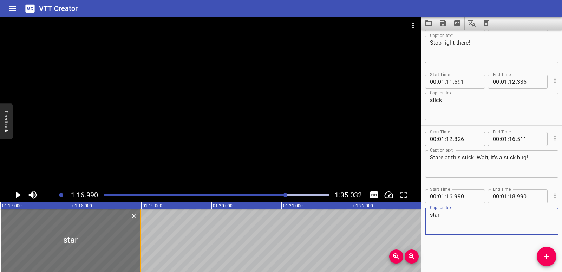
type textarea "star"
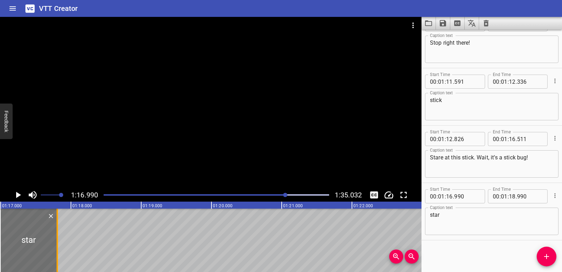
drag, startPoint x: 140, startPoint y: 239, endPoint x: 56, endPoint y: 238, distance: 83.6
click at [57, 238] on div at bounding box center [57, 239] width 1 height 63
type input "17"
type input "800"
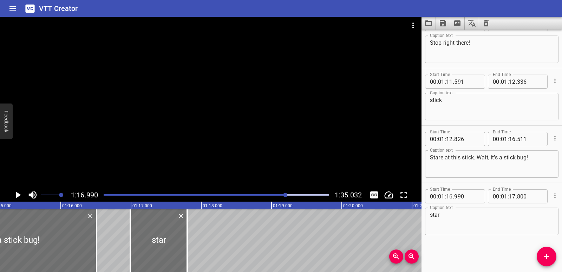
scroll to position [0, 5244]
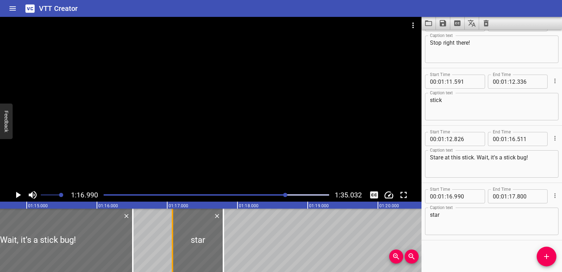
drag, startPoint x: 166, startPoint y: 236, endPoint x: 172, endPoint y: 237, distance: 6.1
click at [172, 237] on div at bounding box center [172, 239] width 1 height 63
type input "17"
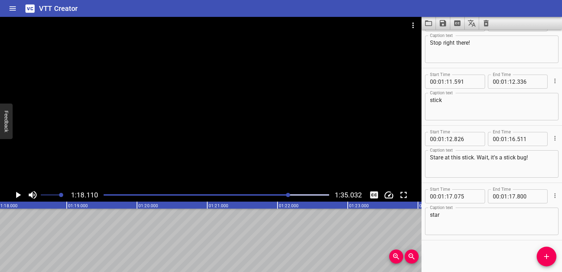
scroll to position [0, 5489]
click at [542, 255] on span "Add Cue" at bounding box center [547, 256] width 20 height 8
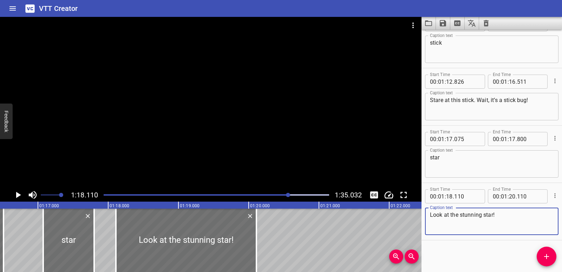
scroll to position [0, 5359]
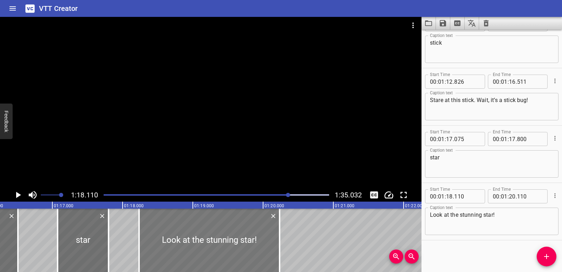
drag, startPoint x: 254, startPoint y: 248, endPoint x: 258, endPoint y: 248, distance: 3.9
click at [258, 248] on div at bounding box center [209, 239] width 141 height 63
drag, startPoint x: 283, startPoint y: 247, endPoint x: 267, endPoint y: 248, distance: 15.8
click at [267, 248] on div at bounding box center [266, 239] width 7 height 63
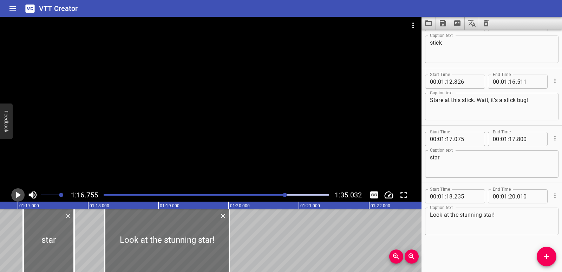
click at [12, 194] on button "Play/Pause" at bounding box center [17, 194] width 13 height 13
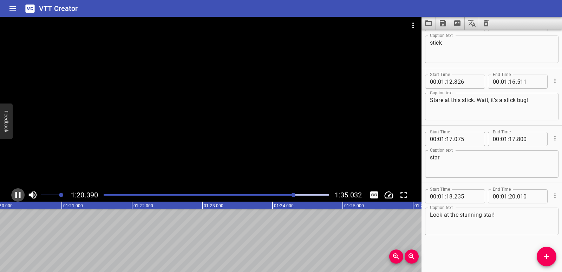
click at [20, 195] on icon "Play/Pause" at bounding box center [17, 195] width 5 height 6
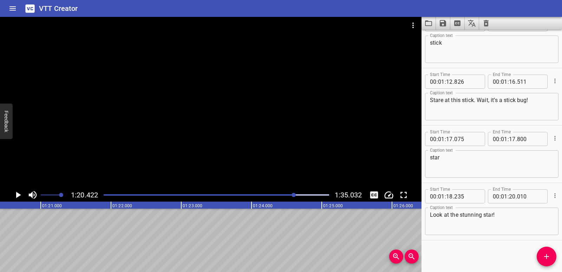
click at [17, 195] on icon "Play/Pause" at bounding box center [18, 195] width 5 height 6
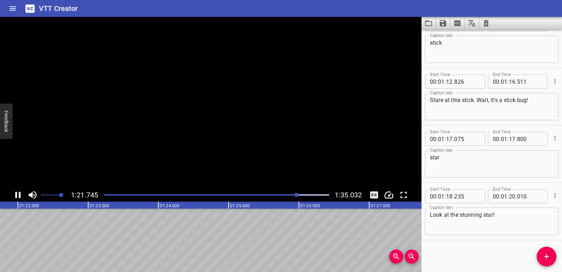
click at [17, 195] on icon "Play/Pause" at bounding box center [18, 194] width 11 height 11
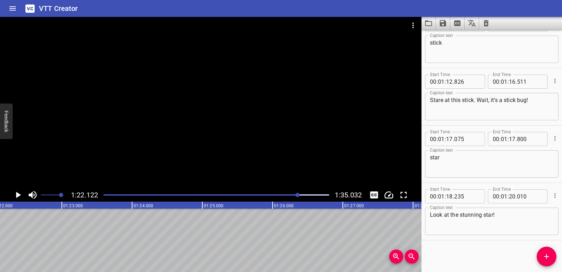
click at [543, 258] on icon "Add Cue" at bounding box center [547, 256] width 8 height 8
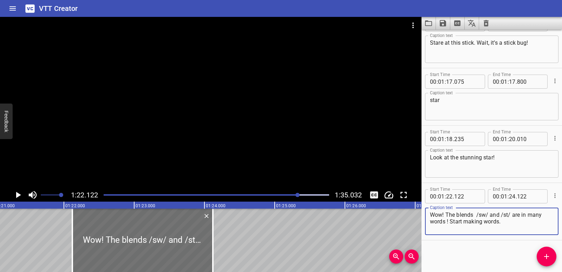
scroll to position [0, 5691]
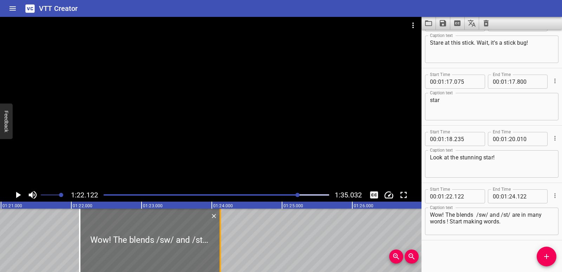
drag, startPoint x: 241, startPoint y: 239, endPoint x: 217, endPoint y: 239, distance: 23.9
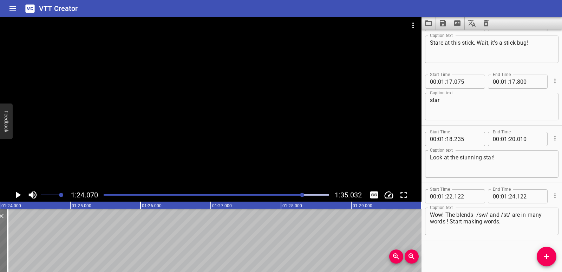
scroll to position [0, 5908]
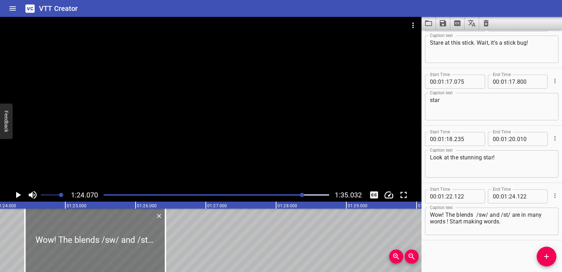
click at [139, 247] on div at bounding box center [95, 239] width 141 height 63
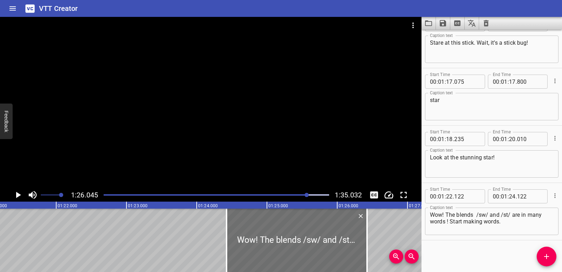
scroll to position [0, 5692]
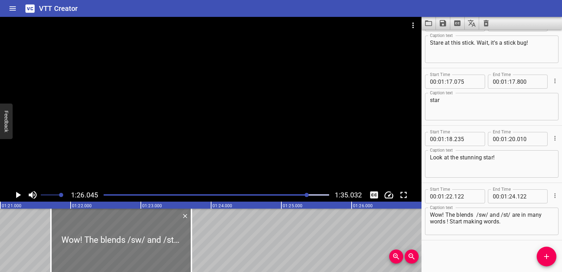
drag, startPoint x: 279, startPoint y: 235, endPoint x: 89, endPoint y: 242, distance: 190.2
click at [89, 242] on div at bounding box center [121, 239] width 141 height 63
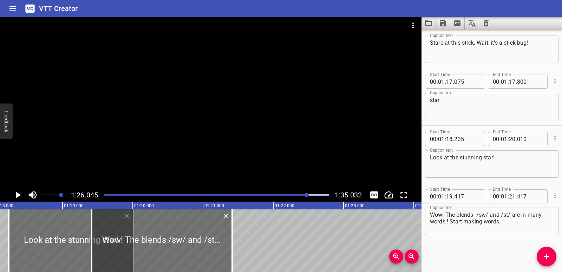
scroll to position [0, 5496]
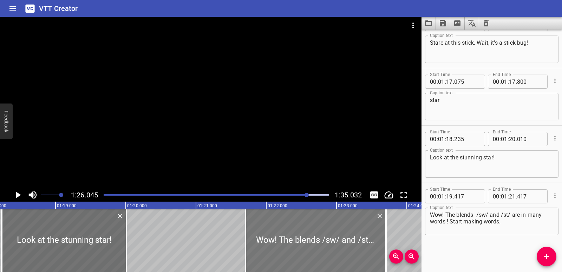
drag, startPoint x: 213, startPoint y: 250, endPoint x: 374, endPoint y: 249, distance: 160.9
click at [374, 249] on div at bounding box center [316, 239] width 141 height 63
click at [317, 240] on div at bounding box center [316, 239] width 141 height 63
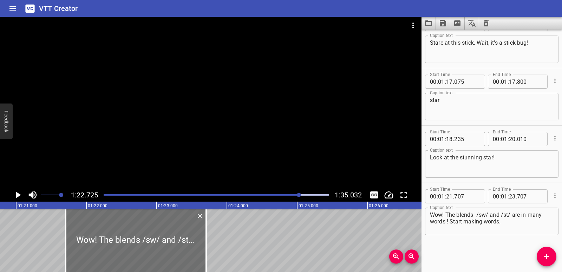
scroll to position [0, 5669]
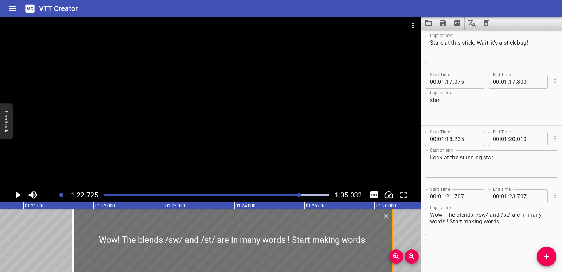
drag, startPoint x: 213, startPoint y: 239, endPoint x: 392, endPoint y: 239, distance: 179.6
click at [392, 239] on div at bounding box center [392, 239] width 1 height 63
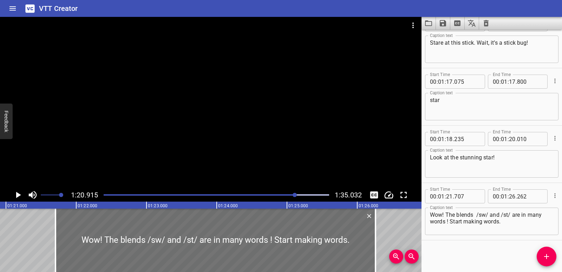
click at [21, 194] on icon "Play/Pause" at bounding box center [18, 194] width 11 height 11
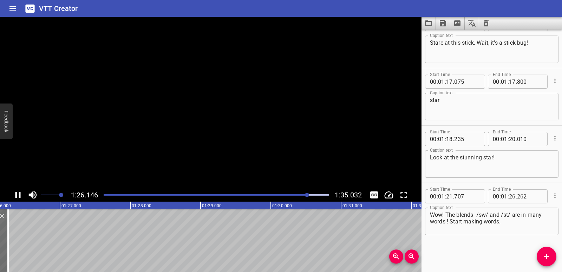
click at [21, 194] on icon "Play/Pause" at bounding box center [18, 194] width 11 height 11
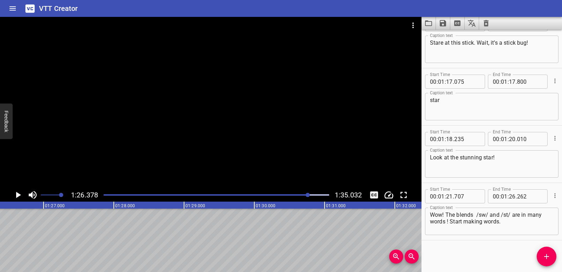
click at [540, 258] on span "Add Cue" at bounding box center [547, 256] width 20 height 8
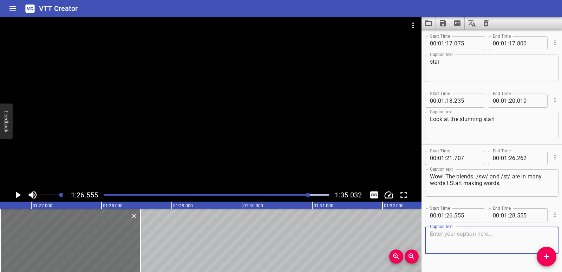
scroll to position [1681, 0]
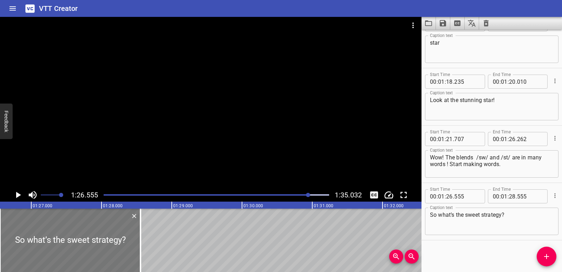
click at [134, 244] on div at bounding box center [70, 239] width 141 height 63
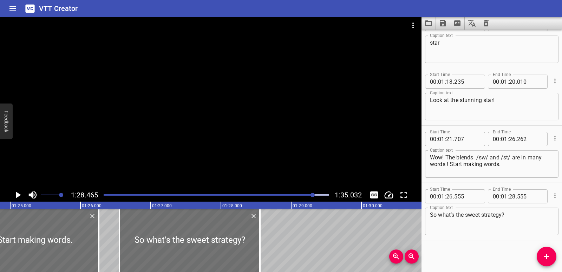
scroll to position [0, 5978]
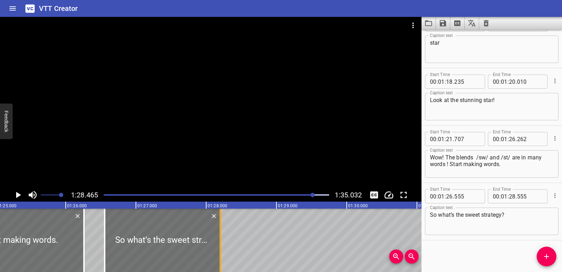
drag, startPoint x: 247, startPoint y: 243, endPoint x: 222, endPoint y: 242, distance: 25.0
click at [222, 242] on div at bounding box center [220, 239] width 7 height 63
drag, startPoint x: 102, startPoint y: 240, endPoint x: 108, endPoint y: 240, distance: 5.6
click at [108, 240] on div at bounding box center [108, 239] width 7 height 63
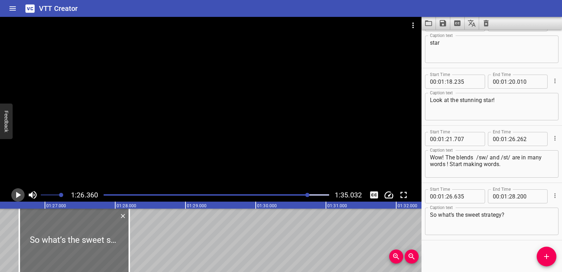
click at [18, 195] on icon "Play/Pause" at bounding box center [18, 195] width 5 height 6
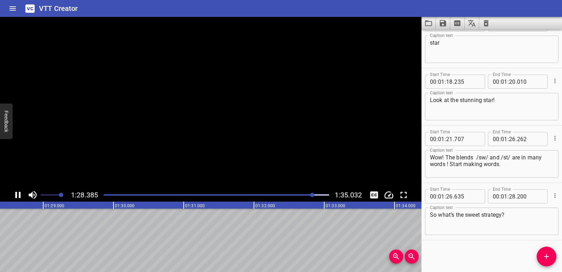
click at [18, 195] on icon "Play/Pause" at bounding box center [18, 194] width 11 height 11
click at [463, 216] on textarea "So what’s the sweet strategy?" at bounding box center [492, 221] width 124 height 20
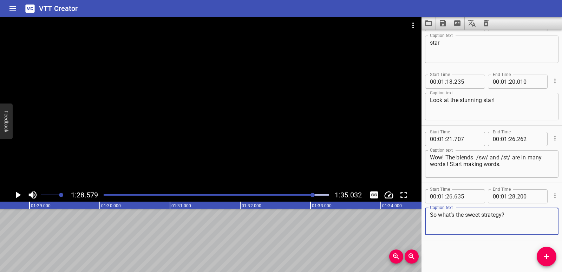
click at [463, 216] on textarea "So what’s the sweet strategy?" at bounding box center [492, 221] width 124 height 20
paste textarea "tart making words."
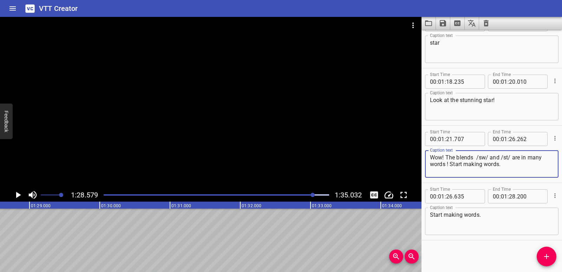
drag, startPoint x: 503, startPoint y: 164, endPoint x: 450, endPoint y: 165, distance: 52.4
click at [450, 165] on textarea "Wow! The blends /sw/ and /st/ are in many words ! Start making words." at bounding box center [492, 164] width 124 height 20
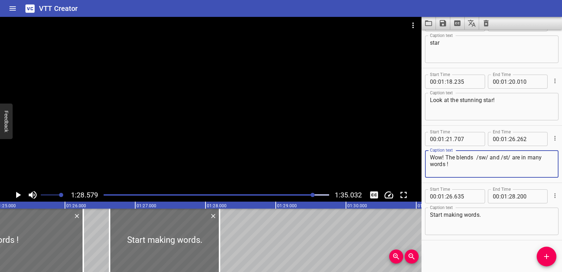
scroll to position [0, 5971]
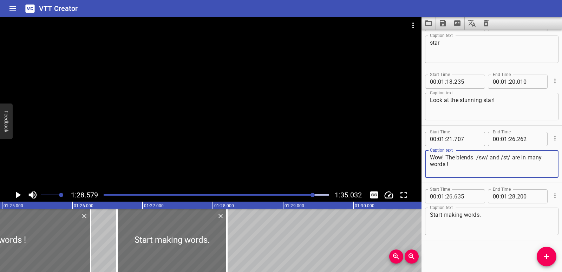
click at [545, 255] on icon "Add Cue" at bounding box center [547, 256] width 8 height 8
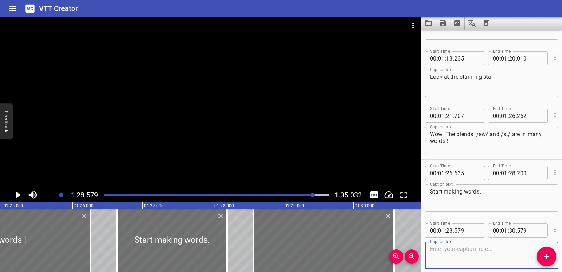
scroll to position [1738, 0]
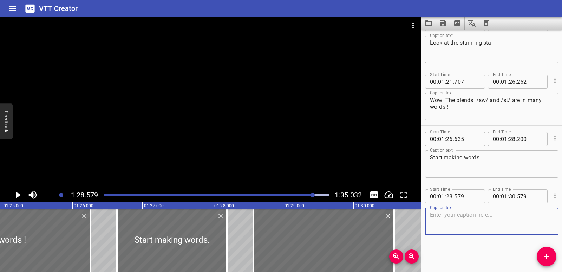
click at [453, 221] on textarea at bounding box center [492, 221] width 124 height 20
paste textarea "So what’s the sweet strategy?"
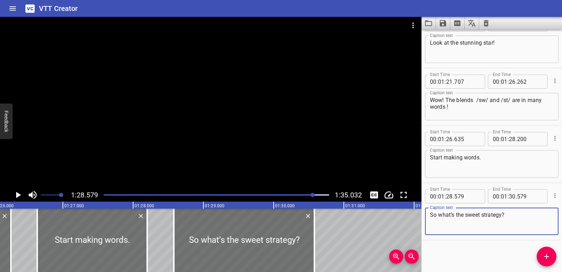
scroll to position [0, 6058]
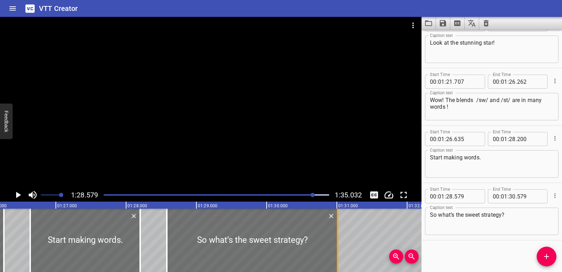
drag, startPoint x: 309, startPoint y: 245, endPoint x: 339, endPoint y: 247, distance: 29.6
click at [339, 247] on div at bounding box center [337, 239] width 7 height 63
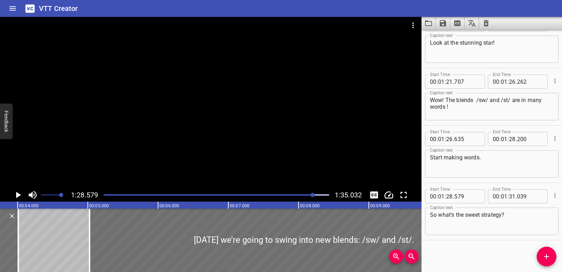
scroll to position [0, 0]
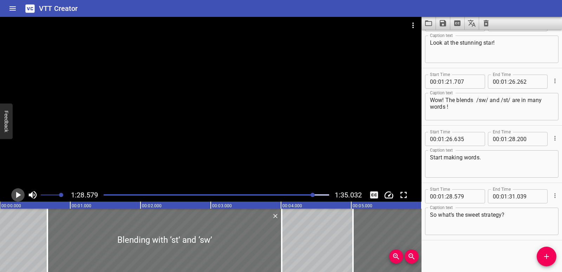
click at [19, 192] on icon "Play/Pause" at bounding box center [18, 194] width 11 height 11
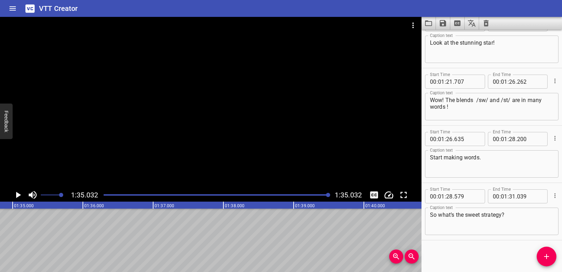
scroll to position [0, 6678]
click at [18, 192] on icon "Play/Pause" at bounding box center [18, 194] width 11 height 11
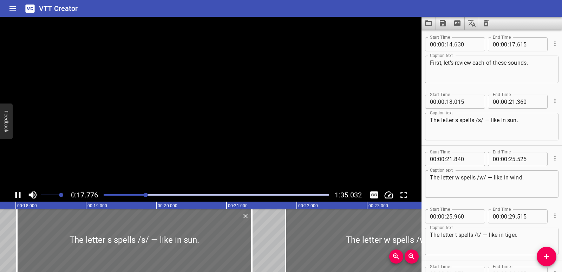
scroll to position [0, 0]
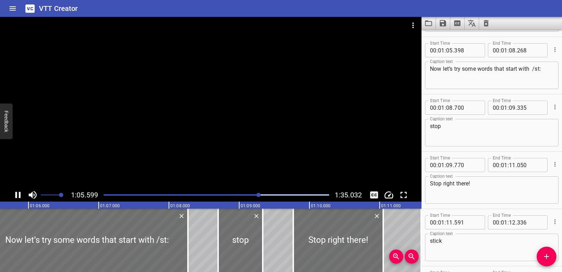
click at [195, 194] on div at bounding box center [216, 195] width 234 height 10
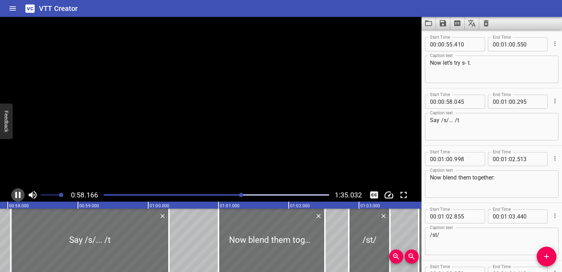
click at [16, 193] on icon "Play/Pause" at bounding box center [17, 195] width 5 height 6
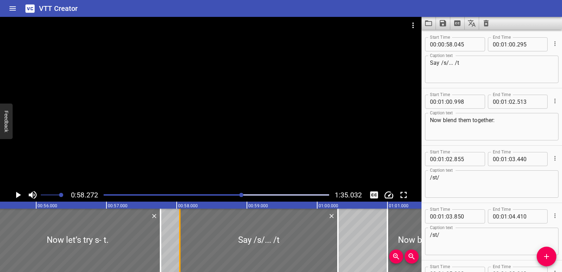
click at [180, 234] on div at bounding box center [179, 239] width 1 height 63
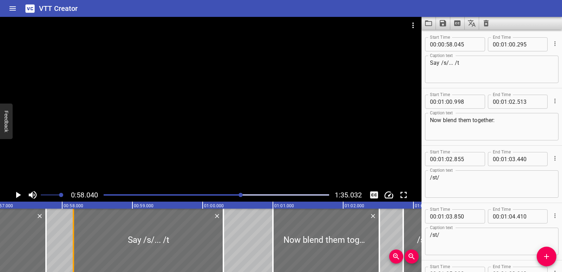
drag, startPoint x: 63, startPoint y: 233, endPoint x: 71, endPoint y: 235, distance: 8.4
click at [71, 235] on div at bounding box center [73, 239] width 7 height 63
drag, startPoint x: 45, startPoint y: 238, endPoint x: 39, endPoint y: 238, distance: 6.7
click at [39, 238] on div at bounding box center [39, 239] width 1 height 63
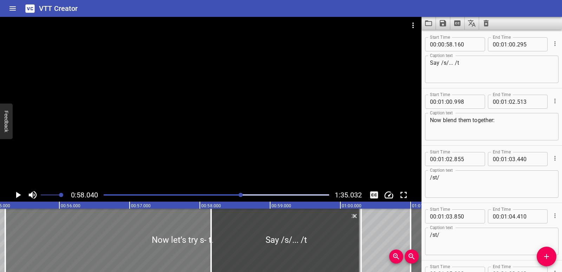
drag, startPoint x: 142, startPoint y: 249, endPoint x: 137, endPoint y: 241, distance: 9.8
click at [137, 241] on div at bounding box center [182, 239] width 355 height 63
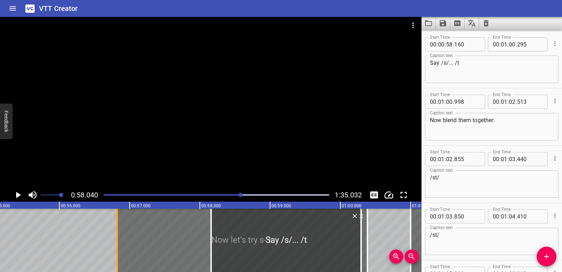
drag, startPoint x: 13, startPoint y: 237, endPoint x: 118, endPoint y: 246, distance: 105.4
click at [118, 246] on div at bounding box center [117, 239] width 1 height 63
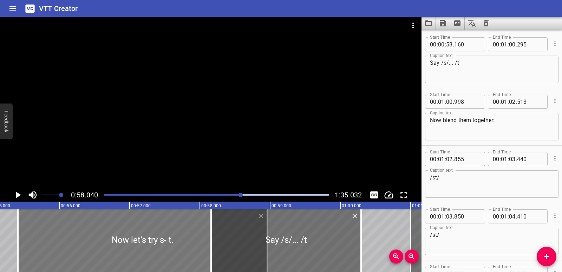
drag, startPoint x: 158, startPoint y: 244, endPoint x: 58, endPoint y: 237, distance: 100.4
click at [58, 237] on div at bounding box center [142, 239] width 249 height 63
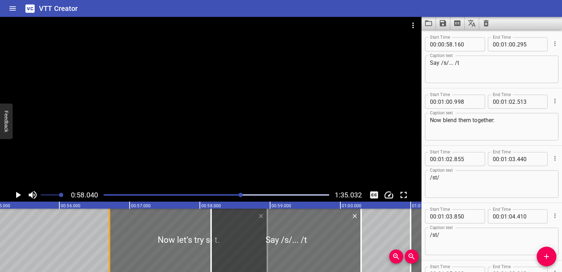
drag, startPoint x: 19, startPoint y: 231, endPoint x: 111, endPoint y: 243, distance: 92.5
click at [111, 243] on div at bounding box center [109, 239] width 7 height 63
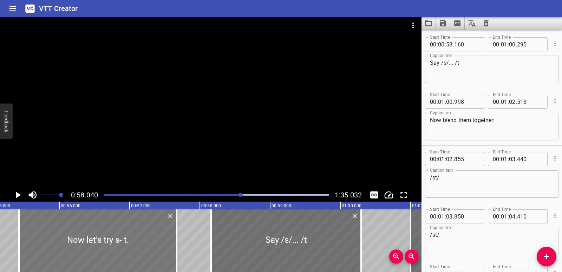
drag, startPoint x: 137, startPoint y: 244, endPoint x: 46, endPoint y: 239, distance: 90.8
click at [46, 239] on div at bounding box center [98, 239] width 158 height 63
drag, startPoint x: 178, startPoint y: 242, endPoint x: 188, endPoint y: 241, distance: 10.2
click at [188, 241] on div at bounding box center [186, 239] width 7 height 63
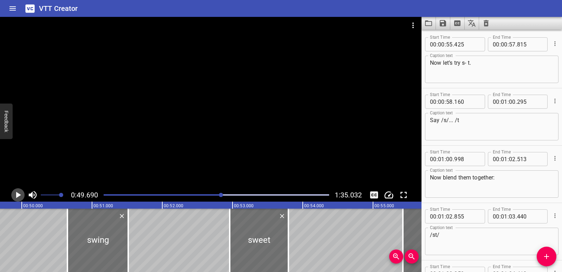
click at [16, 194] on icon "Play/Pause" at bounding box center [18, 194] width 11 height 11
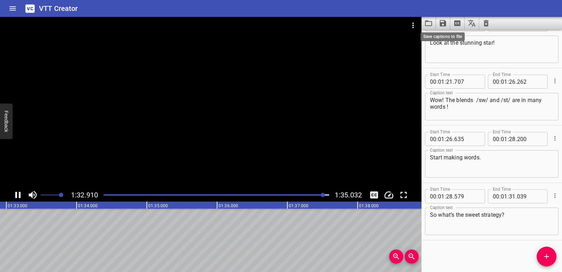
click at [442, 24] on icon "Save captions to file" at bounding box center [443, 23] width 8 height 8
click at [461, 37] on li "Save to VTT file" at bounding box center [462, 38] width 52 height 13
click at [485, 24] on icon "Clear captions" at bounding box center [486, 23] width 5 height 6
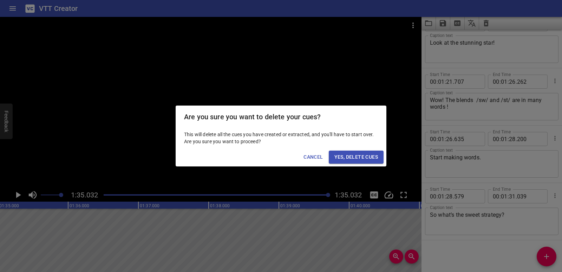
click at [363, 159] on span "Yes, Delete Cues" at bounding box center [357, 156] width 44 height 9
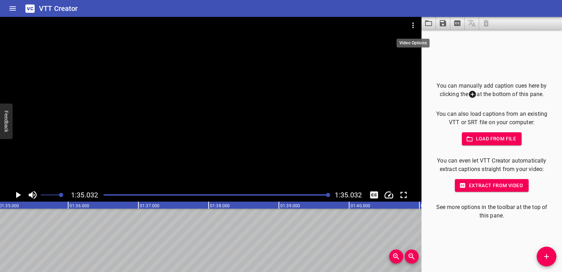
click at [410, 24] on icon "Video Options" at bounding box center [413, 25] width 8 height 8
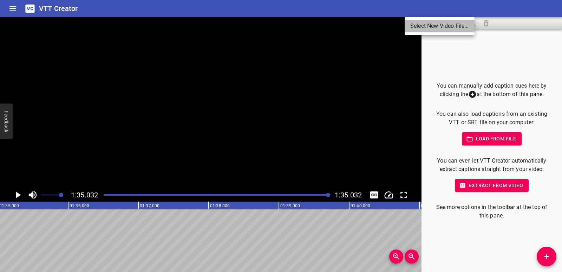
click at [410, 24] on li "Select New Video File..." at bounding box center [440, 26] width 70 height 13
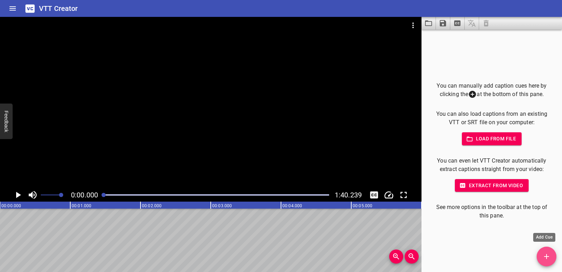
click at [540, 253] on span "Add Cue" at bounding box center [547, 256] width 20 height 8
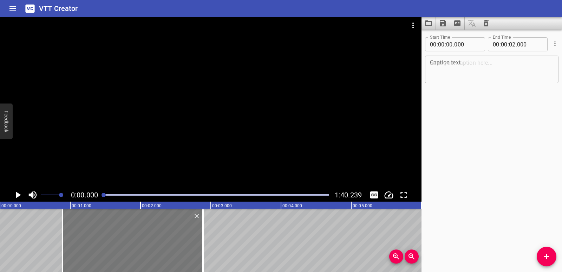
drag, startPoint x: 81, startPoint y: 240, endPoint x: 143, endPoint y: 244, distance: 62.6
click at [143, 244] on div at bounding box center [133, 239] width 141 height 63
click at [450, 69] on textarea at bounding box center [492, 69] width 124 height 20
paste textarea "Blending with ch"
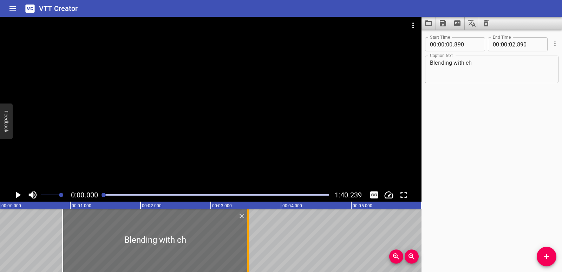
drag, startPoint x: 205, startPoint y: 243, endPoint x: 249, endPoint y: 240, distance: 44.1
click at [249, 240] on div at bounding box center [248, 239] width 7 height 63
click at [223, 82] on div at bounding box center [211, 102] width 422 height 171
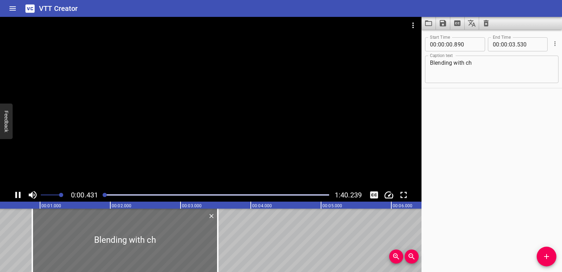
click at [221, 93] on div at bounding box center [211, 102] width 422 height 171
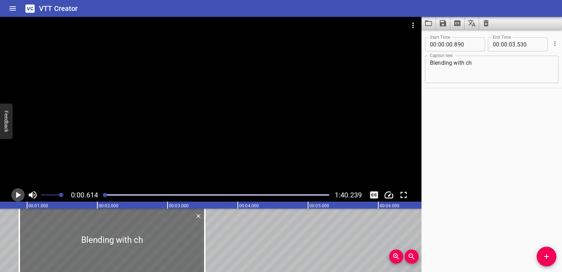
click at [18, 196] on icon "Play/Pause" at bounding box center [18, 195] width 5 height 6
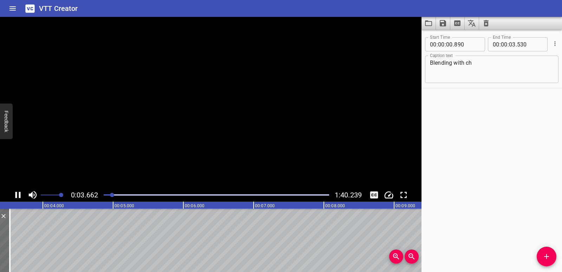
click at [18, 196] on icon "Play/Pause" at bounding box center [18, 194] width 11 height 11
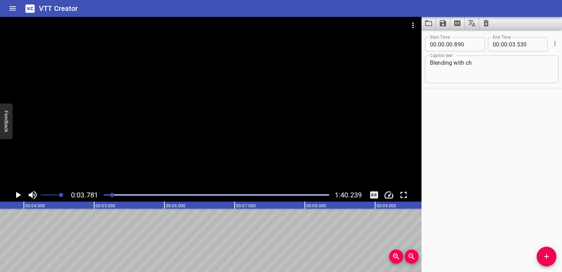
scroll to position [0, 266]
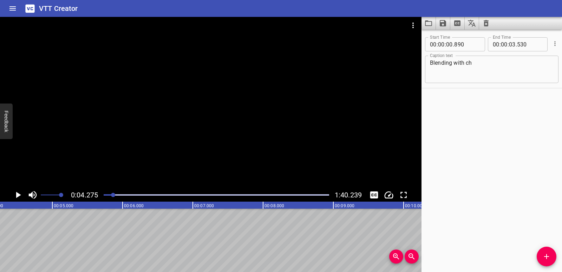
scroll to position [0, 300]
click at [541, 261] on button "Add Cue" at bounding box center [547, 256] width 20 height 20
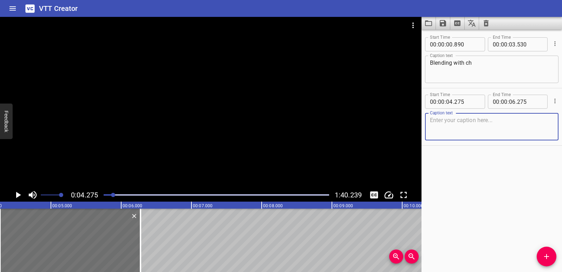
click at [459, 123] on textarea at bounding box center [492, 127] width 124 height 20
paste textarea "Hey there, champion! Ready for two letters, one sound—meet c-h!"
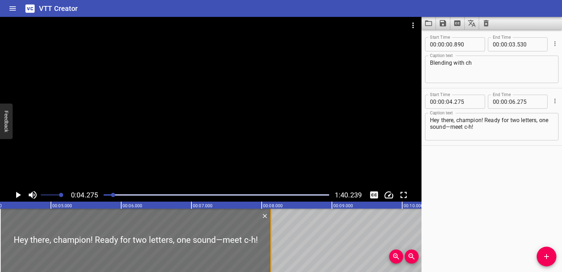
drag, startPoint x: 141, startPoint y: 230, endPoint x: 272, endPoint y: 230, distance: 131.1
click at [272, 230] on div at bounding box center [271, 239] width 7 height 63
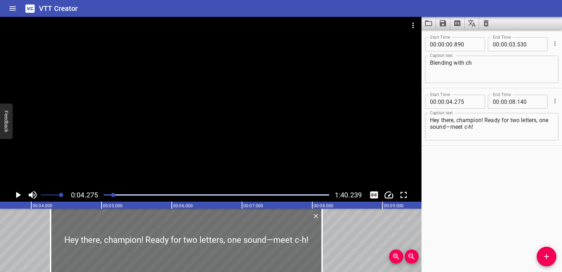
scroll to position [0, 228]
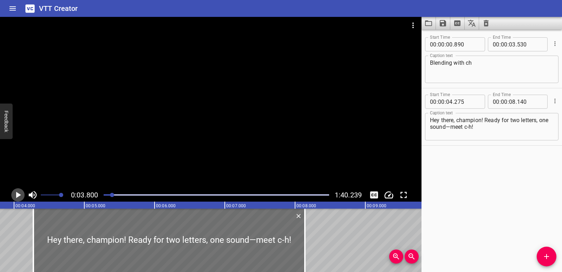
click at [17, 193] on icon "Play/Pause" at bounding box center [18, 195] width 5 height 6
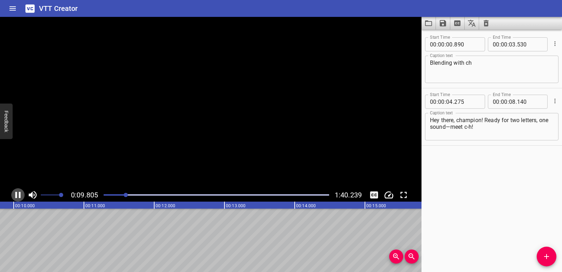
click at [17, 193] on icon "Play/Pause" at bounding box center [17, 195] width 5 height 6
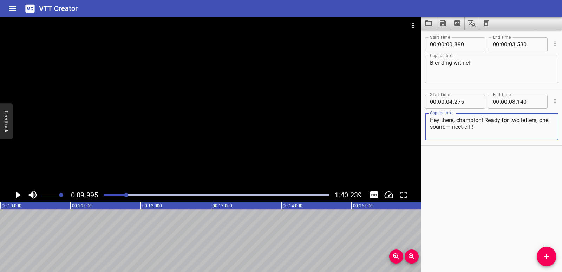
drag, startPoint x: 489, startPoint y: 126, endPoint x: 462, endPoint y: 126, distance: 26.4
click at [462, 126] on textarea "Hey there, champion! Ready for two letters, one sound—meet c-h!" at bounding box center [492, 127] width 124 height 20
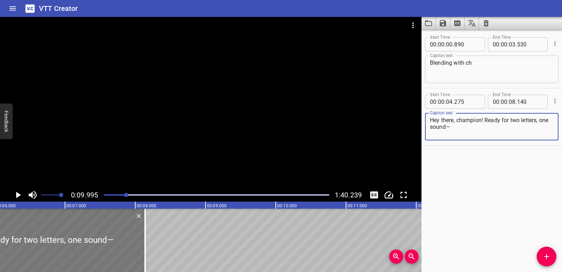
scroll to position [0, 420]
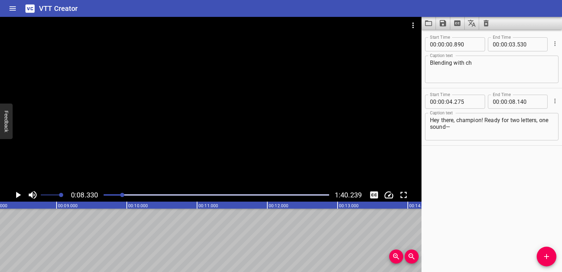
scroll to position [0, 585]
click at [550, 255] on icon "Add Cue" at bounding box center [547, 256] width 8 height 8
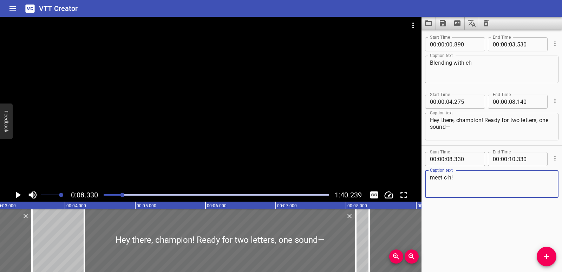
scroll to position [0, 201]
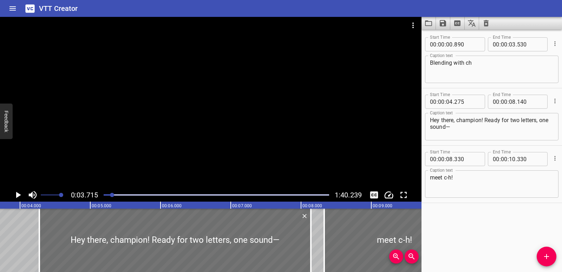
click at [16, 193] on icon "Play/Pause" at bounding box center [18, 195] width 5 height 6
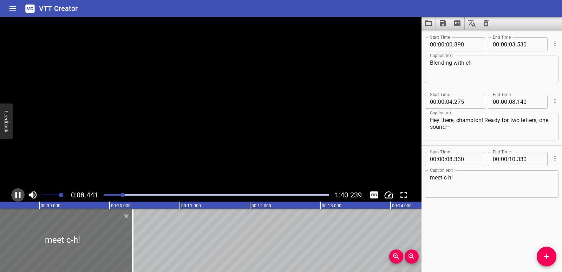
click at [16, 193] on icon "Play/Pause" at bounding box center [17, 195] width 5 height 6
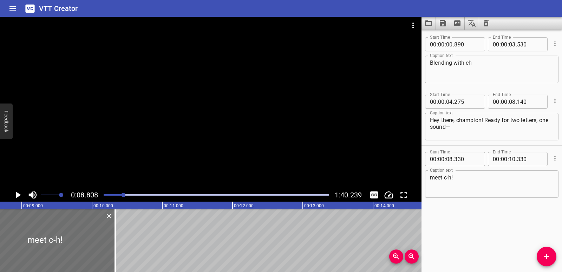
scroll to position [0, 619]
click at [16, 193] on icon "Play/Pause" at bounding box center [18, 195] width 5 height 6
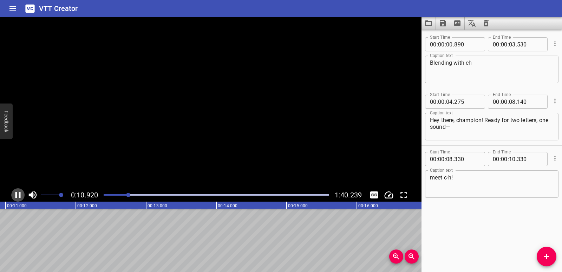
click at [16, 193] on icon "Play/Pause" at bounding box center [17, 195] width 5 height 6
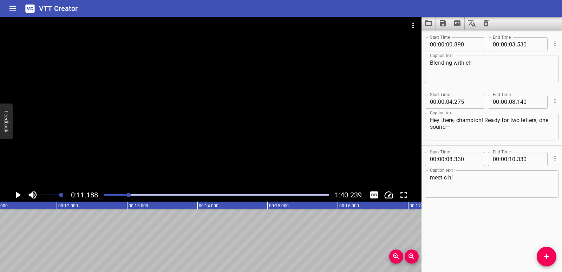
click at [544, 255] on icon "Add Cue" at bounding box center [547, 256] width 8 height 8
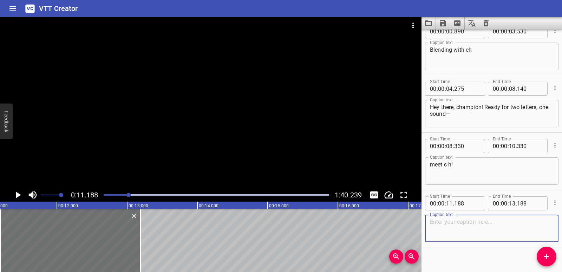
scroll to position [20, 0]
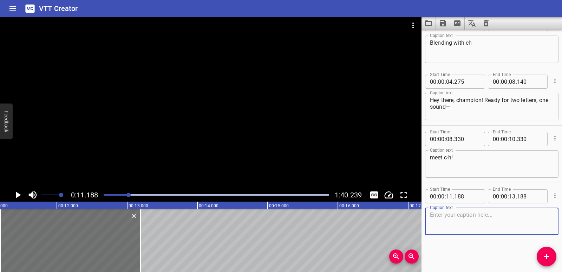
click at [500, 214] on textarea at bounding box center [492, 221] width 124 height 20
paste textarea "The letters c-h spell a sound like a train: /ch/ /ch/ /ch/!"
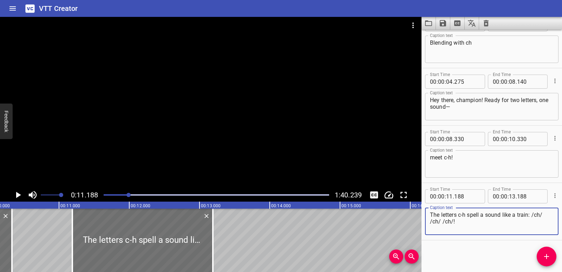
scroll to position [0, 700]
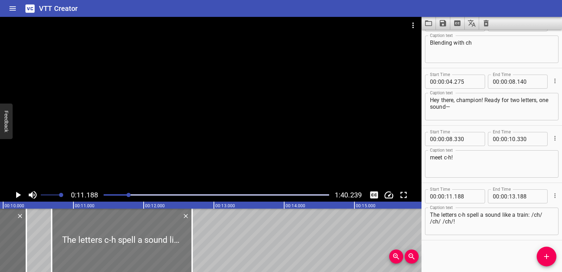
drag, startPoint x: 122, startPoint y: 261, endPoint x: 87, endPoint y: 258, distance: 35.3
click at [87, 258] on div at bounding box center [122, 239] width 141 height 63
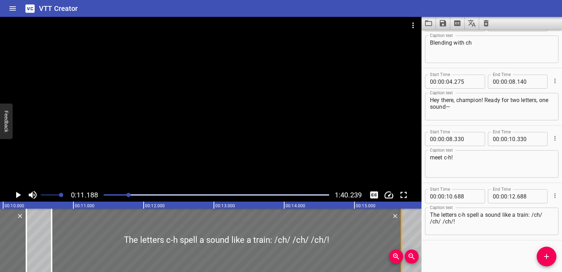
drag, startPoint x: 190, startPoint y: 243, endPoint x: 400, endPoint y: 244, distance: 209.8
click at [400, 244] on div at bounding box center [401, 239] width 7 height 63
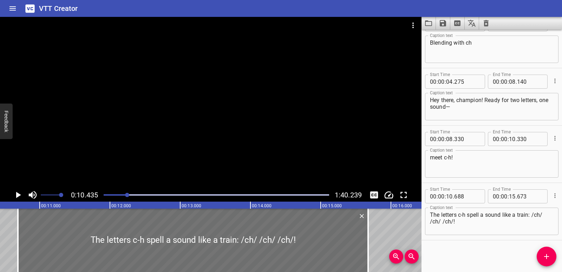
click at [14, 195] on icon "Play/Pause" at bounding box center [18, 194] width 11 height 11
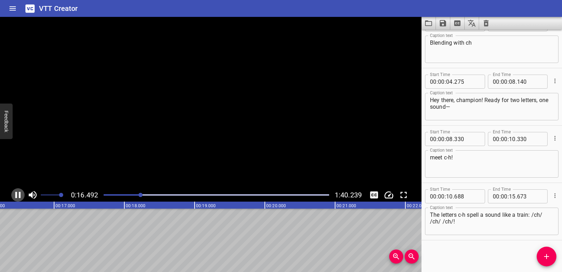
click at [14, 195] on icon "Play/Pause" at bounding box center [18, 194] width 11 height 11
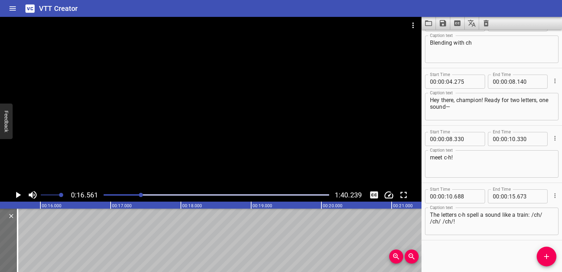
scroll to position [0, 1077]
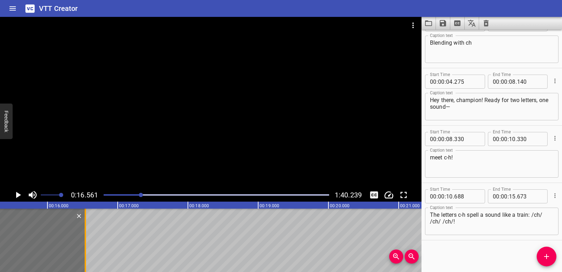
drag, startPoint x: 25, startPoint y: 246, endPoint x: 86, endPoint y: 249, distance: 60.9
click at [86, 249] on div at bounding box center [85, 239] width 1 height 63
click at [17, 196] on icon "Play/Pause" at bounding box center [18, 195] width 5 height 6
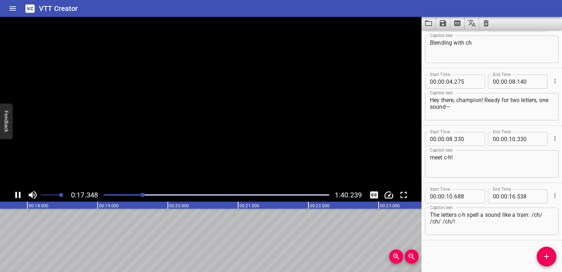
click at [17, 196] on icon "Play/Pause" at bounding box center [17, 195] width 5 height 6
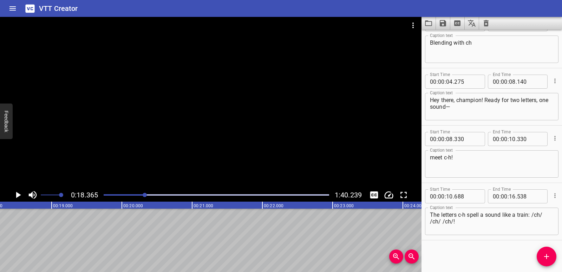
scroll to position [0, 1291]
click at [553, 254] on span "Add Cue" at bounding box center [547, 256] width 20 height 8
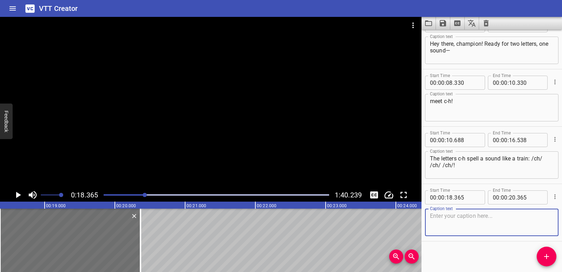
scroll to position [77, 0]
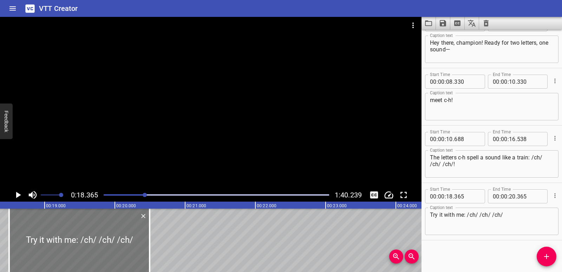
drag, startPoint x: 48, startPoint y: 222, endPoint x: 57, endPoint y: 223, distance: 9.2
click at [57, 223] on div at bounding box center [79, 239] width 141 height 63
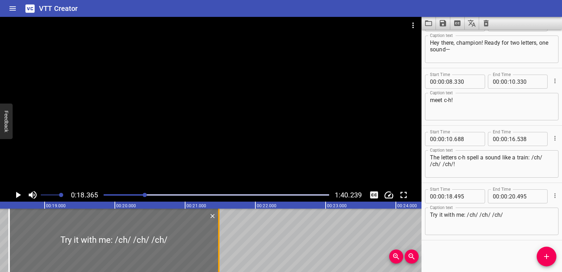
drag, startPoint x: 149, startPoint y: 243, endPoint x: 219, endPoint y: 243, distance: 69.2
click at [219, 243] on div at bounding box center [218, 239] width 1 height 63
click at [18, 192] on icon "Play/Pause" at bounding box center [18, 194] width 11 height 11
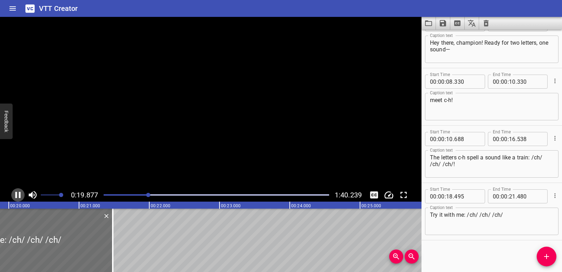
click at [18, 192] on icon "Play/Pause" at bounding box center [18, 194] width 11 height 11
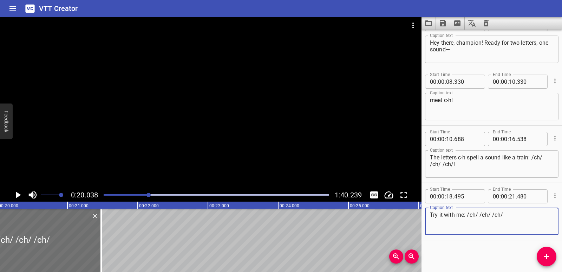
drag, startPoint x: 496, startPoint y: 219, endPoint x: 418, endPoint y: 219, distance: 77.3
click at [418, 219] on main "0:20.038 1:40.239 00:00.000 00:01.000 00:02.000 00:03.000 00:04.000 00:05.000 0…" at bounding box center [281, 144] width 562 height 255
paste textarea "You will find many c-h words reading."
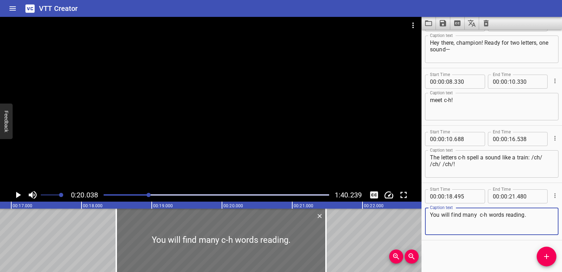
scroll to position [0, 1176]
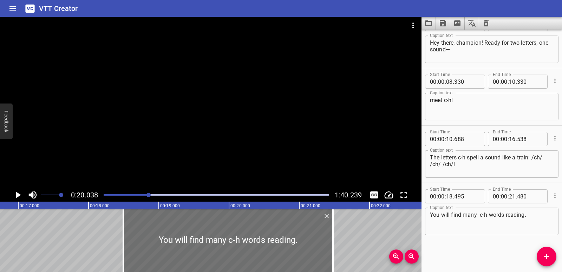
click at [18, 191] on icon "Play/Pause" at bounding box center [18, 194] width 11 height 11
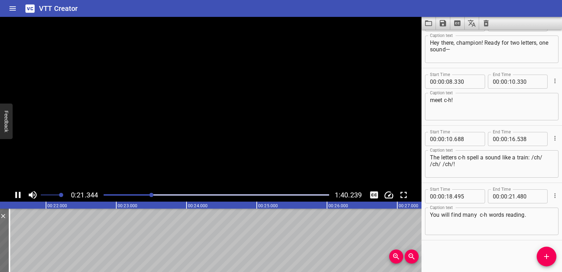
click at [18, 191] on icon "Play/Pause" at bounding box center [18, 194] width 11 height 11
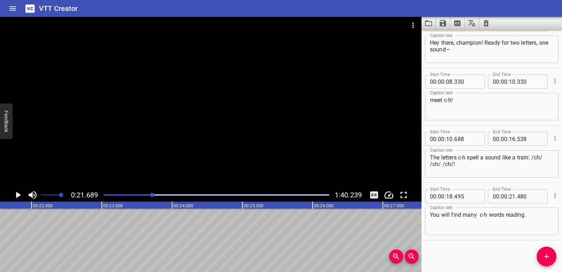
scroll to position [0, 1524]
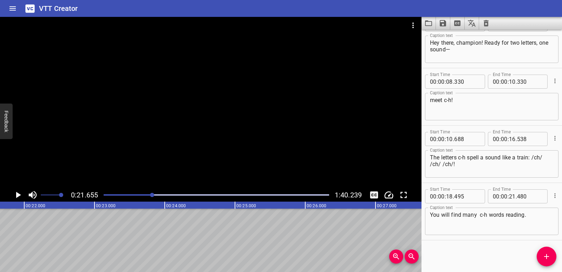
click at [552, 260] on span "Add Cue" at bounding box center [547, 256] width 20 height 8
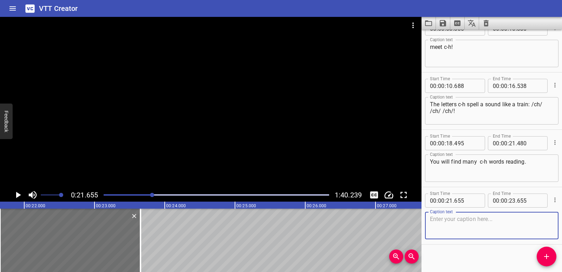
scroll to position [135, 0]
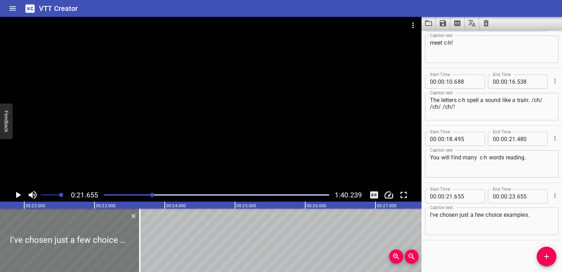
click at [92, 241] on div at bounding box center [69, 239] width 141 height 63
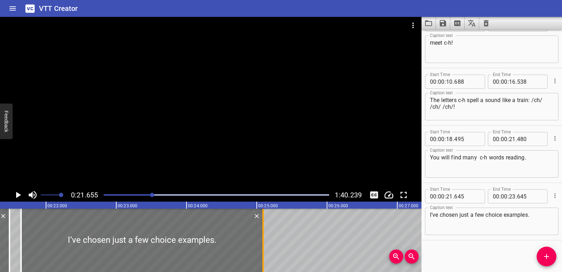
drag, startPoint x: 161, startPoint y: 244, endPoint x: 262, endPoint y: 245, distance: 101.6
click at [262, 245] on div at bounding box center [263, 239] width 7 height 63
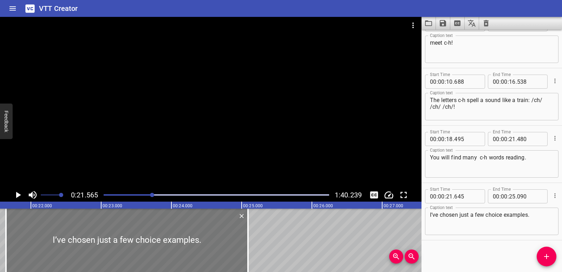
scroll to position [0, 1515]
click at [18, 197] on icon "Play/Pause" at bounding box center [18, 194] width 11 height 11
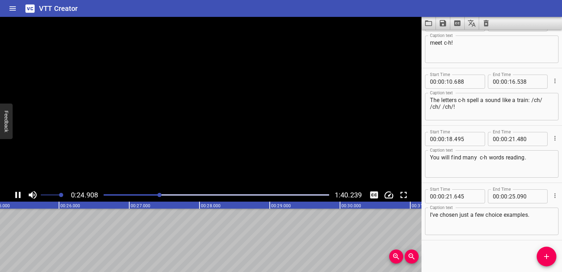
click at [18, 197] on icon "Play/Pause" at bounding box center [18, 194] width 11 height 11
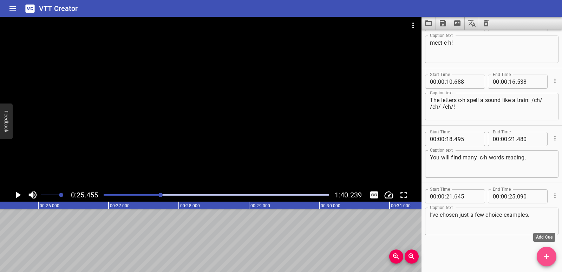
click at [545, 255] on icon "Add Cue" at bounding box center [547, 256] width 8 height 8
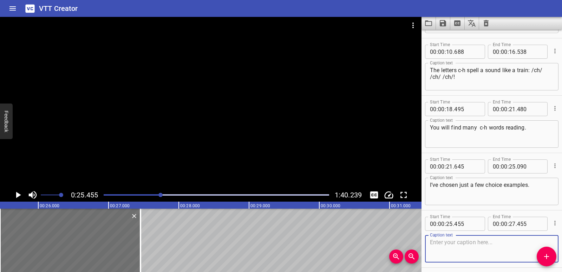
scroll to position [192, 0]
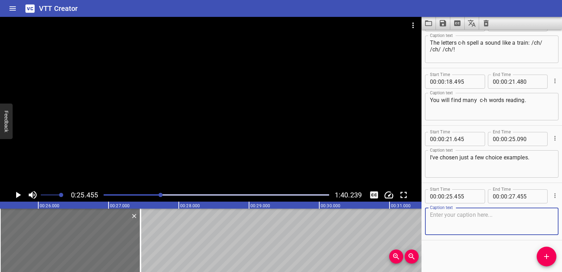
click at [456, 222] on textarea at bounding box center [492, 221] width 124 height 20
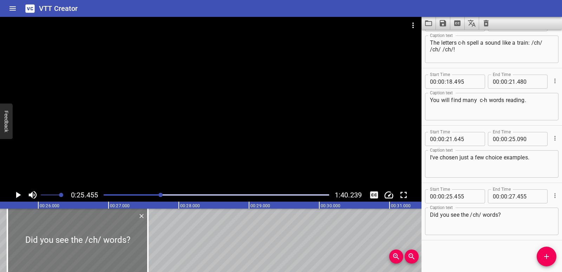
drag, startPoint x: 74, startPoint y: 240, endPoint x: 82, endPoint y: 241, distance: 7.4
click at [82, 241] on div at bounding box center [77, 239] width 141 height 63
click at [13, 197] on icon "Play/Pause" at bounding box center [18, 194] width 11 height 11
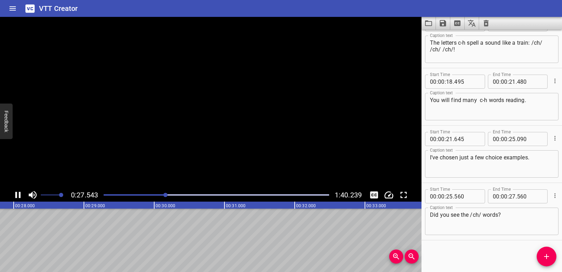
click at [13, 197] on icon "Play/Pause" at bounding box center [18, 194] width 11 height 11
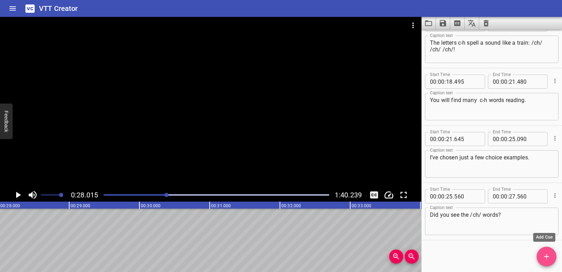
click at [539, 260] on button "Add Cue" at bounding box center [547, 256] width 20 height 20
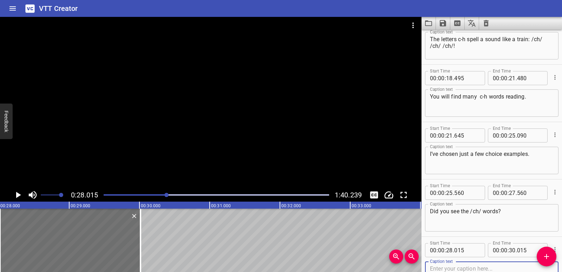
scroll to position [249, 0]
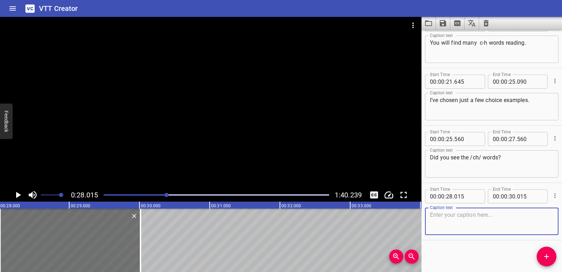
click at [446, 223] on textarea at bounding box center [492, 221] width 124 height 20
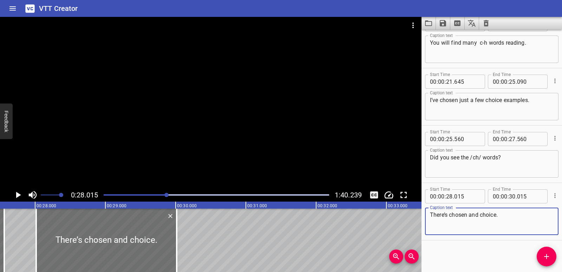
scroll to position [0, 1925]
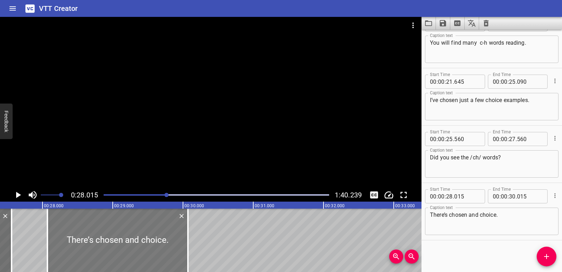
drag, startPoint x: 123, startPoint y: 245, endPoint x: 127, endPoint y: 245, distance: 3.9
click at [127, 245] on div at bounding box center [117, 239] width 141 height 63
click at [193, 244] on div at bounding box center [190, 239] width 7 height 63
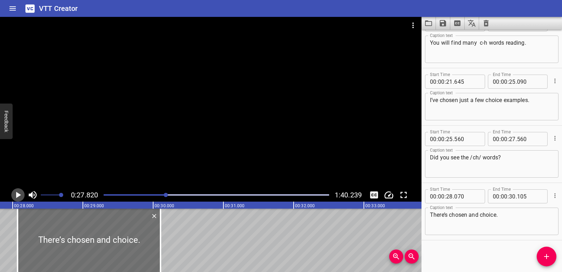
click at [19, 196] on icon "Play/Pause" at bounding box center [18, 194] width 11 height 11
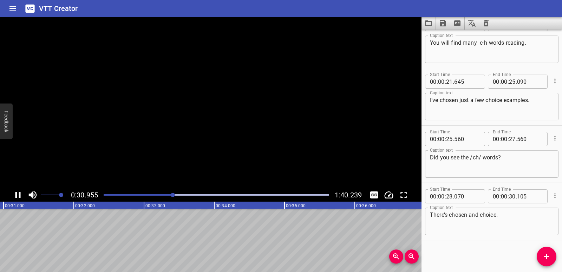
click at [19, 196] on icon "Play/Pause" at bounding box center [17, 195] width 5 height 6
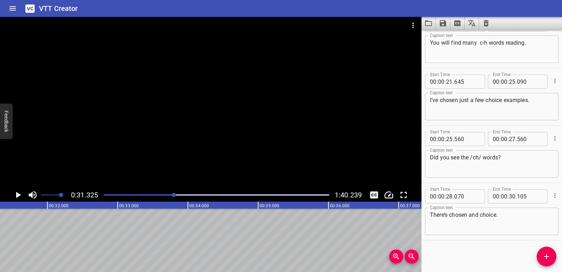
drag, startPoint x: 544, startPoint y: 259, endPoint x: 521, endPoint y: 242, distance: 28.0
click at [544, 259] on icon "Add Cue" at bounding box center [547, 256] width 8 height 8
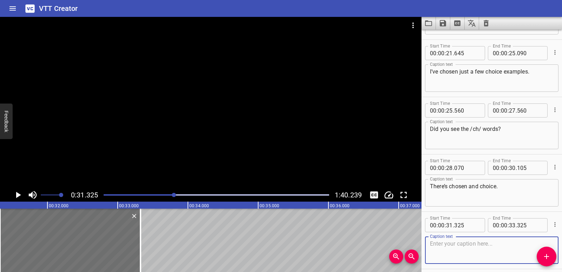
scroll to position [306, 0]
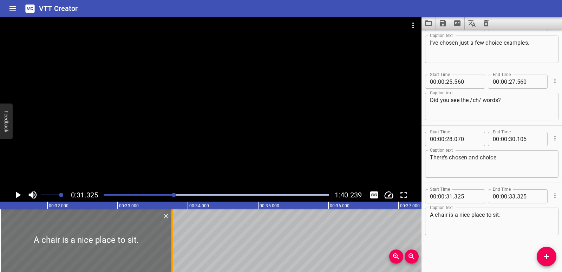
drag, startPoint x: 143, startPoint y: 234, endPoint x: 175, endPoint y: 234, distance: 32.0
click at [176, 235] on div at bounding box center [172, 239] width 7 height 63
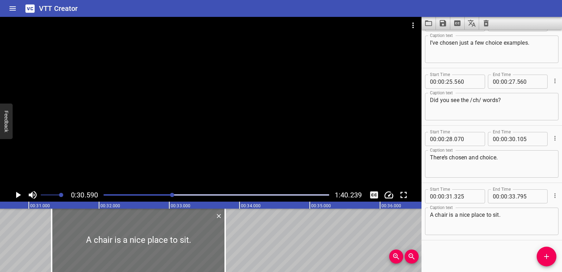
click at [15, 191] on icon "Play/Pause" at bounding box center [18, 194] width 11 height 11
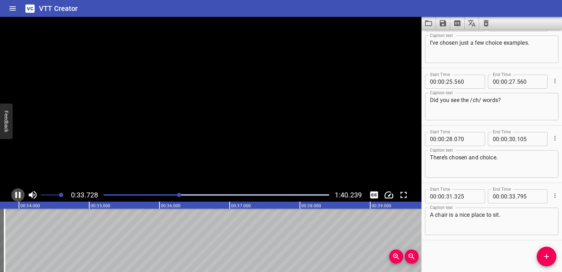
click at [15, 191] on icon "Play/Pause" at bounding box center [18, 194] width 11 height 11
click at [16, 195] on icon "Play/Pause" at bounding box center [18, 194] width 11 height 11
click at [16, 195] on icon "Play/Pause" at bounding box center [17, 195] width 5 height 6
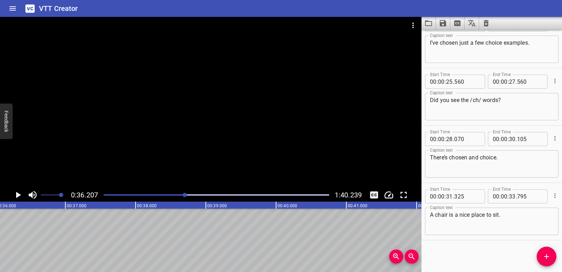
scroll to position [0, 2544]
click at [549, 251] on button "Add Cue" at bounding box center [547, 256] width 20 height 20
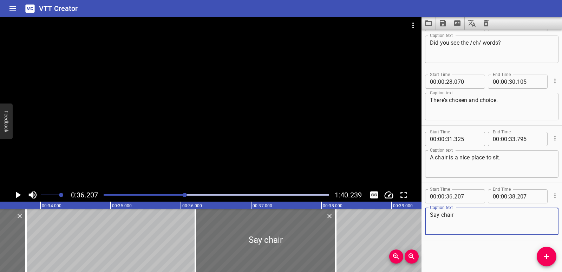
scroll to position [0, 2284]
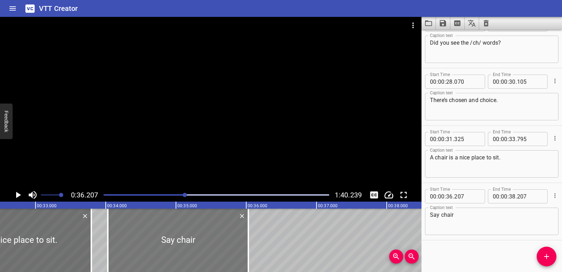
drag, startPoint x: 312, startPoint y: 233, endPoint x: 159, endPoint y: 229, distance: 152.9
click at [159, 229] on div at bounding box center [178, 239] width 141 height 63
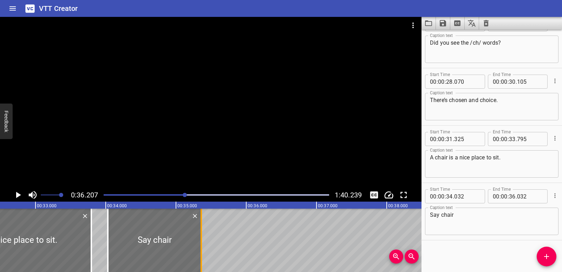
drag, startPoint x: 248, startPoint y: 245, endPoint x: 201, endPoint y: 239, distance: 47.2
click at [201, 239] on div at bounding box center [201, 239] width 1 height 63
click at [543, 259] on icon "Add Cue" at bounding box center [547, 256] width 8 height 8
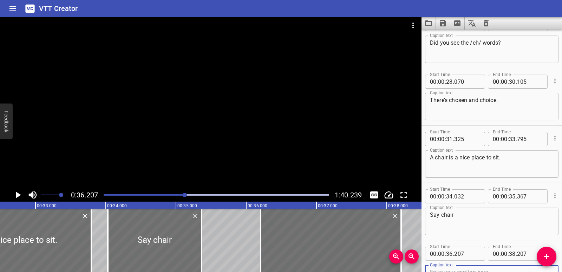
scroll to position [367, 0]
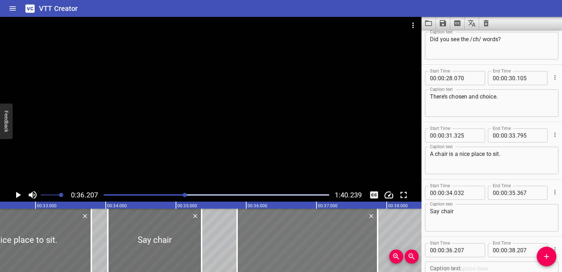
drag, startPoint x: 332, startPoint y: 248, endPoint x: 308, endPoint y: 248, distance: 24.6
click at [308, 248] on div at bounding box center [307, 239] width 141 height 63
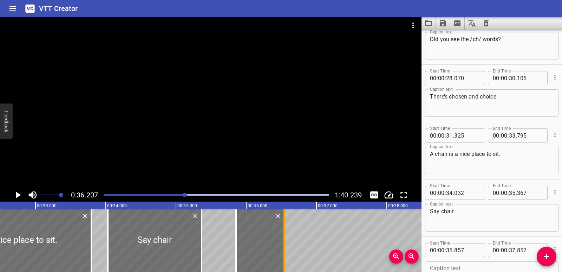
drag, startPoint x: 375, startPoint y: 237, endPoint x: 282, endPoint y: 239, distance: 92.4
click at [282, 239] on div at bounding box center [284, 239] width 7 height 63
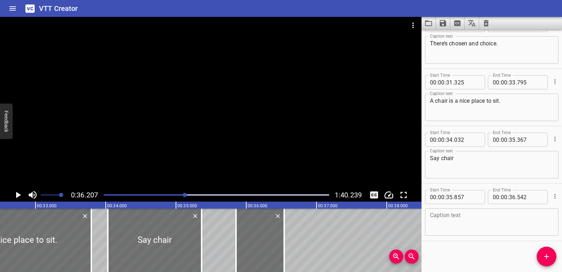
scroll to position [421, 0]
click at [456, 222] on textarea at bounding box center [492, 221] width 124 height 20
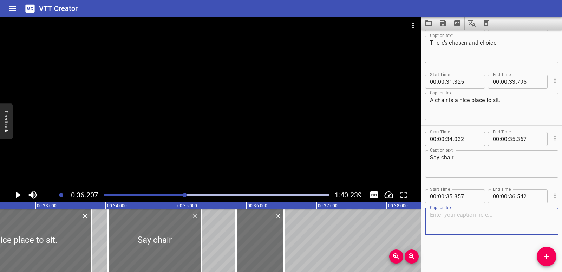
click at [475, 227] on textarea at bounding box center [492, 221] width 124 height 20
paste textarea "chair."
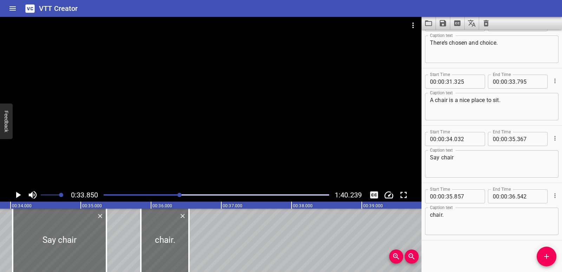
click at [20, 196] on icon "Play/Pause" at bounding box center [18, 194] width 11 height 11
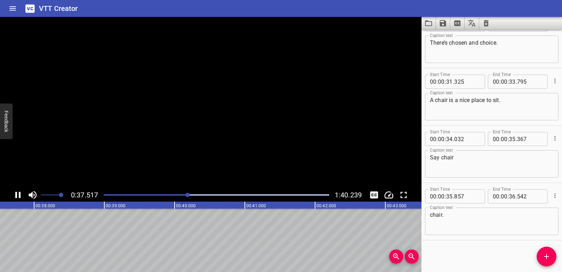
click at [20, 196] on icon "Play/Pause" at bounding box center [17, 195] width 5 height 6
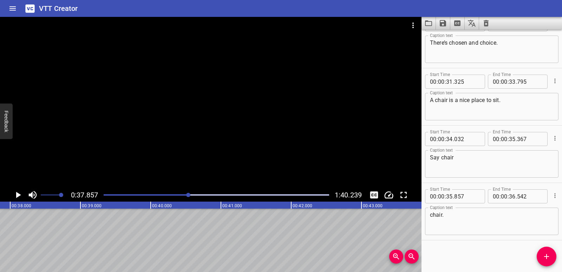
click at [549, 255] on icon "Add Cue" at bounding box center [547, 256] width 8 height 8
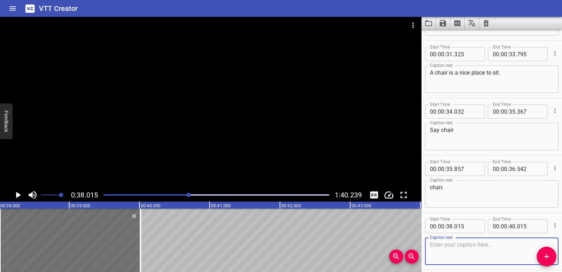
scroll to position [478, 0]
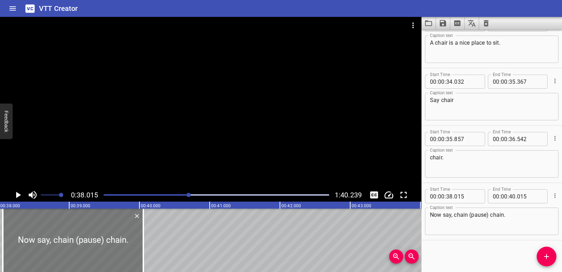
click at [94, 236] on div at bounding box center [73, 239] width 141 height 63
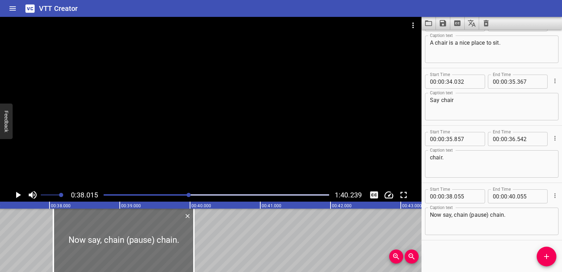
scroll to position [0, 2614]
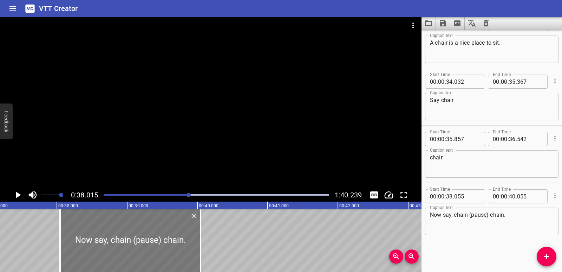
click at [149, 253] on div at bounding box center [130, 239] width 141 height 63
drag, startPoint x: 200, startPoint y: 249, endPoint x: 187, endPoint y: 251, distance: 13.4
click at [187, 251] on div at bounding box center [187, 239] width 1 height 63
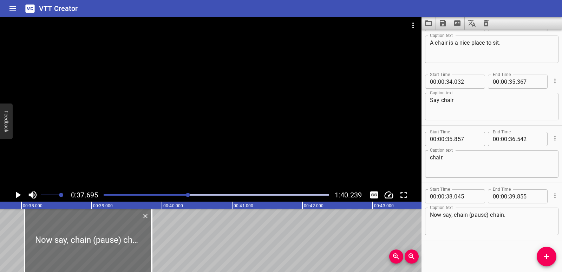
click at [21, 194] on icon "Play/Pause" at bounding box center [18, 194] width 11 height 11
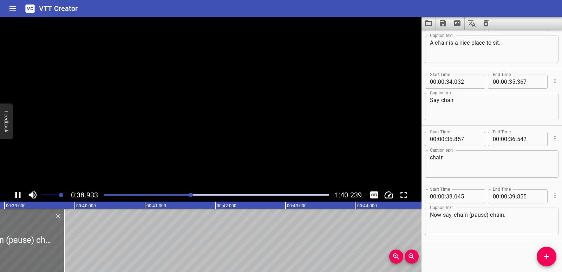
click at [21, 194] on icon "Play/Pause" at bounding box center [18, 194] width 11 height 11
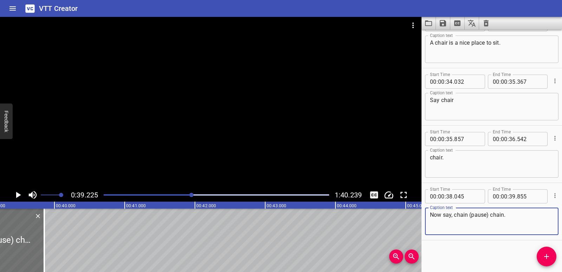
drag, startPoint x: 528, startPoint y: 220, endPoint x: 423, endPoint y: 220, distance: 104.4
click at [423, 220] on div "Start Time 00 : 00 : 38 . 045 Start Time End Time 00 : 00 : 39 . 855 End Time C…" at bounding box center [492, 211] width 141 height 57
paste textarea "Do you like cheese? Say the word: cheese,"
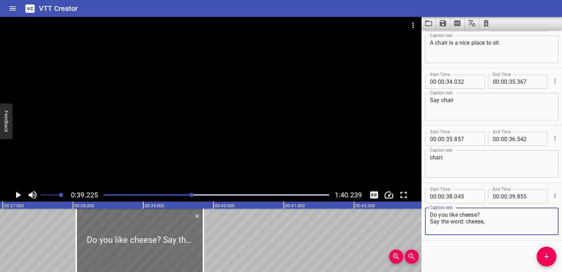
scroll to position [0, 2583]
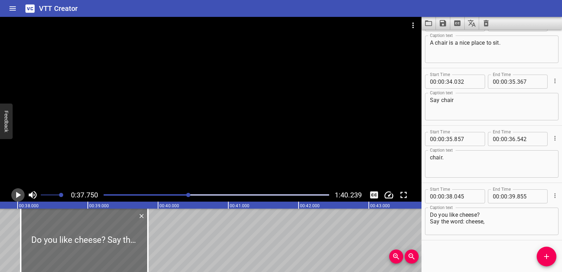
click at [20, 194] on icon "Play/Pause" at bounding box center [18, 195] width 5 height 6
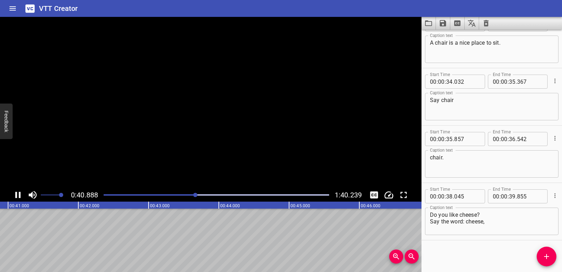
click at [20, 194] on icon "Play/Pause" at bounding box center [17, 195] width 5 height 6
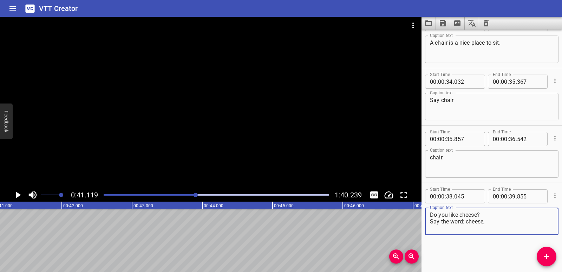
drag, startPoint x: 489, startPoint y: 223, endPoint x: 430, endPoint y: 224, distance: 59.0
click at [430, 224] on textarea "Do you like cheese? Say the word: cheese," at bounding box center [492, 221] width 124 height 20
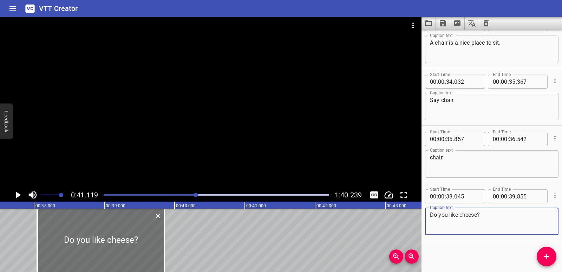
scroll to position [0, 2607]
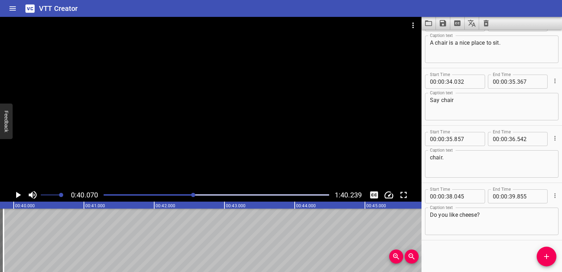
scroll to position [0, 2816]
drag, startPoint x: 551, startPoint y: 257, endPoint x: 527, endPoint y: 250, distance: 24.3
click at [551, 258] on icon "Add Cue" at bounding box center [547, 256] width 8 height 8
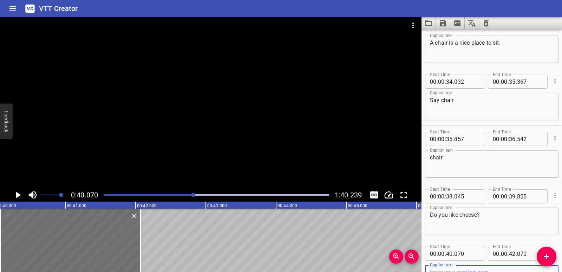
scroll to position [482, 0]
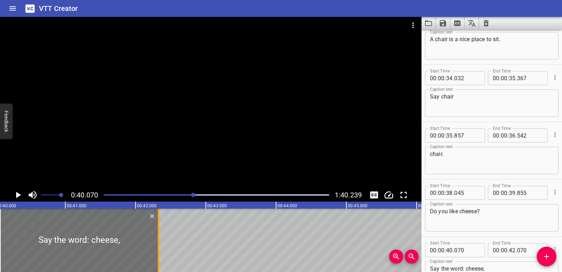
drag, startPoint x: 143, startPoint y: 245, endPoint x: 161, endPoint y: 245, distance: 17.9
click at [161, 245] on div at bounding box center [158, 239] width 7 height 63
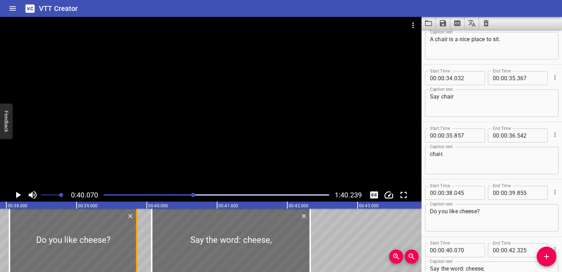
click at [139, 248] on div at bounding box center [136, 239] width 7 height 63
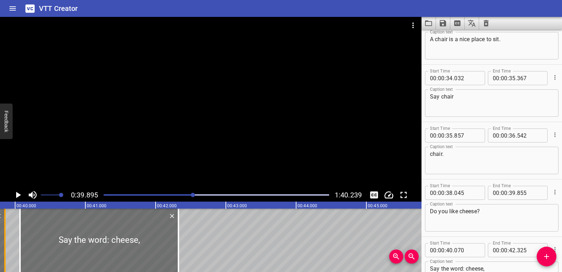
scroll to position [0, 2804]
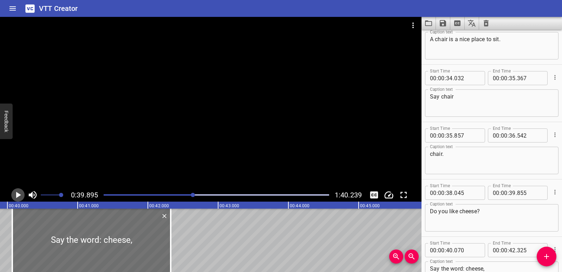
click at [17, 196] on icon "Play/Pause" at bounding box center [18, 195] width 5 height 6
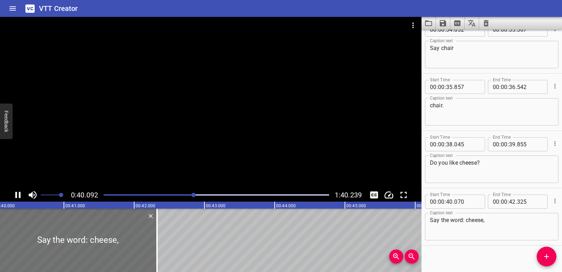
scroll to position [536, 0]
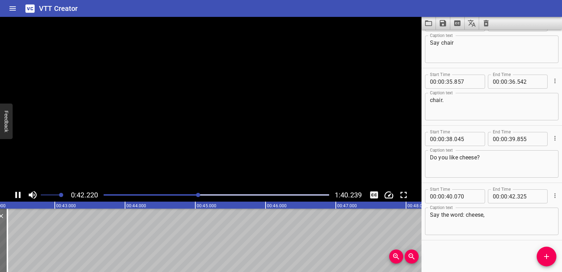
click at [17, 196] on icon "Play/Pause" at bounding box center [18, 194] width 11 height 11
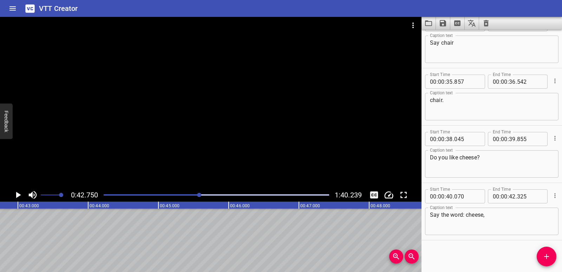
scroll to position [0, 3004]
click at [20, 195] on icon "Play/Pause" at bounding box center [18, 195] width 5 height 6
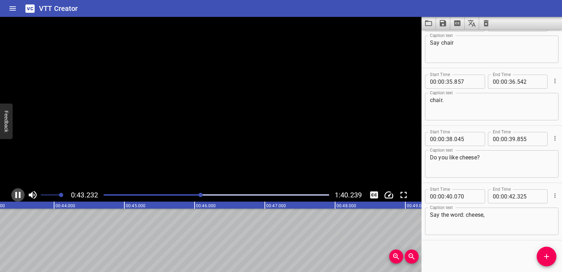
click at [20, 195] on icon "Play/Pause" at bounding box center [17, 195] width 5 height 6
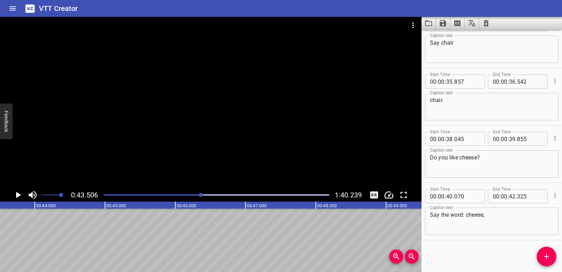
click at [554, 257] on span "Add Cue" at bounding box center [547, 256] width 20 height 8
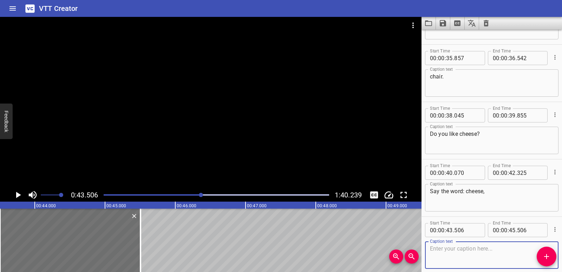
scroll to position [593, 0]
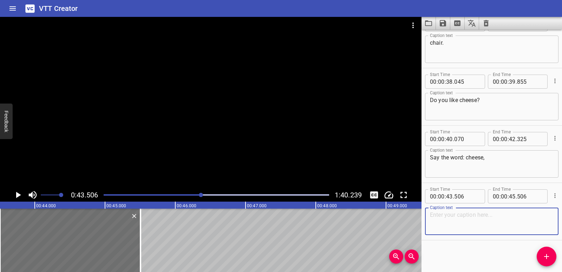
paste textarea "cheese."
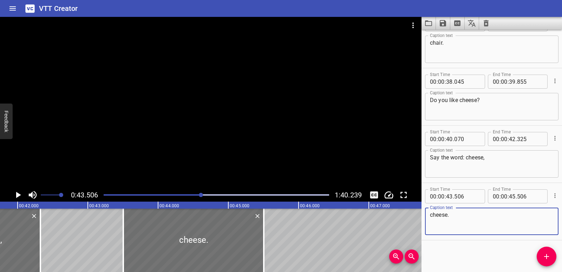
scroll to position [0, 2890]
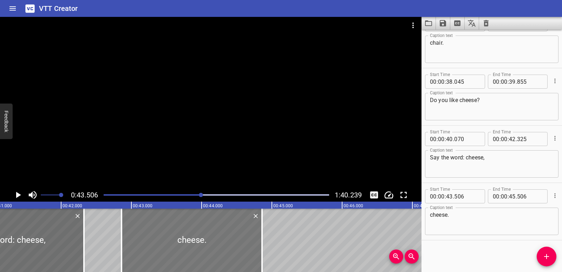
drag, startPoint x: 190, startPoint y: 250, endPoint x: 144, endPoint y: 245, distance: 45.6
click at [144, 245] on div at bounding box center [192, 239] width 141 height 63
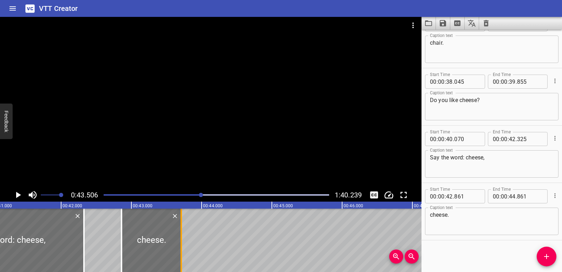
drag, startPoint x: 261, startPoint y: 246, endPoint x: 181, endPoint y: 241, distance: 80.9
click at [181, 241] on div at bounding box center [181, 239] width 1 height 63
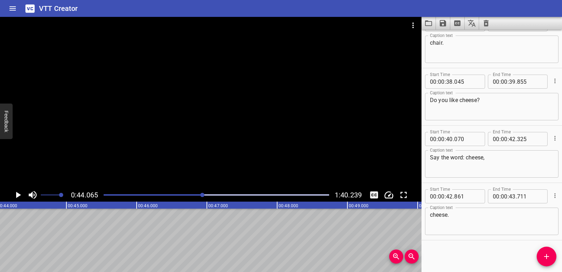
scroll to position [0, 3097]
click at [543, 259] on icon "Add Cue" at bounding box center [547, 256] width 8 height 8
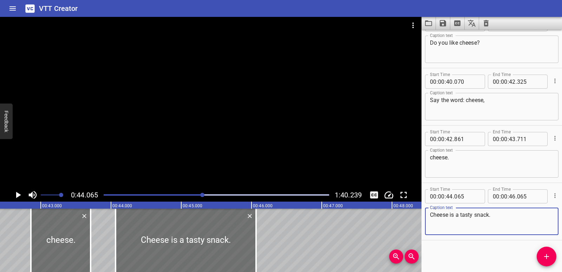
scroll to position [0, 2974]
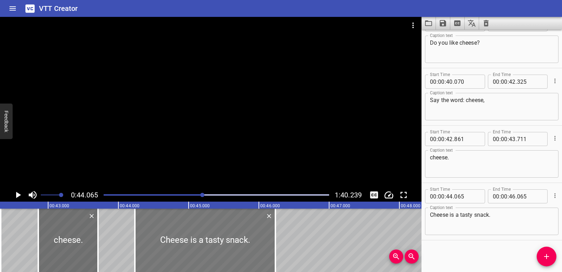
drag, startPoint x: 184, startPoint y: 254, endPoint x: 196, endPoint y: 253, distance: 12.0
click at [196, 253] on div at bounding box center [205, 239] width 141 height 63
drag, startPoint x: 277, startPoint y: 255, endPoint x: 287, endPoint y: 255, distance: 10.6
click at [287, 255] on div at bounding box center [284, 239] width 7 height 63
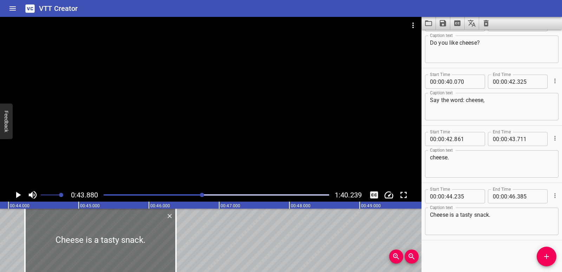
click at [20, 194] on icon "Play/Pause" at bounding box center [18, 194] width 11 height 11
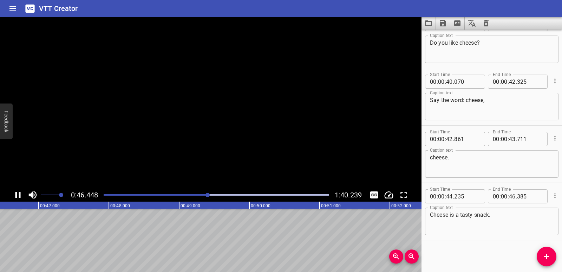
click at [20, 194] on icon "Play/Pause" at bounding box center [17, 195] width 5 height 6
click at [16, 195] on icon "Play/Pause" at bounding box center [18, 195] width 5 height 6
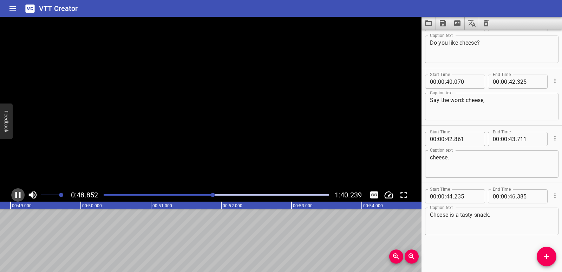
click at [16, 195] on icon "Play/Pause" at bounding box center [17, 195] width 5 height 6
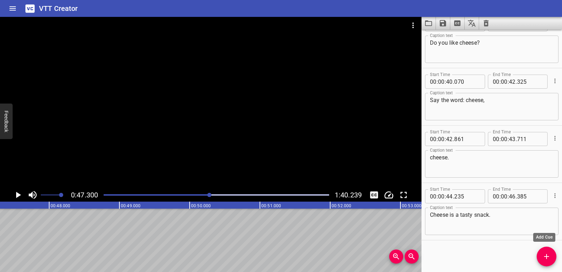
click at [552, 258] on span "Add Cue" at bounding box center [547, 256] width 20 height 8
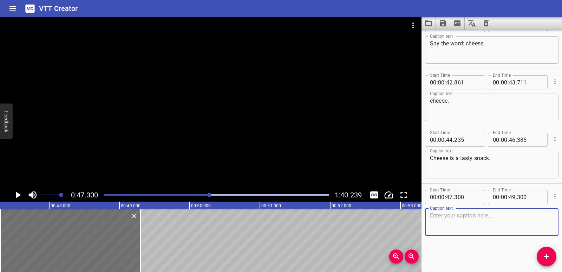
scroll to position [707, 0]
click at [463, 220] on textarea at bounding box center [492, 221] width 124 height 20
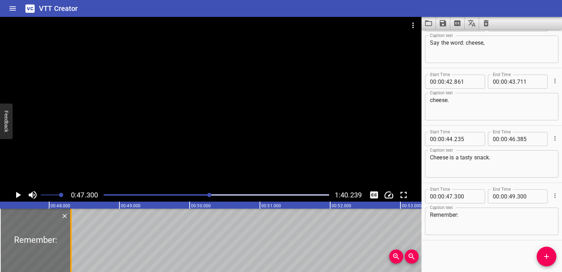
drag, startPoint x: 141, startPoint y: 230, endPoint x: 71, endPoint y: 233, distance: 69.6
click at [71, 233] on div at bounding box center [70, 239] width 1 height 63
drag, startPoint x: 0, startPoint y: 228, endPoint x: 16, endPoint y: 226, distance: 15.9
click at [16, 226] on div at bounding box center [15, 239] width 1 height 63
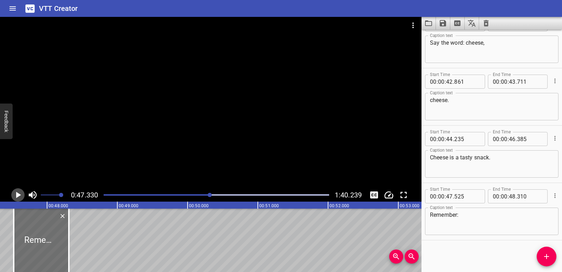
click at [18, 194] on icon "Play/Pause" at bounding box center [18, 195] width 5 height 6
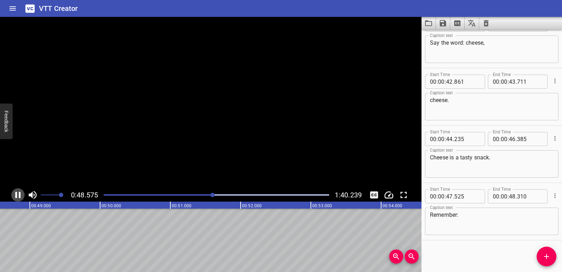
click at [18, 194] on icon "Play/Pause" at bounding box center [18, 194] width 11 height 11
click at [548, 257] on icon "Add Cue" at bounding box center [547, 256] width 8 height 8
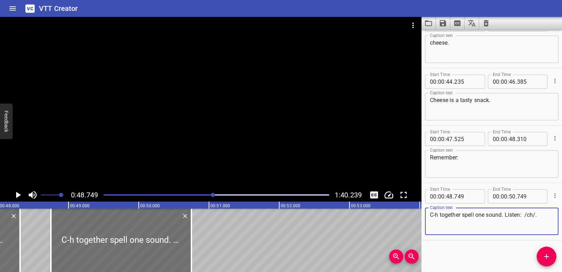
scroll to position [0, 3332]
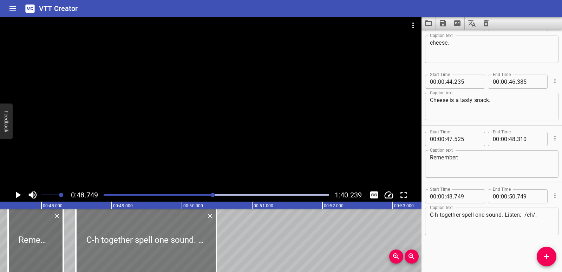
drag, startPoint x: 175, startPoint y: 252, endPoint x: 157, endPoint y: 251, distance: 18.3
click at [157, 251] on div at bounding box center [146, 239] width 141 height 63
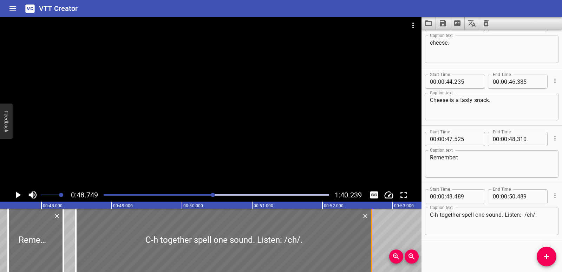
drag, startPoint x: 214, startPoint y: 241, endPoint x: 369, endPoint y: 240, distance: 155.3
click at [369, 240] on div at bounding box center [371, 239] width 7 height 63
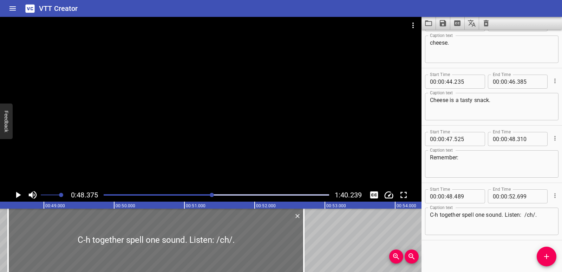
click at [17, 196] on icon "Play/Pause" at bounding box center [18, 195] width 5 height 6
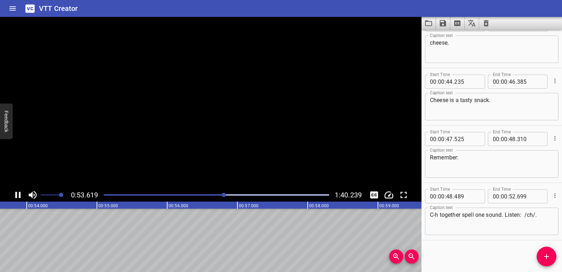
click at [17, 196] on icon "Play/Pause" at bounding box center [17, 195] width 5 height 6
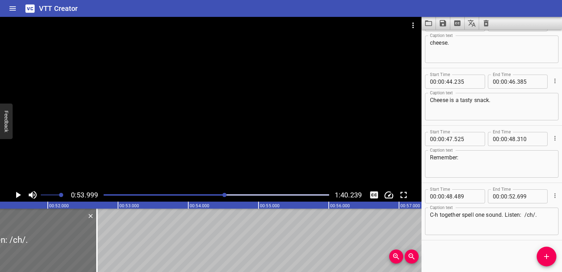
scroll to position [0, 3585]
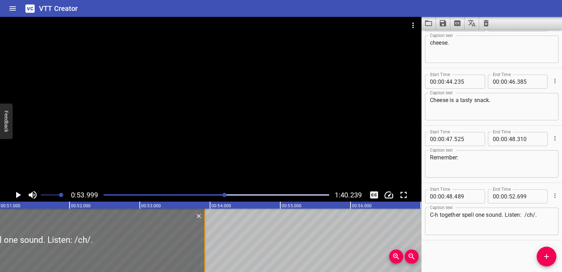
drag, startPoint x: 118, startPoint y: 240, endPoint x: 205, endPoint y: 244, distance: 86.5
click at [205, 244] on div at bounding box center [205, 239] width 1 height 63
click at [13, 194] on icon "Play/Pause" at bounding box center [18, 194] width 11 height 11
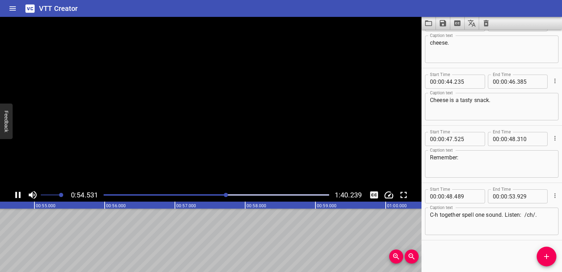
click at [19, 194] on icon "Play/Pause" at bounding box center [18, 194] width 11 height 11
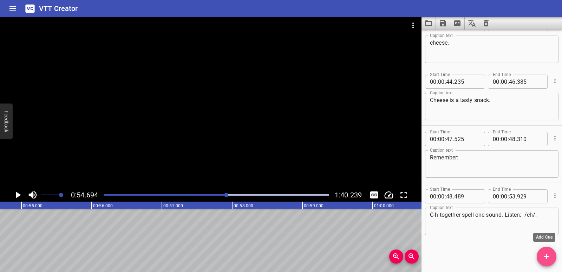
click at [546, 260] on icon "Add Cue" at bounding box center [547, 256] width 8 height 8
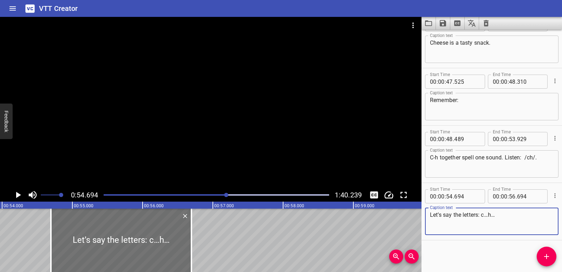
scroll to position [0, 3778]
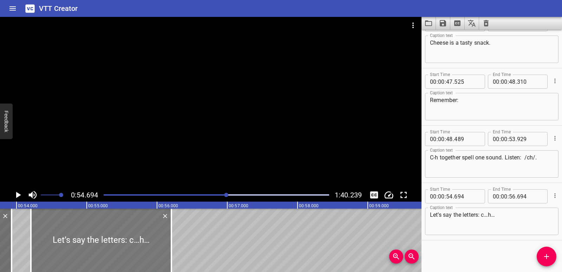
drag, startPoint x: 167, startPoint y: 242, endPoint x: 133, endPoint y: 245, distance: 33.8
click at [133, 245] on div at bounding box center [101, 239] width 141 height 63
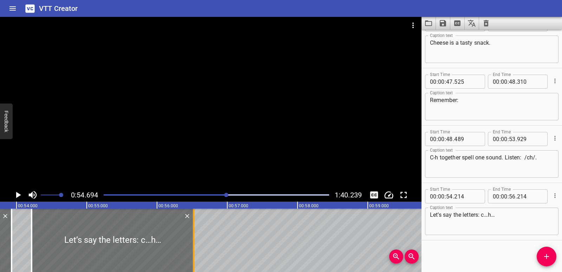
drag, startPoint x: 170, startPoint y: 233, endPoint x: 191, endPoint y: 235, distance: 21.5
click at [191, 235] on div at bounding box center [193, 239] width 7 height 63
click at [17, 237] on div "Blending with ch Hey there, champion! Ready for two letters, one sound— meet c-…" at bounding box center [438, 239] width 8433 height 63
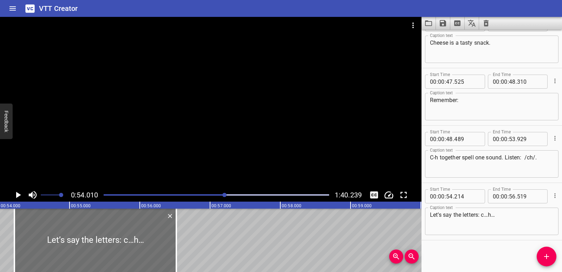
click at [19, 195] on icon "Play/Pause" at bounding box center [18, 195] width 5 height 6
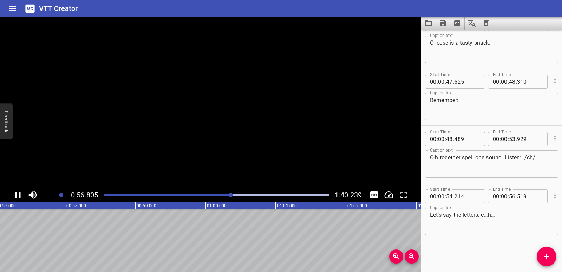
click at [19, 195] on icon "Play/Pause" at bounding box center [17, 195] width 5 height 6
drag, startPoint x: 212, startPoint y: 266, endPoint x: 208, endPoint y: 267, distance: 4.0
click at [208, 267] on div "00:00.000 00:01.000 00:02.000 00:03.000 00:04.000 00:05.000 00:06.000 00:07.000…" at bounding box center [211, 236] width 422 height 70
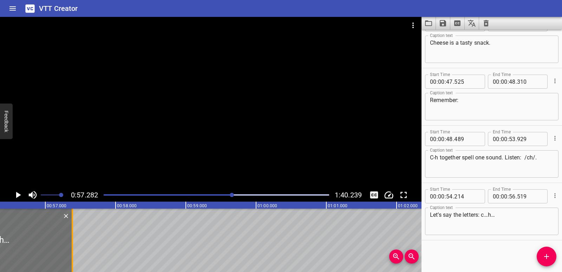
drag, startPoint x: 12, startPoint y: 238, endPoint x: 73, endPoint y: 242, distance: 61.0
click at [73, 242] on div at bounding box center [72, 239] width 7 height 63
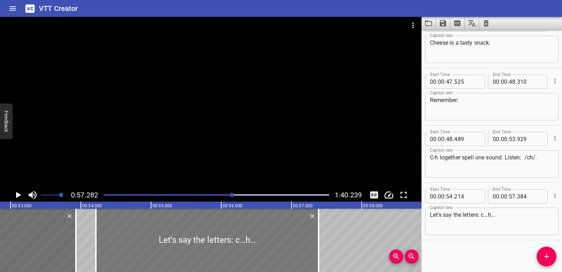
scroll to position [0, 3707]
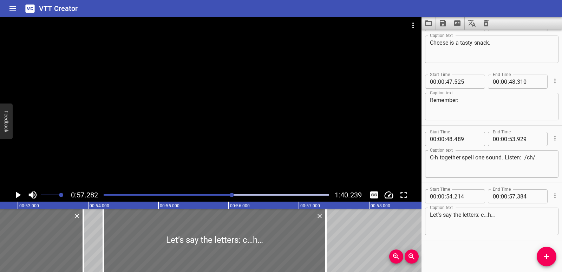
click at [91, 236] on div "Blending with ch Hey there, champion! Ready for two letters, one sound— meet c-…" at bounding box center [509, 239] width 8433 height 63
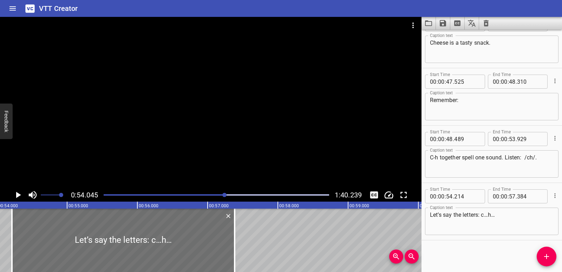
click at [18, 196] on icon "Play/Pause" at bounding box center [18, 195] width 5 height 6
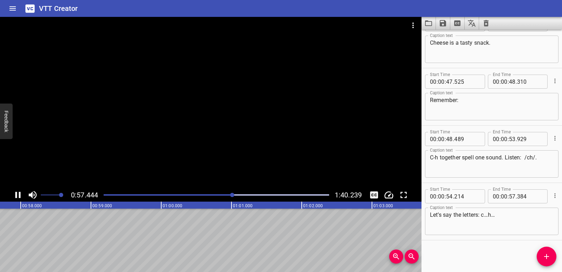
click at [18, 196] on icon "Play/Pause" at bounding box center [18, 194] width 11 height 11
click at [33, 234] on div "Blending with ch Hey there, champion! Ready for two letters, one sound— meet c-…" at bounding box center [149, 239] width 8433 height 63
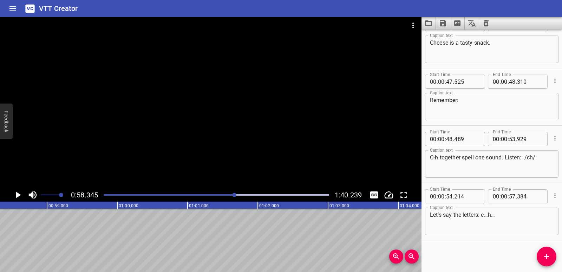
scroll to position [0, 4100]
click at [540, 259] on span "Add Cue" at bounding box center [547, 256] width 20 height 8
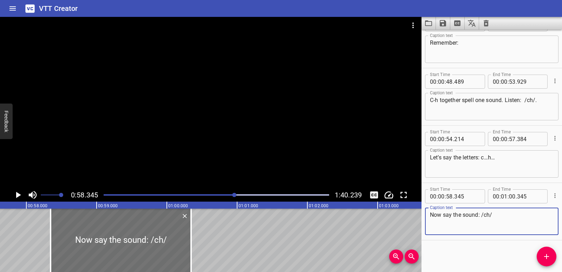
scroll to position [0, 4028]
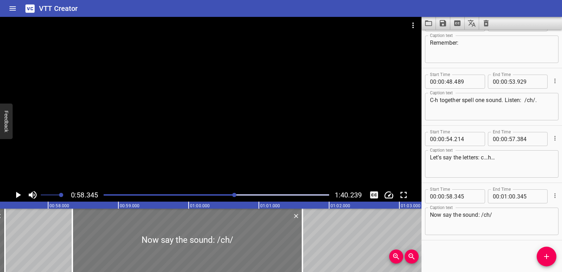
drag, startPoint x: 209, startPoint y: 237, endPoint x: 298, endPoint y: 236, distance: 88.9
click at [301, 237] on div at bounding box center [302, 239] width 7 height 63
click at [21, 220] on div "Blending with ch Hey there, champion! Ready for two letters, one sound— meet c-…" at bounding box center [188, 239] width 8433 height 63
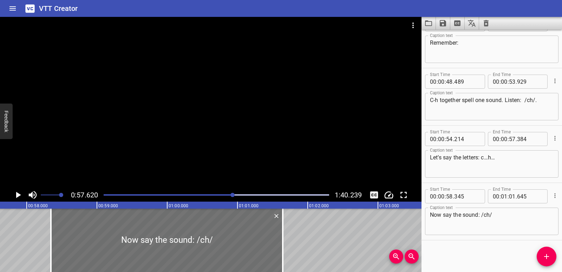
click at [17, 190] on icon "Play/Pause" at bounding box center [18, 194] width 11 height 11
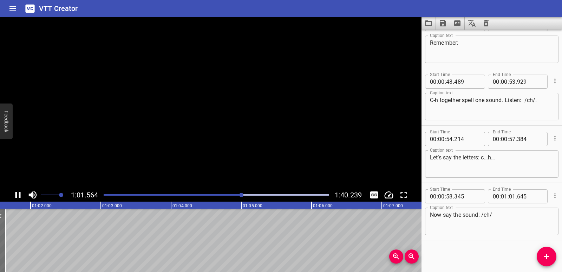
click at [17, 190] on icon "Play/Pause" at bounding box center [18, 194] width 11 height 11
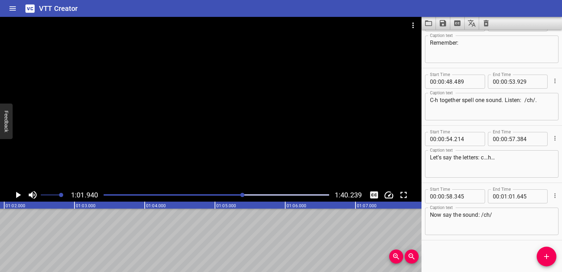
click at [509, 220] on textarea "Now say the sound: /ch/" at bounding box center [492, 221] width 124 height 20
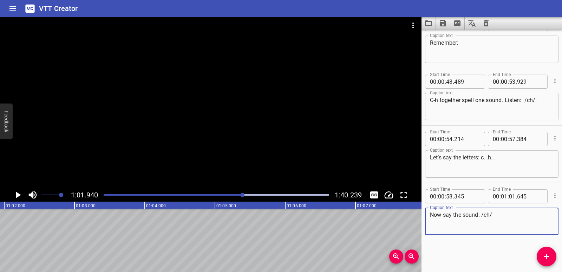
paste textarea "/ch/"
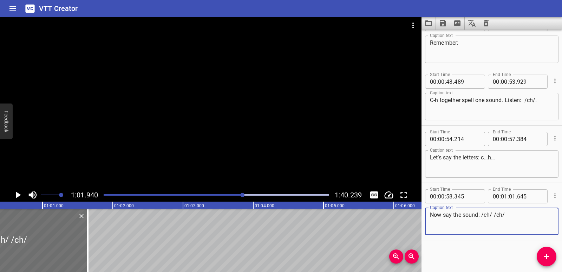
scroll to position [0, 4237]
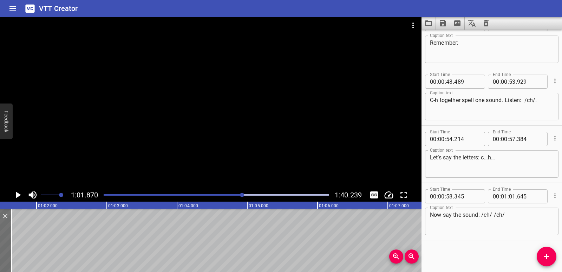
scroll to position [0, 4348]
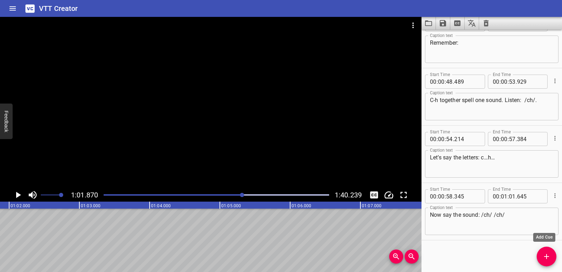
drag, startPoint x: 551, startPoint y: 258, endPoint x: 525, endPoint y: 238, distance: 33.0
click at [551, 258] on span "Add Cue" at bounding box center [547, 256] width 20 height 8
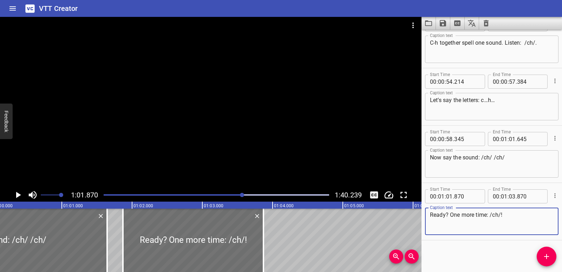
scroll to position [0, 4203]
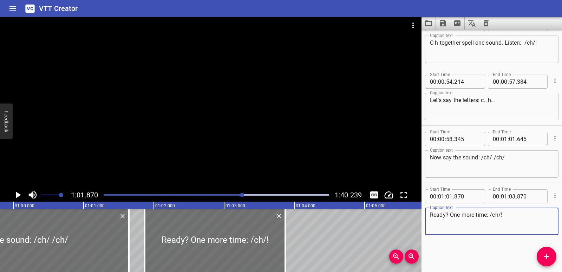
click at [139, 235] on div "Blending with ch Hey there, champion! Ready for two letters, one sound— meet c-…" at bounding box center [13, 239] width 8433 height 63
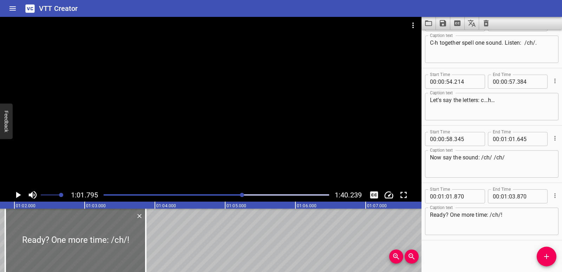
click at [17, 193] on icon "Play/Pause" at bounding box center [18, 195] width 5 height 6
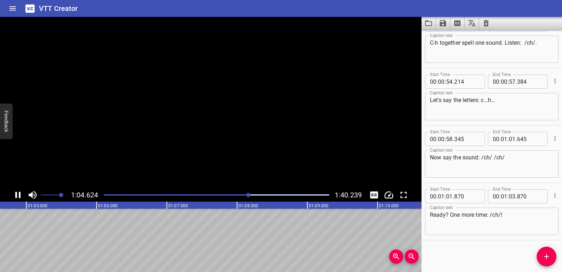
click at [17, 193] on icon "Play/Pause" at bounding box center [17, 195] width 5 height 6
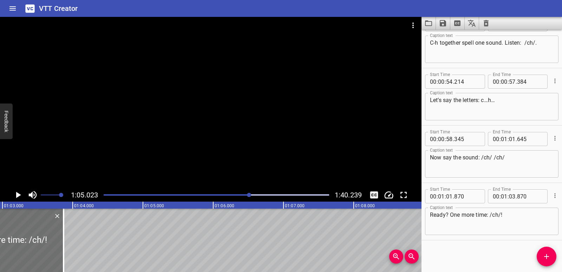
scroll to position [0, 4381]
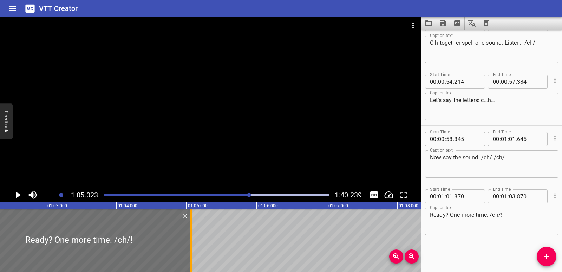
drag, startPoint x: 107, startPoint y: 240, endPoint x: 192, endPoint y: 243, distance: 84.4
click at [192, 243] on div at bounding box center [190, 239] width 1 height 63
click at [15, 195] on icon "Play/Pause" at bounding box center [18, 194] width 11 height 11
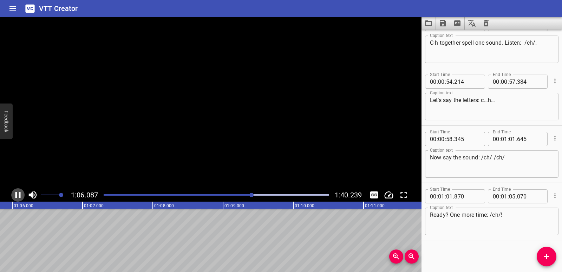
click at [15, 195] on icon "Play/Pause" at bounding box center [17, 195] width 5 height 6
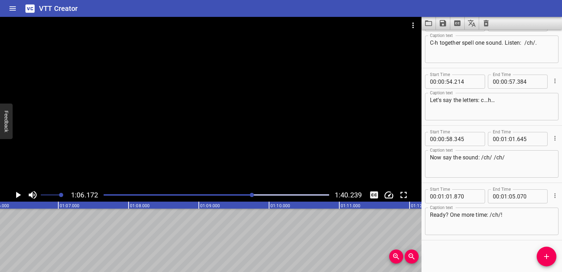
click at [549, 253] on icon "Add Cue" at bounding box center [547, 256] width 8 height 8
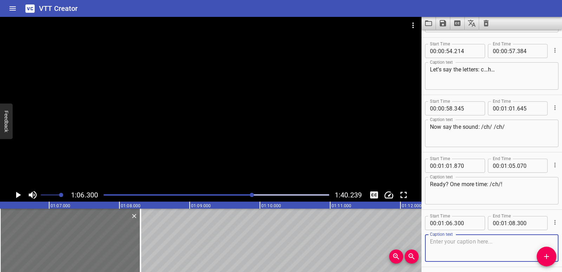
scroll to position [994, 0]
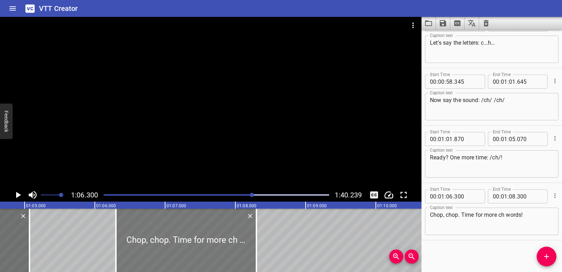
click at [221, 245] on div at bounding box center [186, 239] width 141 height 63
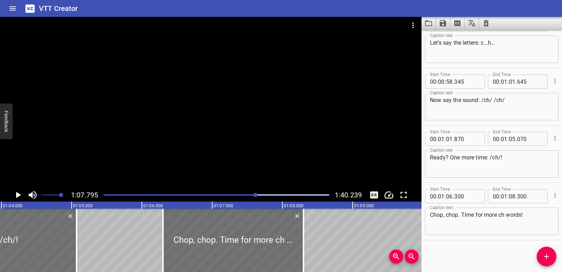
scroll to position [0, 4489]
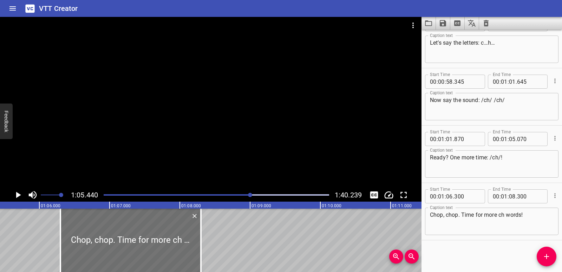
click at [16, 195] on icon "Play/Pause" at bounding box center [18, 194] width 11 height 11
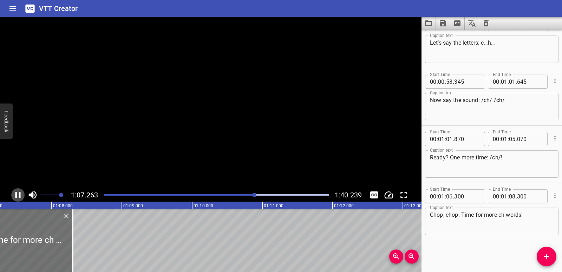
click at [16, 195] on icon "Play/Pause" at bounding box center [17, 195] width 5 height 6
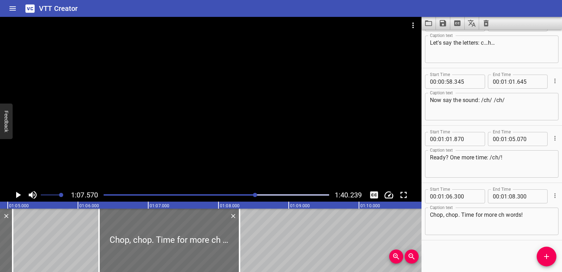
scroll to position [0, 4451]
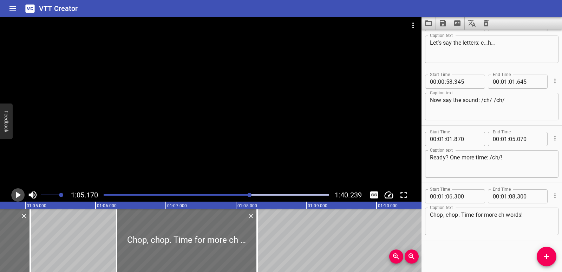
click at [13, 194] on icon "Play/Pause" at bounding box center [18, 194] width 11 height 11
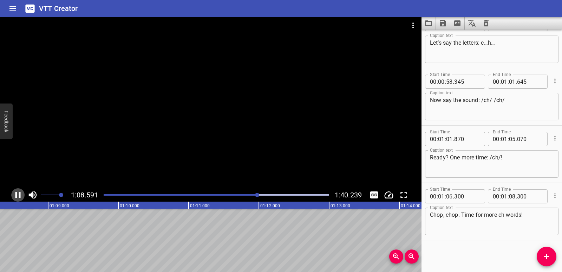
click at [14, 194] on icon "Play/Pause" at bounding box center [18, 194] width 11 height 11
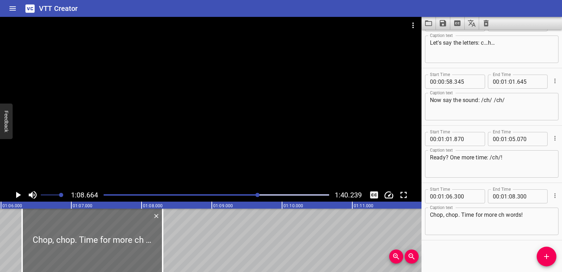
scroll to position [0, 4536]
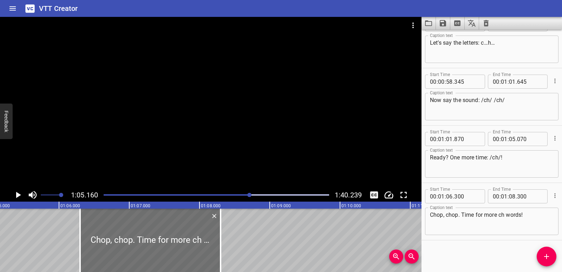
click at [17, 193] on icon "Play/Pause" at bounding box center [18, 195] width 5 height 6
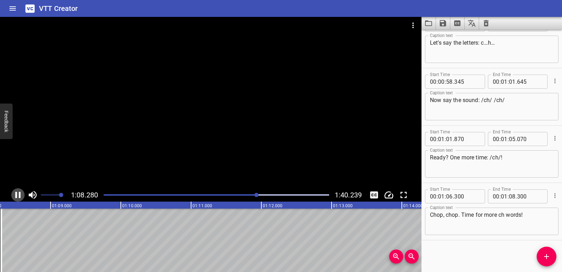
click at [17, 193] on icon "Play/Pause" at bounding box center [18, 194] width 11 height 11
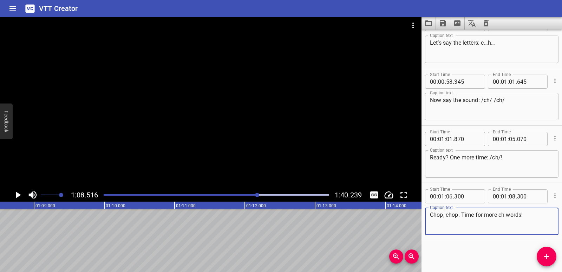
drag, startPoint x: 541, startPoint y: 215, endPoint x: 427, endPoint y: 215, distance: 114.2
click at [427, 215] on div "Chop, chop. Time for more ch words! Caption text" at bounding box center [492, 220] width 134 height 27
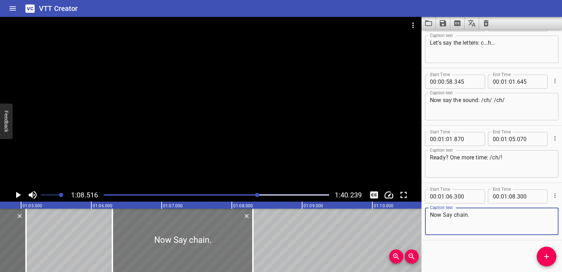
scroll to position [0, 4539]
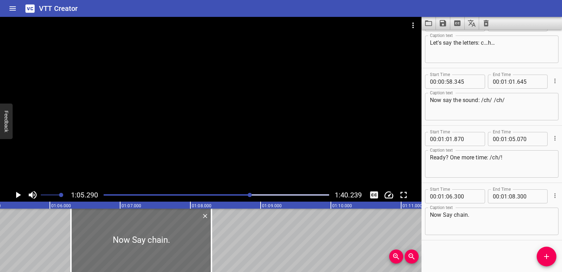
click at [18, 193] on icon "Play/Pause" at bounding box center [18, 195] width 5 height 6
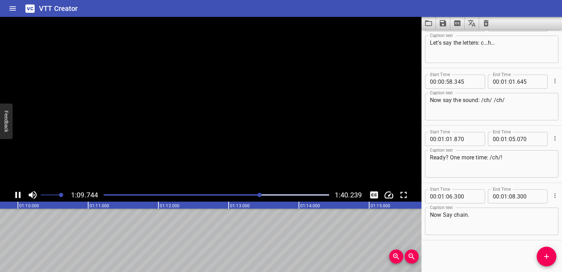
click at [18, 193] on icon "Play/Pause" at bounding box center [18, 194] width 11 height 11
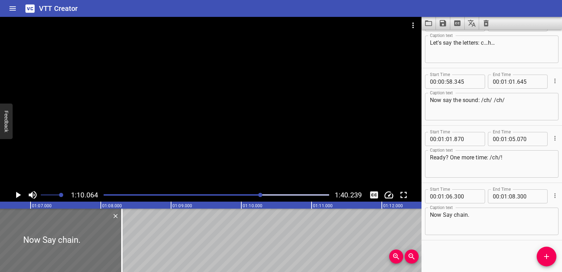
scroll to position [0, 4627]
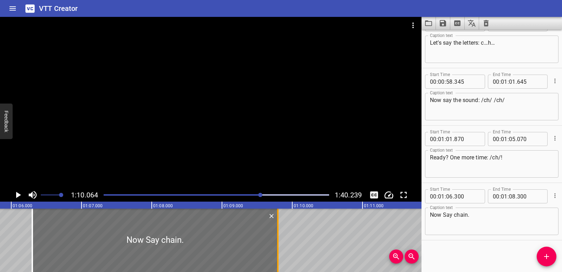
drag, startPoint x: 172, startPoint y: 239, endPoint x: 277, endPoint y: 242, distance: 105.1
click at [277, 242] on div at bounding box center [277, 239] width 7 height 63
click at [488, 216] on textarea "Now Say chain." at bounding box center [492, 221] width 124 height 20
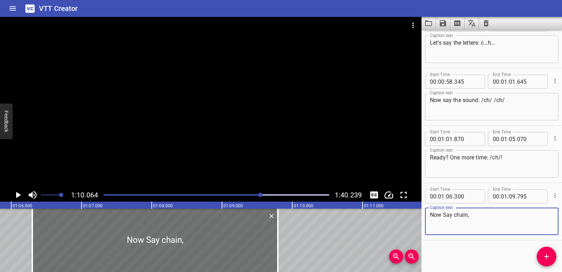
drag, startPoint x: 457, startPoint y: 216, endPoint x: 468, endPoint y: 217, distance: 10.6
click at [468, 217] on textarea "Now Say chain," at bounding box center [492, 221] width 124 height 20
click at [495, 221] on textarea "Now Say chain," at bounding box center [492, 221] width 124 height 20
paste textarea "chain"
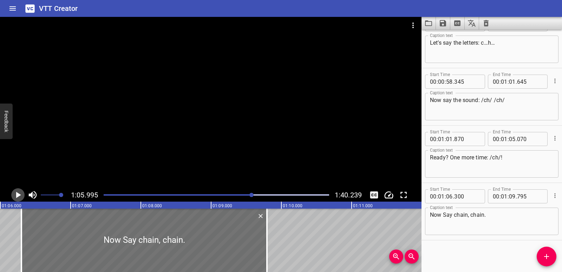
click at [19, 193] on icon "Play/Pause" at bounding box center [18, 194] width 11 height 11
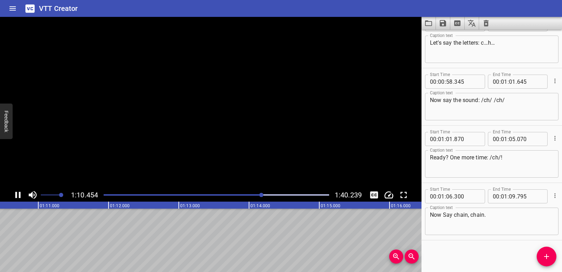
click at [19, 193] on icon "Play/Pause" at bounding box center [17, 195] width 5 height 6
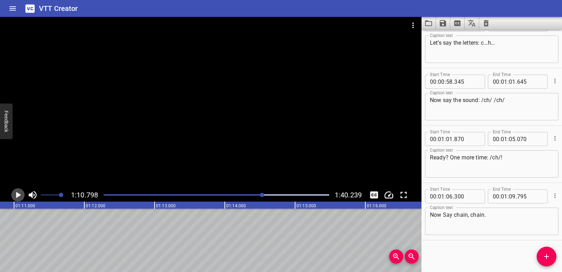
click at [16, 196] on icon "Play/Pause" at bounding box center [18, 195] width 5 height 6
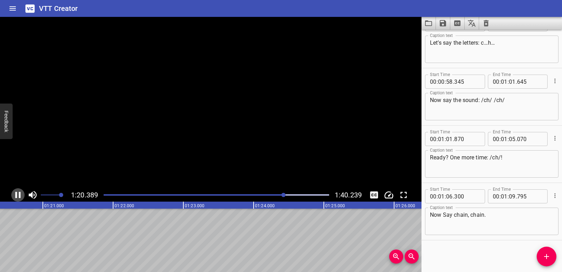
click at [16, 196] on icon "Play/Pause" at bounding box center [17, 195] width 5 height 6
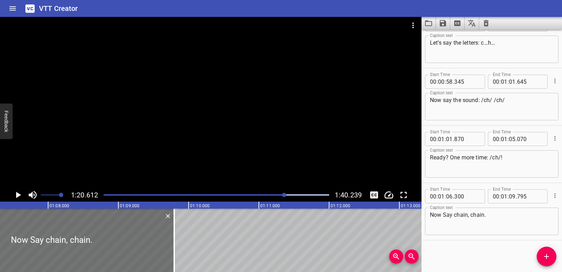
scroll to position [0, 4629]
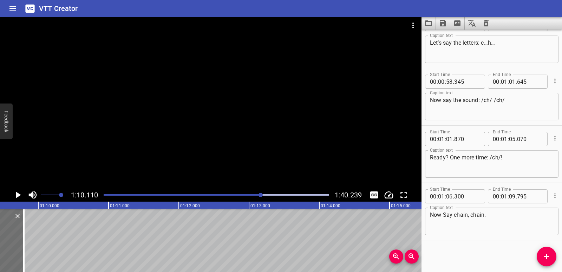
scroll to position [0, 4927]
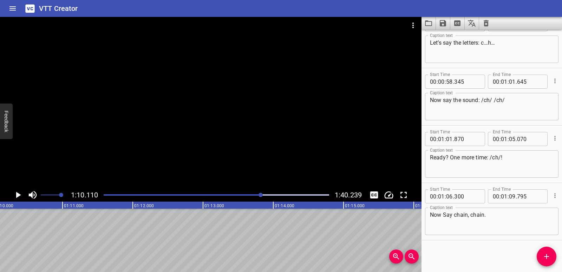
click at [17, 192] on icon "Play/Pause" at bounding box center [18, 194] width 11 height 11
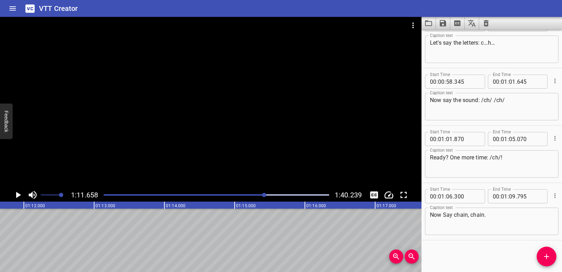
click at [17, 192] on icon "Play/Pause" at bounding box center [18, 194] width 11 height 11
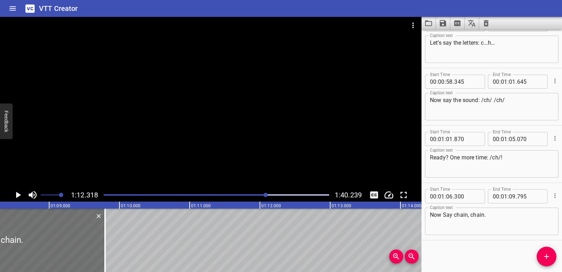
scroll to position [0, 4764]
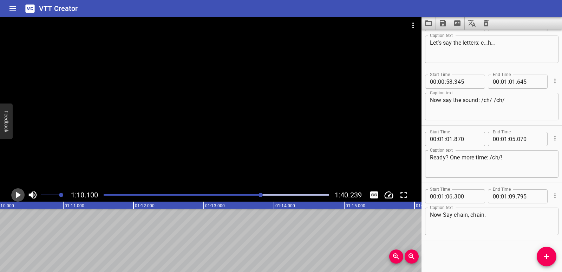
click at [17, 193] on icon "Play/Pause" at bounding box center [18, 195] width 5 height 6
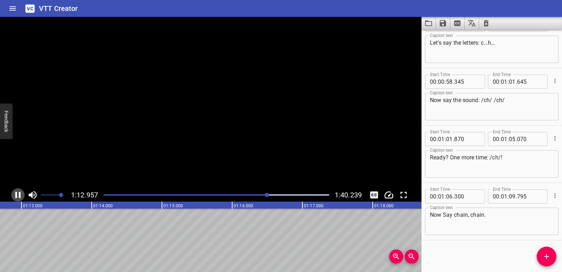
click at [17, 193] on icon "Play/Pause" at bounding box center [17, 195] width 5 height 6
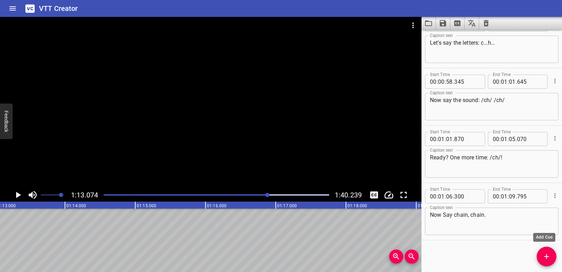
click at [554, 256] on span "Add Cue" at bounding box center [547, 256] width 20 height 8
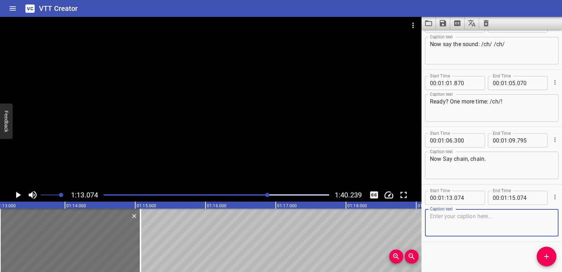
scroll to position [1051, 0]
click at [456, 224] on textarea at bounding box center [492, 221] width 124 height 20
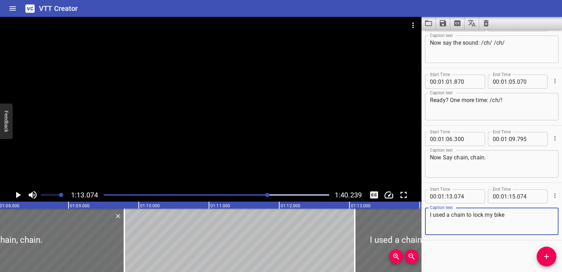
scroll to position [0, 4773]
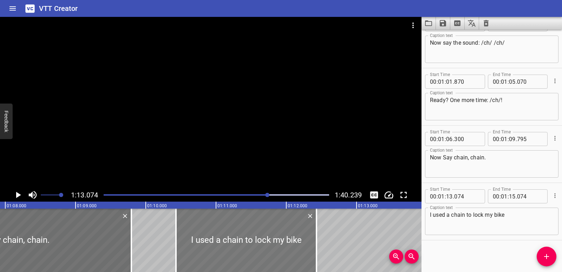
drag, startPoint x: 377, startPoint y: 233, endPoint x: 191, endPoint y: 228, distance: 185.9
click at [191, 228] on div at bounding box center [246, 239] width 141 height 63
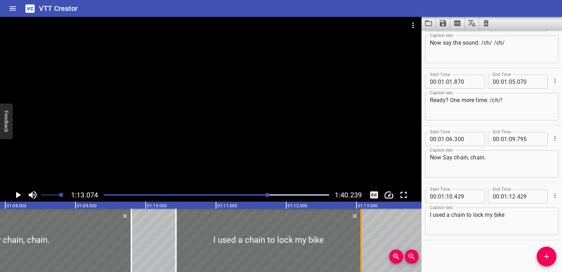
drag, startPoint x: 317, startPoint y: 245, endPoint x: 361, endPoint y: 242, distance: 44.0
click at [361, 242] on div at bounding box center [361, 239] width 1 height 63
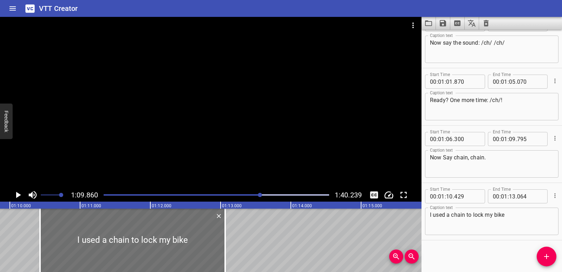
click at [14, 194] on icon "Play/Pause" at bounding box center [18, 194] width 11 height 11
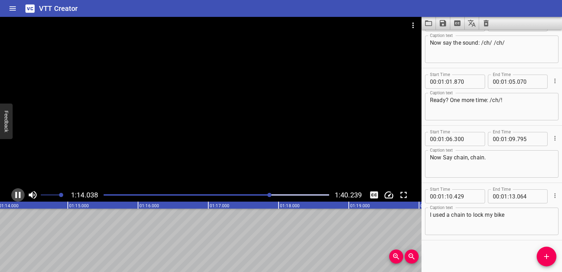
click at [14, 194] on icon "Play/Pause" at bounding box center [18, 194] width 11 height 11
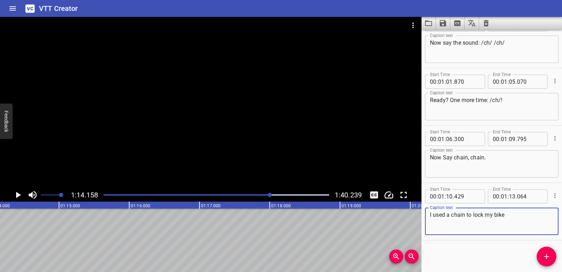
click at [514, 212] on textarea "I used a chain to lock my bike" at bounding box center [492, 221] width 124 height 20
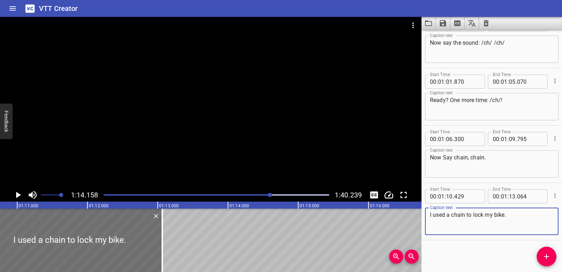
scroll to position [0, 4914]
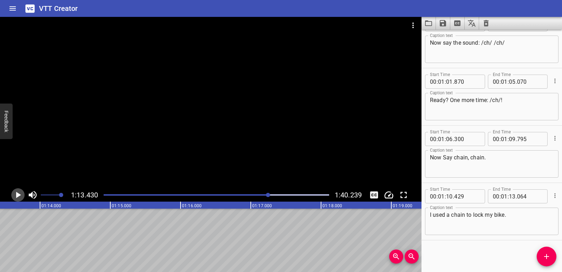
click at [17, 190] on icon "Play/Pause" at bounding box center [18, 194] width 11 height 11
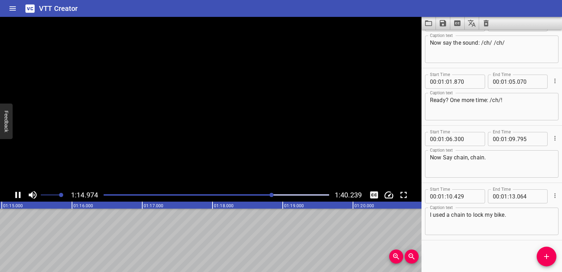
click at [17, 190] on icon "Play/Pause" at bounding box center [18, 194] width 11 height 11
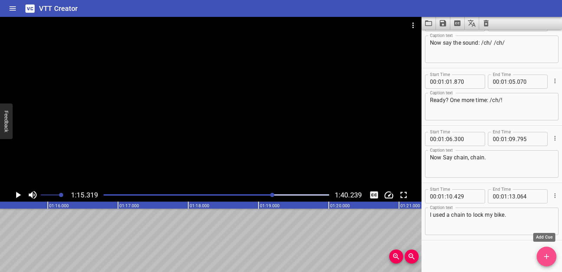
click at [549, 256] on icon "Add Cue" at bounding box center [546, 256] width 5 height 5
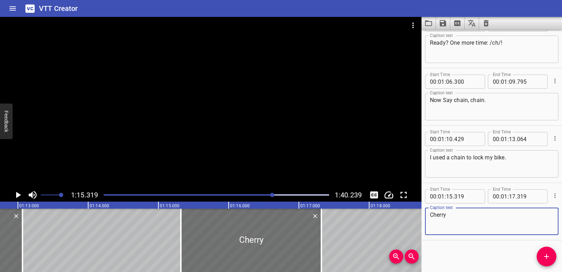
scroll to position [0, 5076]
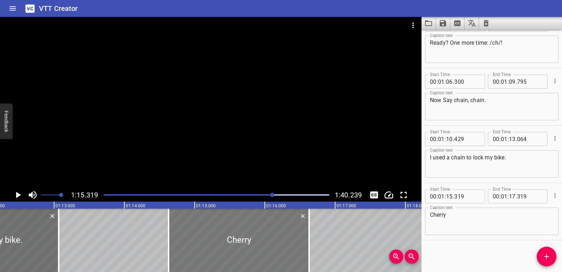
drag, startPoint x: 274, startPoint y: 242, endPoint x: 225, endPoint y: 242, distance: 48.5
click at [225, 242] on div at bounding box center [239, 239] width 141 height 63
click at [13, 197] on icon "Play/Pause" at bounding box center [18, 194] width 11 height 11
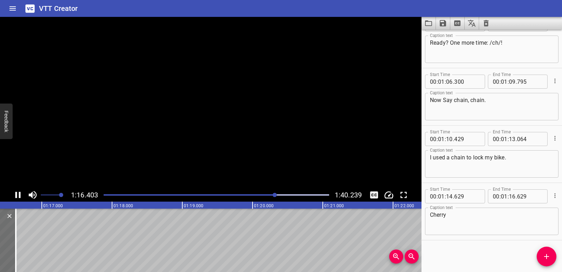
click at [18, 196] on icon "Play/Pause" at bounding box center [18, 194] width 11 height 11
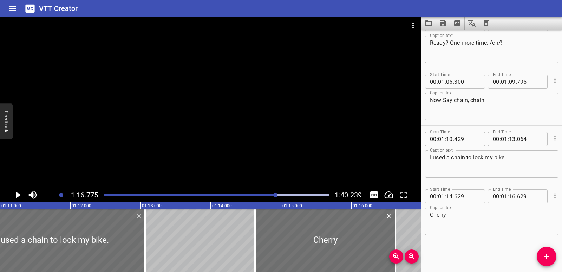
scroll to position [0, 4968]
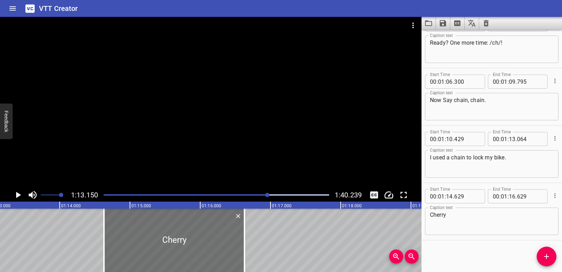
click at [15, 194] on icon "Play/Pause" at bounding box center [18, 194] width 11 height 11
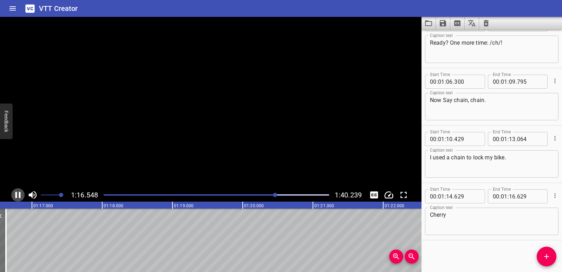
click at [15, 194] on icon "Play/Pause" at bounding box center [18, 194] width 11 height 11
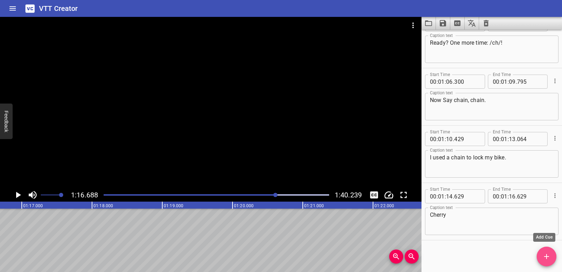
click at [549, 257] on icon "Add Cue" at bounding box center [547, 256] width 8 height 8
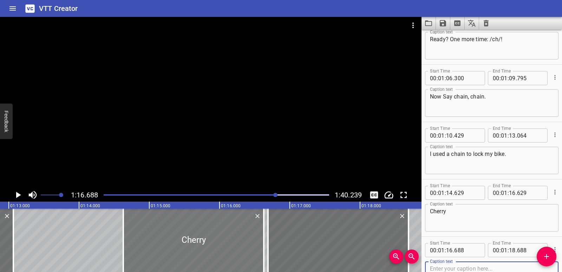
scroll to position [0, 5114]
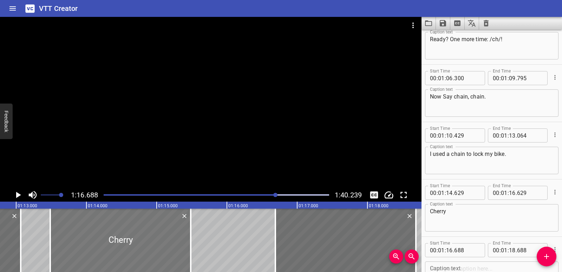
drag, startPoint x: 267, startPoint y: 244, endPoint x: 186, endPoint y: 241, distance: 80.5
click at [186, 241] on div at bounding box center [120, 239] width 141 height 63
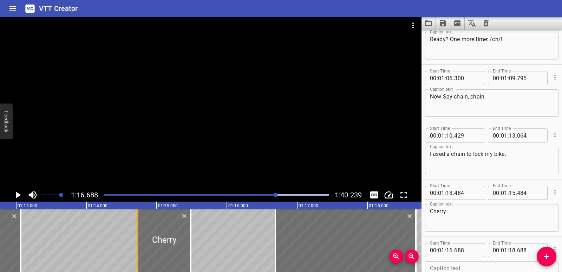
drag, startPoint x: 50, startPoint y: 231, endPoint x: 137, endPoint y: 242, distance: 88.0
click at [137, 242] on div at bounding box center [137, 239] width 1 height 63
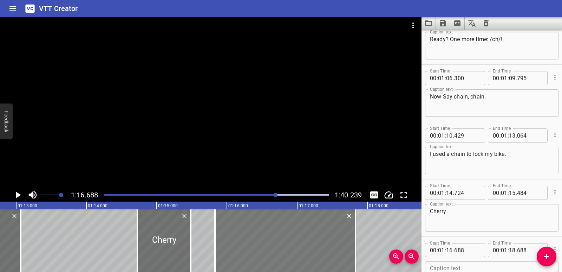
drag, startPoint x: 355, startPoint y: 242, endPoint x: 294, endPoint y: 242, distance: 60.4
click at [294, 242] on div at bounding box center [285, 239] width 141 height 63
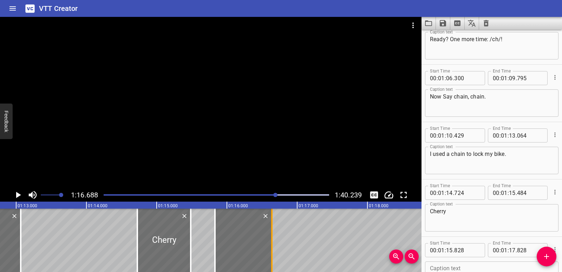
drag, startPoint x: 359, startPoint y: 238, endPoint x: 275, endPoint y: 241, distance: 83.7
click at [275, 241] on div at bounding box center [271, 239] width 7 height 63
drag, startPoint x: 218, startPoint y: 236, endPoint x: 223, endPoint y: 236, distance: 4.6
click at [223, 236] on div at bounding box center [219, 239] width 7 height 63
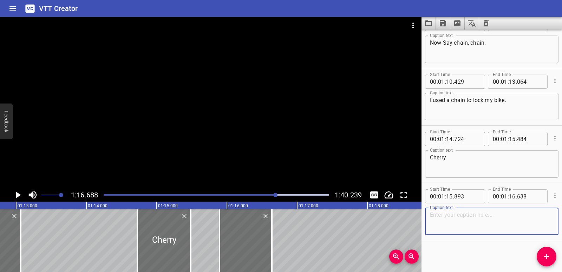
click at [455, 212] on textarea at bounding box center [492, 221] width 124 height 20
paste textarea "Cherry."
click at [456, 153] on div "Cherry Caption text" at bounding box center [492, 163] width 134 height 27
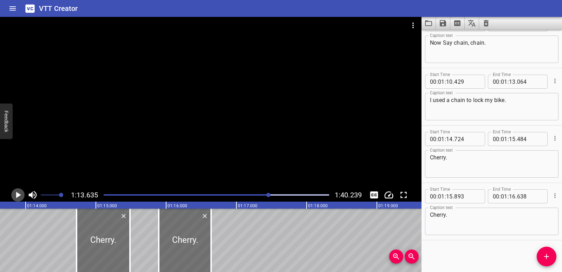
click at [17, 193] on icon "Play/Pause" at bounding box center [18, 195] width 5 height 6
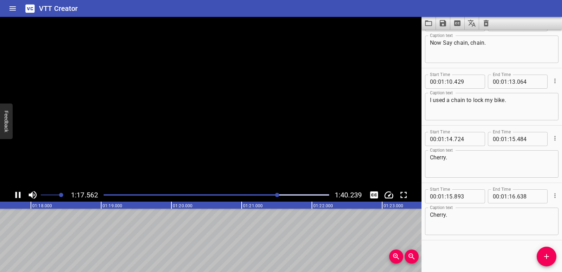
click at [17, 193] on icon "Play/Pause" at bounding box center [17, 195] width 5 height 6
click at [541, 257] on span "Add Cue" at bounding box center [547, 256] width 20 height 8
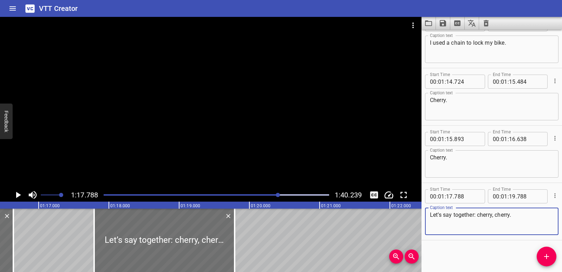
scroll to position [0, 5351]
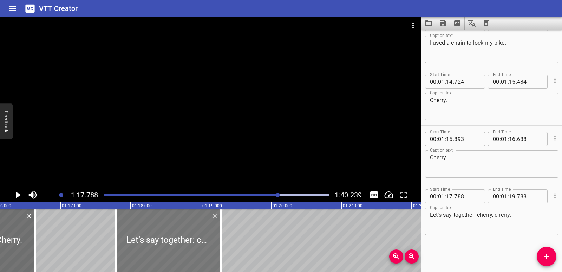
drag, startPoint x: 254, startPoint y: 248, endPoint x: 218, endPoint y: 248, distance: 35.5
click at [218, 248] on div at bounding box center [221, 239] width 7 height 63
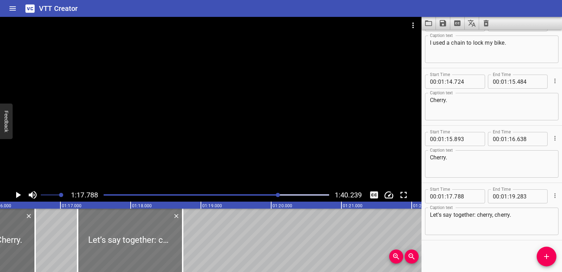
drag, startPoint x: 179, startPoint y: 243, endPoint x: 140, endPoint y: 243, distance: 38.7
click at [140, 243] on div at bounding box center [130, 239] width 105 height 63
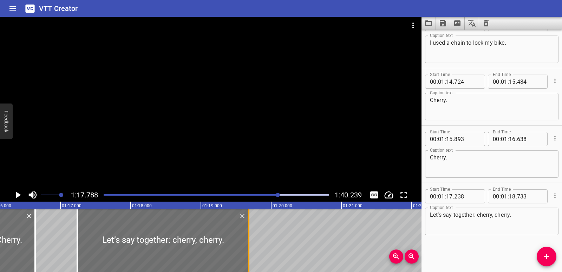
drag, startPoint x: 181, startPoint y: 241, endPoint x: 247, endPoint y: 247, distance: 66.7
click at [247, 247] on div at bounding box center [248, 239] width 7 height 63
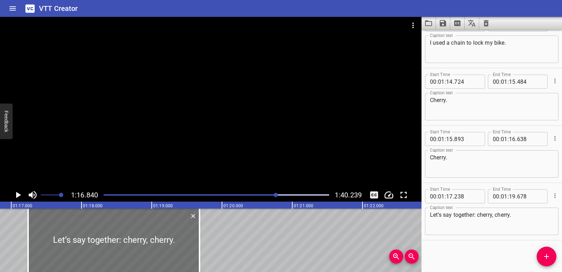
click at [20, 196] on icon "Play/Pause" at bounding box center [18, 194] width 11 height 11
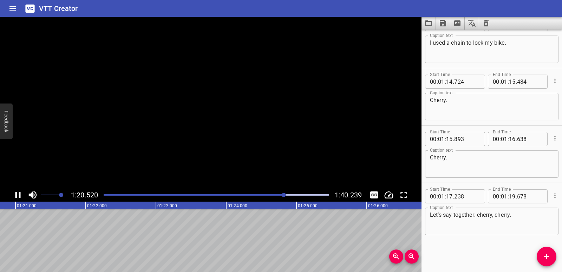
click at [20, 196] on icon "Play/Pause" at bounding box center [17, 195] width 5 height 6
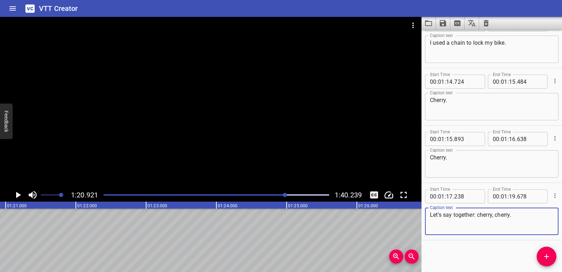
drag, startPoint x: 479, startPoint y: 214, endPoint x: 495, endPoint y: 216, distance: 16.4
click at [495, 216] on textarea "Let’s say together: cherry, cherry." at bounding box center [492, 221] width 124 height 20
click at [479, 213] on textarea "Let’s say together: [PERSON_NAME]." at bounding box center [492, 221] width 124 height 20
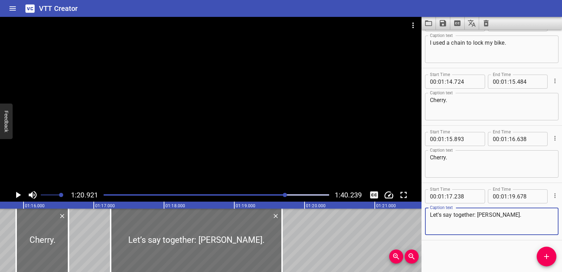
scroll to position [0, 5259]
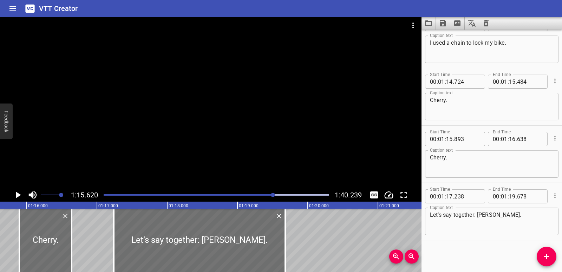
click at [18, 193] on icon "Play/Pause" at bounding box center [18, 194] width 11 height 11
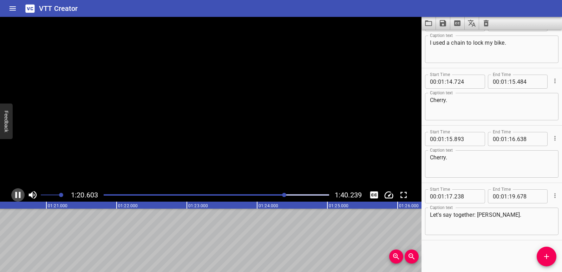
click at [18, 193] on icon "Play/Pause" at bounding box center [18, 194] width 11 height 11
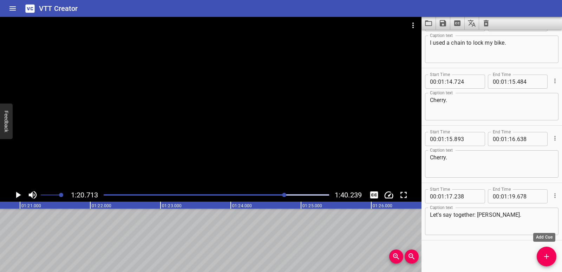
click at [545, 260] on button "Add Cue" at bounding box center [547, 256] width 20 height 20
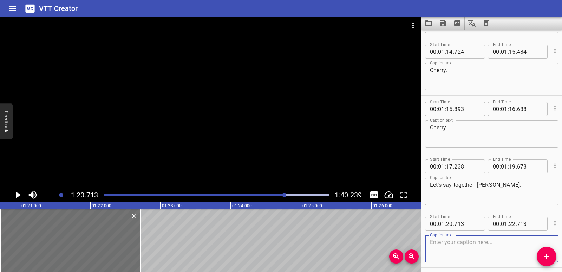
scroll to position [1280, 0]
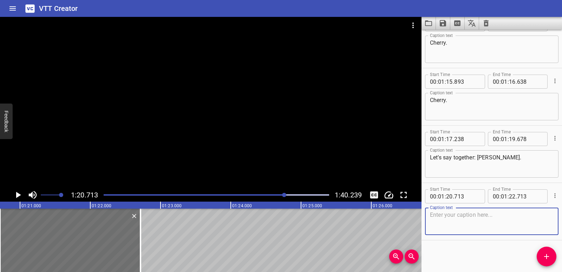
click at [460, 233] on div "Caption text" at bounding box center [492, 220] width 134 height 27
paste textarea "A cherry is a sweet, juicy fruit."
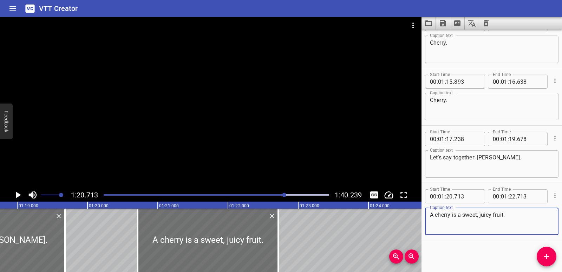
scroll to position [0, 5528]
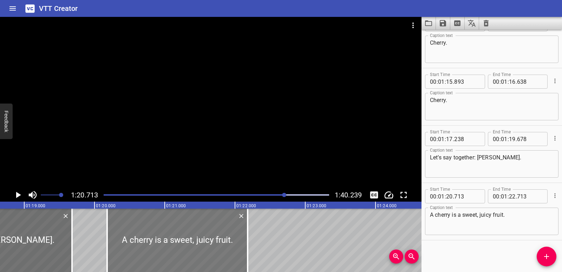
drag, startPoint x: 268, startPoint y: 248, endPoint x: 231, endPoint y: 247, distance: 36.9
click at [231, 247] on div at bounding box center [177, 239] width 141 height 63
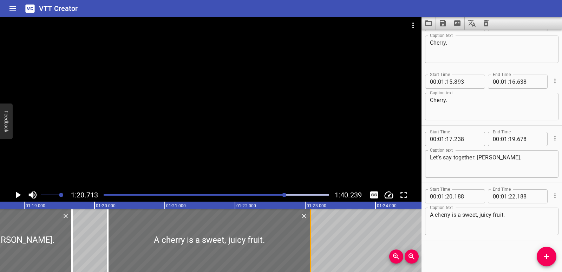
drag, startPoint x: 249, startPoint y: 239, endPoint x: 311, endPoint y: 241, distance: 62.2
click at [311, 241] on div at bounding box center [310, 239] width 7 height 63
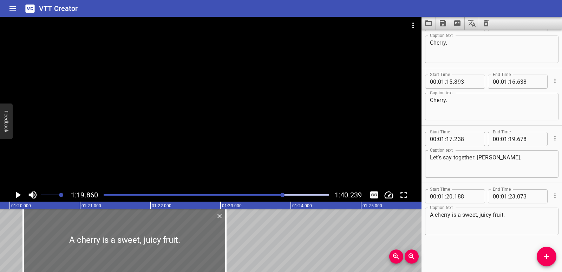
click at [19, 193] on icon "Play/Pause" at bounding box center [18, 194] width 11 height 11
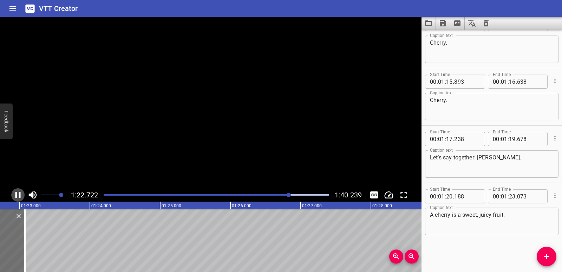
click at [19, 193] on icon "Play/Pause" at bounding box center [17, 195] width 5 height 6
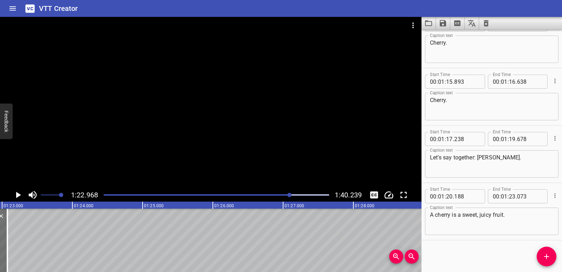
click at [16, 194] on icon "Play/Pause" at bounding box center [18, 194] width 11 height 11
click at [16, 194] on icon "Play/Pause" at bounding box center [17, 195] width 5 height 6
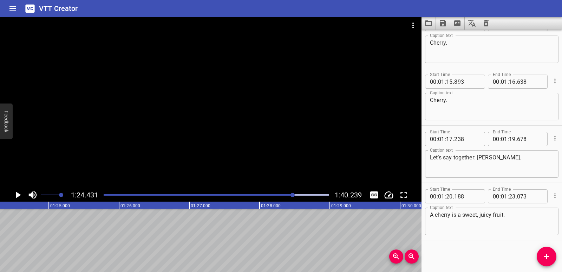
scroll to position [0, 5933]
click at [540, 255] on span "Add Cue" at bounding box center [547, 256] width 20 height 8
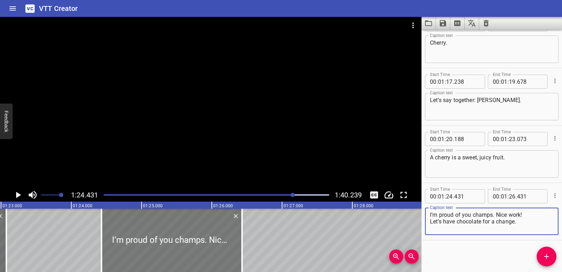
scroll to position [0, 5825]
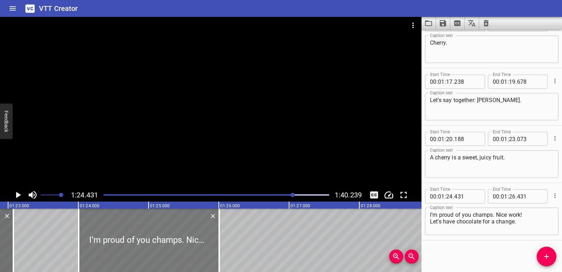
drag, startPoint x: 177, startPoint y: 243, endPoint x: 148, endPoint y: 244, distance: 29.9
click at [148, 244] on div at bounding box center [149, 239] width 141 height 63
click at [216, 237] on div at bounding box center [150, 239] width 141 height 63
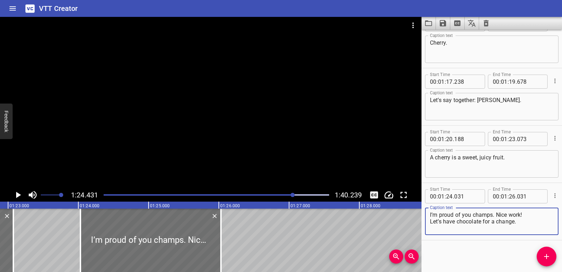
drag, startPoint x: 496, startPoint y: 214, endPoint x: 517, endPoint y: 222, distance: 21.7
click at [517, 222] on textarea "I’m proud of you champs. Nice work! Let’s have chocolate for a change." at bounding box center [492, 221] width 124 height 20
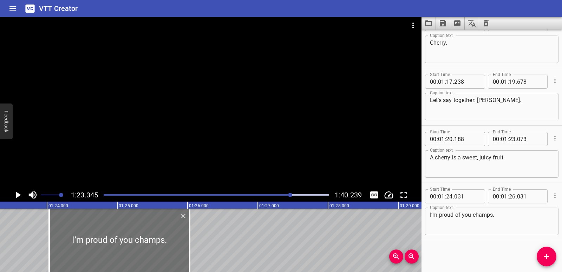
scroll to position [0, 5857]
click at [18, 191] on icon "Play/Pause" at bounding box center [18, 194] width 11 height 11
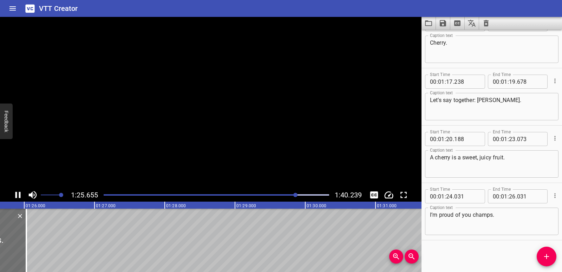
click at [18, 191] on icon "Play/Pause" at bounding box center [18, 194] width 11 height 11
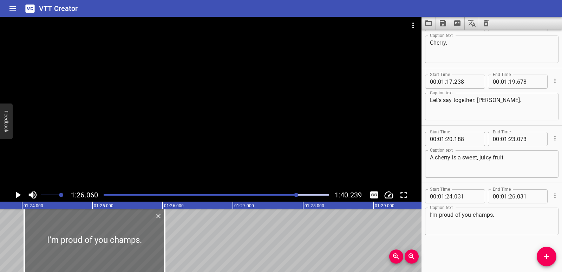
scroll to position [0, 5816]
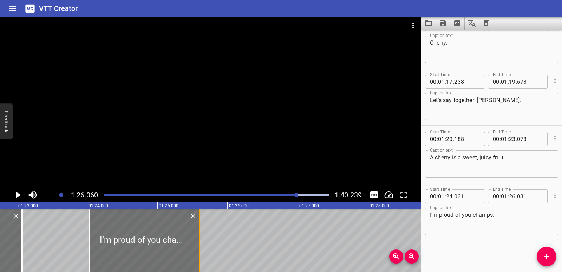
drag, startPoint x: 230, startPoint y: 241, endPoint x: 199, endPoint y: 241, distance: 30.9
click at [199, 241] on div at bounding box center [199, 239] width 1 height 63
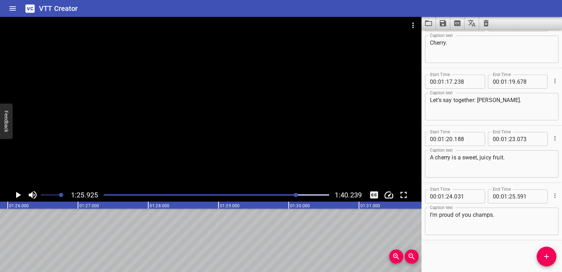
scroll to position [0, 6038]
click at [550, 255] on icon "Add Cue" at bounding box center [547, 256] width 8 height 8
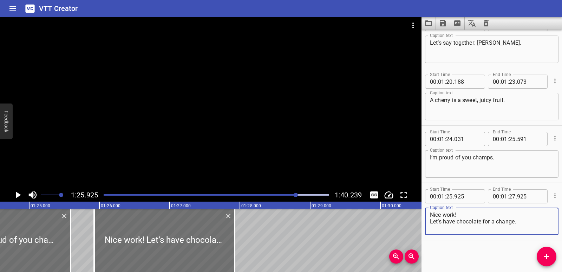
scroll to position [0, 5915]
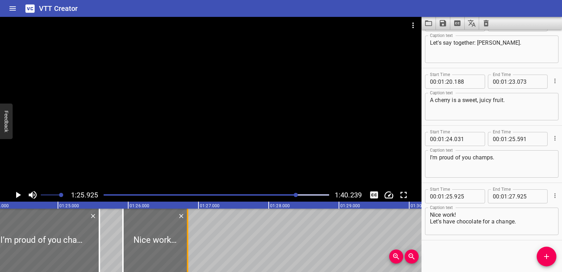
drag, startPoint x: 264, startPoint y: 247, endPoint x: 188, endPoint y: 246, distance: 75.9
click at [188, 246] on div at bounding box center [187, 239] width 1 height 63
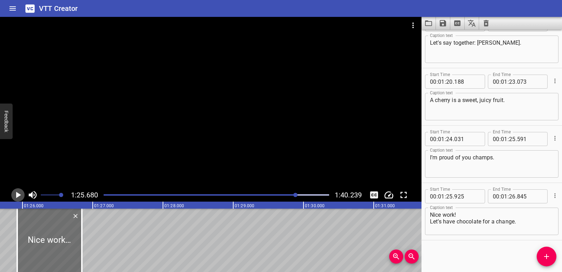
click at [15, 194] on icon "Play/Pause" at bounding box center [18, 194] width 11 height 11
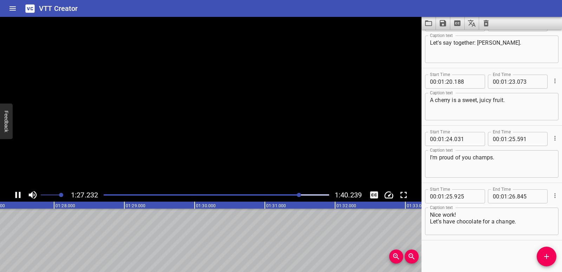
click at [15, 194] on icon "Play/Pause" at bounding box center [18, 194] width 11 height 11
drag, startPoint x: 429, startPoint y: 222, endPoint x: 518, endPoint y: 223, distance: 88.9
click at [518, 223] on div "Nice work! Let’s have chocolate for a change. Caption text" at bounding box center [492, 220] width 134 height 27
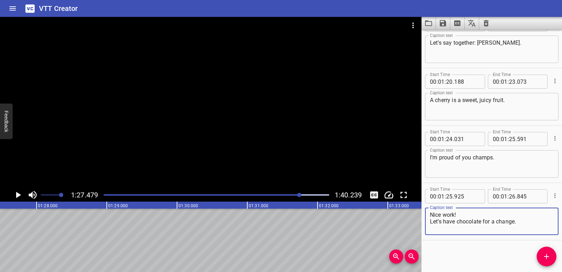
click at [518, 223] on textarea "Nice work! Let’s have chocolate for a change." at bounding box center [492, 221] width 124 height 20
drag, startPoint x: 518, startPoint y: 223, endPoint x: 430, endPoint y: 224, distance: 88.2
click at [430, 224] on div "Nice work! Let’s have chocolate for a change. Caption text" at bounding box center [492, 220] width 134 height 27
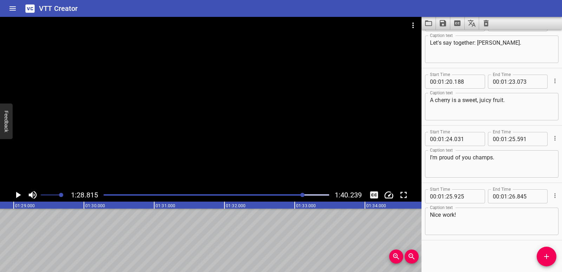
scroll to position [0, 6242]
click at [535, 256] on div "Start Time 00 : 00 : 00 . 890 Start Time End Time 00 : 00 : 03 . 530 End Time C…" at bounding box center [492, 151] width 141 height 242
click at [543, 256] on icon "Add Cue" at bounding box center [547, 256] width 8 height 8
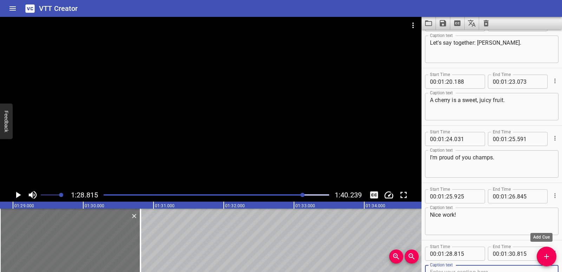
scroll to position [1398, 0]
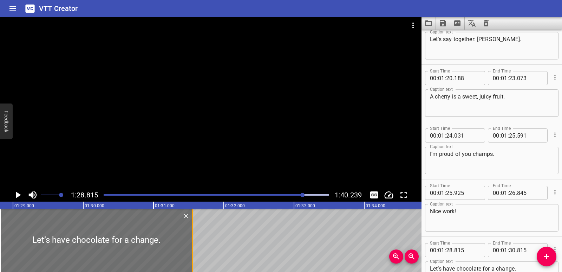
drag, startPoint x: 141, startPoint y: 244, endPoint x: 190, endPoint y: 246, distance: 48.9
click at [190, 246] on div at bounding box center [192, 239] width 7 height 63
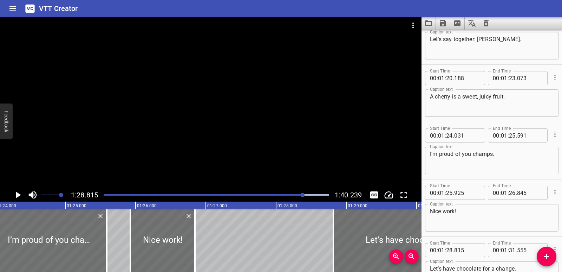
scroll to position [0, 5886]
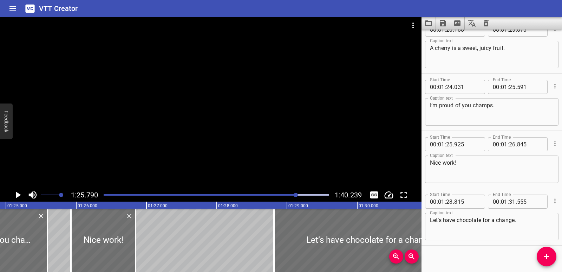
scroll to position [1452, 0]
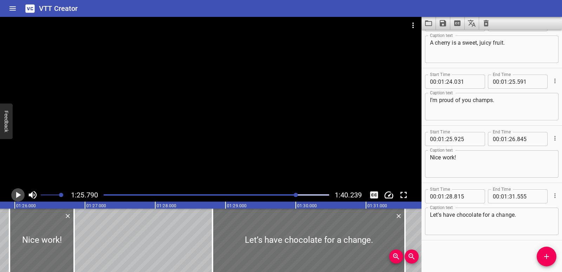
click at [20, 194] on icon "Play/Pause" at bounding box center [18, 194] width 11 height 11
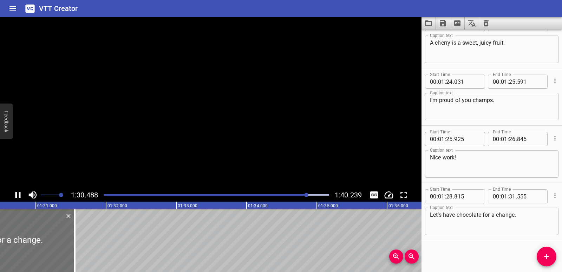
click at [19, 194] on icon "Play/Pause" at bounding box center [17, 195] width 5 height 6
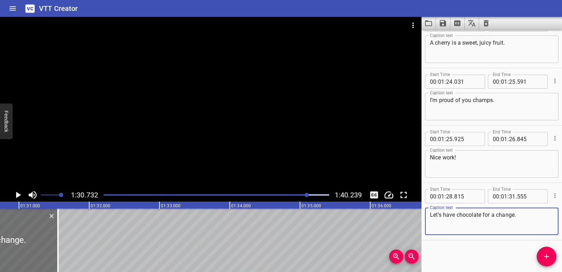
drag, startPoint x: 531, startPoint y: 214, endPoint x: 427, endPoint y: 218, distance: 104.1
click at [427, 218] on div "Let’s have chocolate for a change. Caption text" at bounding box center [492, 220] width 134 height 27
paste textarea "So remember: c and h team up to spell one special sound: /ch/."
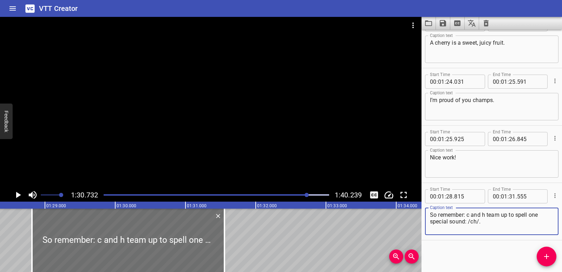
scroll to position [0, 6173]
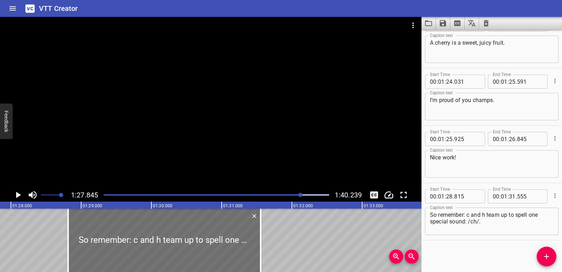
click at [17, 196] on icon "Play/Pause" at bounding box center [18, 195] width 5 height 6
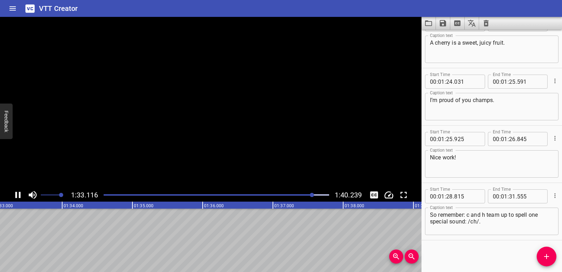
click at [17, 196] on icon "Play/Pause" at bounding box center [17, 195] width 5 height 6
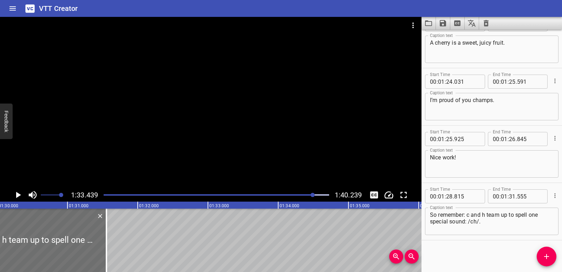
scroll to position [0, 6320]
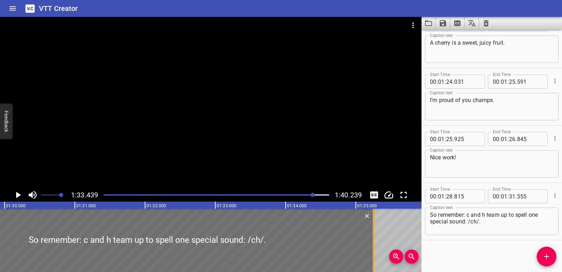
drag, startPoint x: 112, startPoint y: 231, endPoint x: 372, endPoint y: 241, distance: 259.9
click at [372, 241] on div at bounding box center [373, 239] width 7 height 63
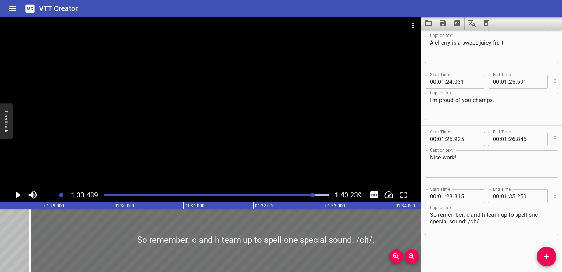
scroll to position [0, 6183]
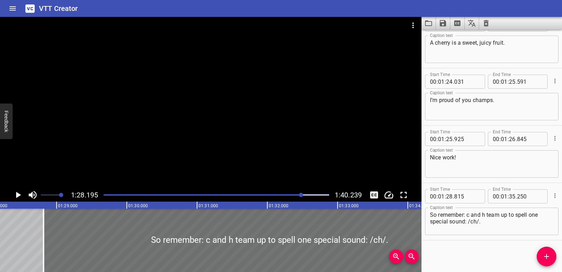
click at [17, 194] on icon "Play/Pause" at bounding box center [18, 195] width 5 height 6
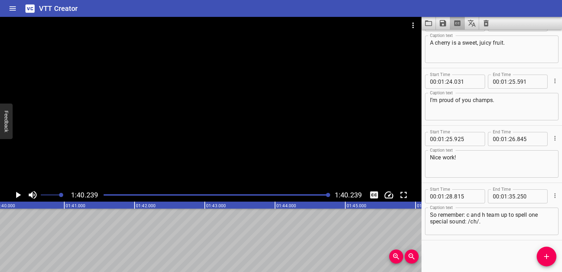
click at [452, 25] on button "Extract captions from video" at bounding box center [457, 23] width 14 height 13
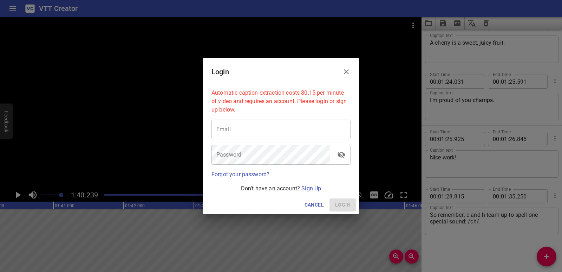
click at [344, 72] on icon "Close" at bounding box center [346, 71] width 8 height 8
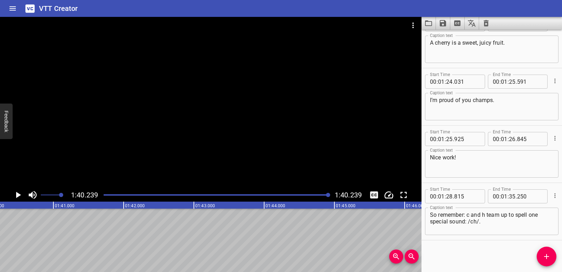
click at [447, 24] on icon "Save captions to file" at bounding box center [443, 23] width 8 height 8
click at [455, 39] on li "Save to VTT file" at bounding box center [462, 38] width 52 height 13
